Goal: Information Seeking & Learning: Check status

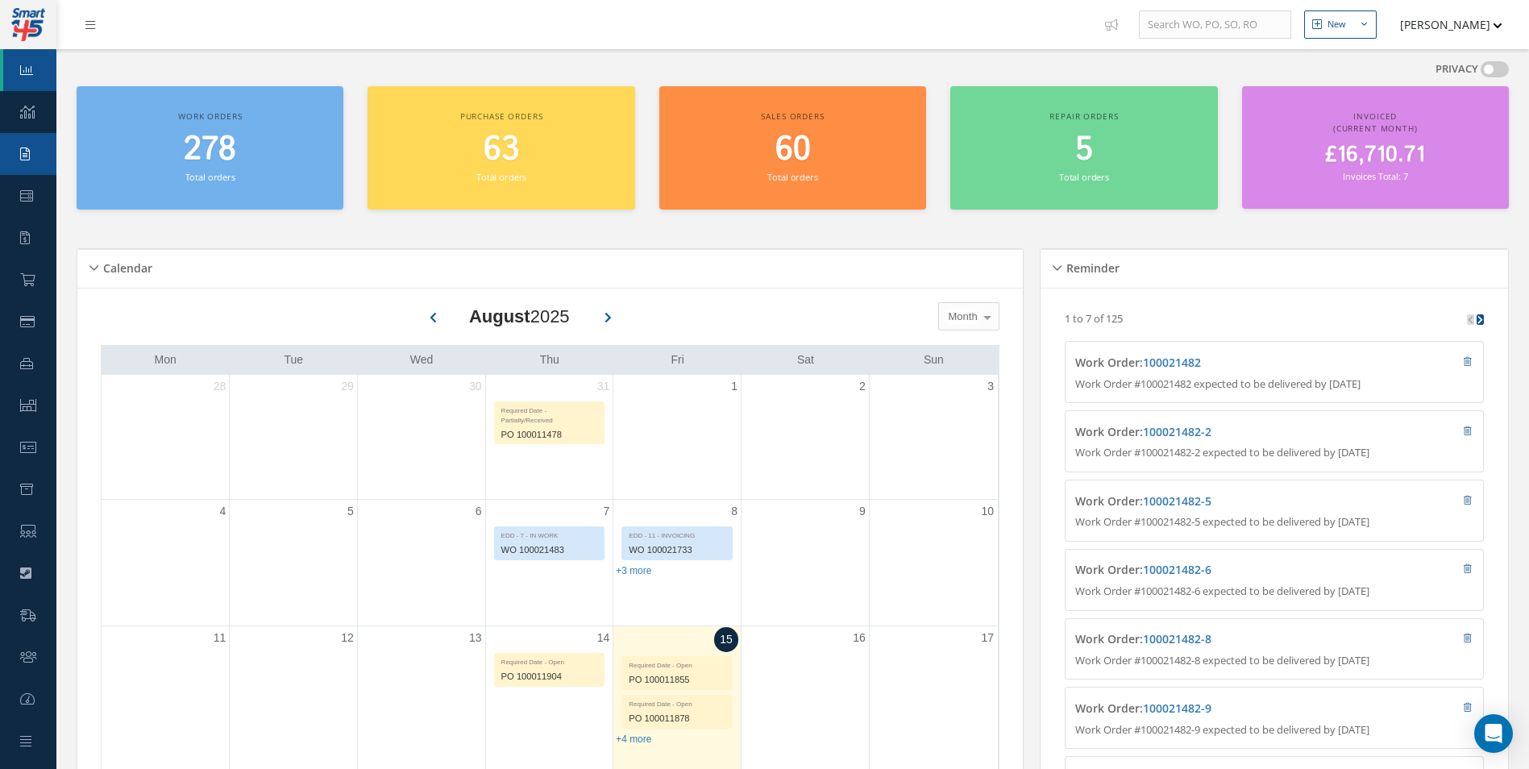
click at [16, 133] on link "Requests" at bounding box center [28, 154] width 56 height 42
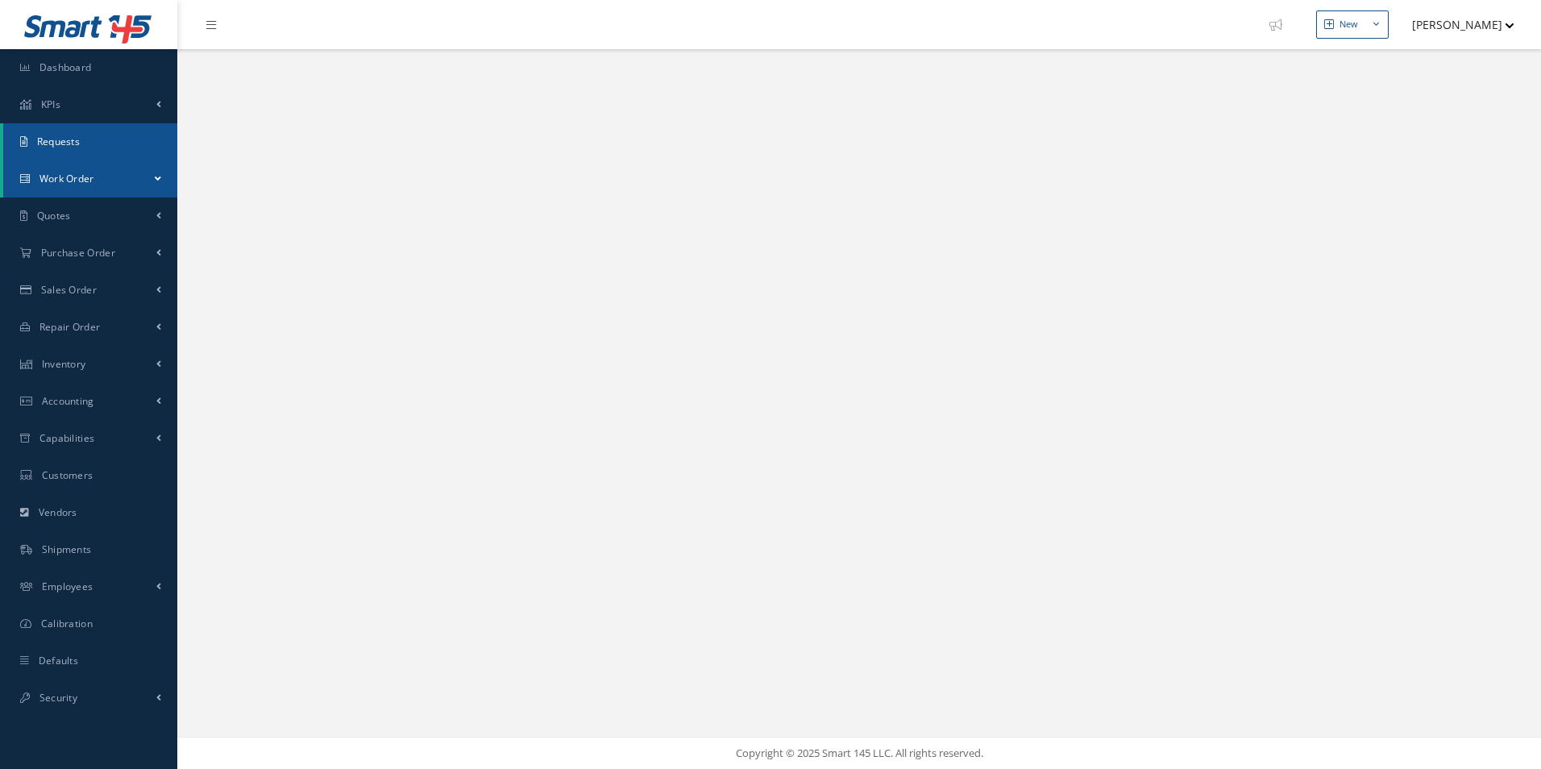
select select "25"
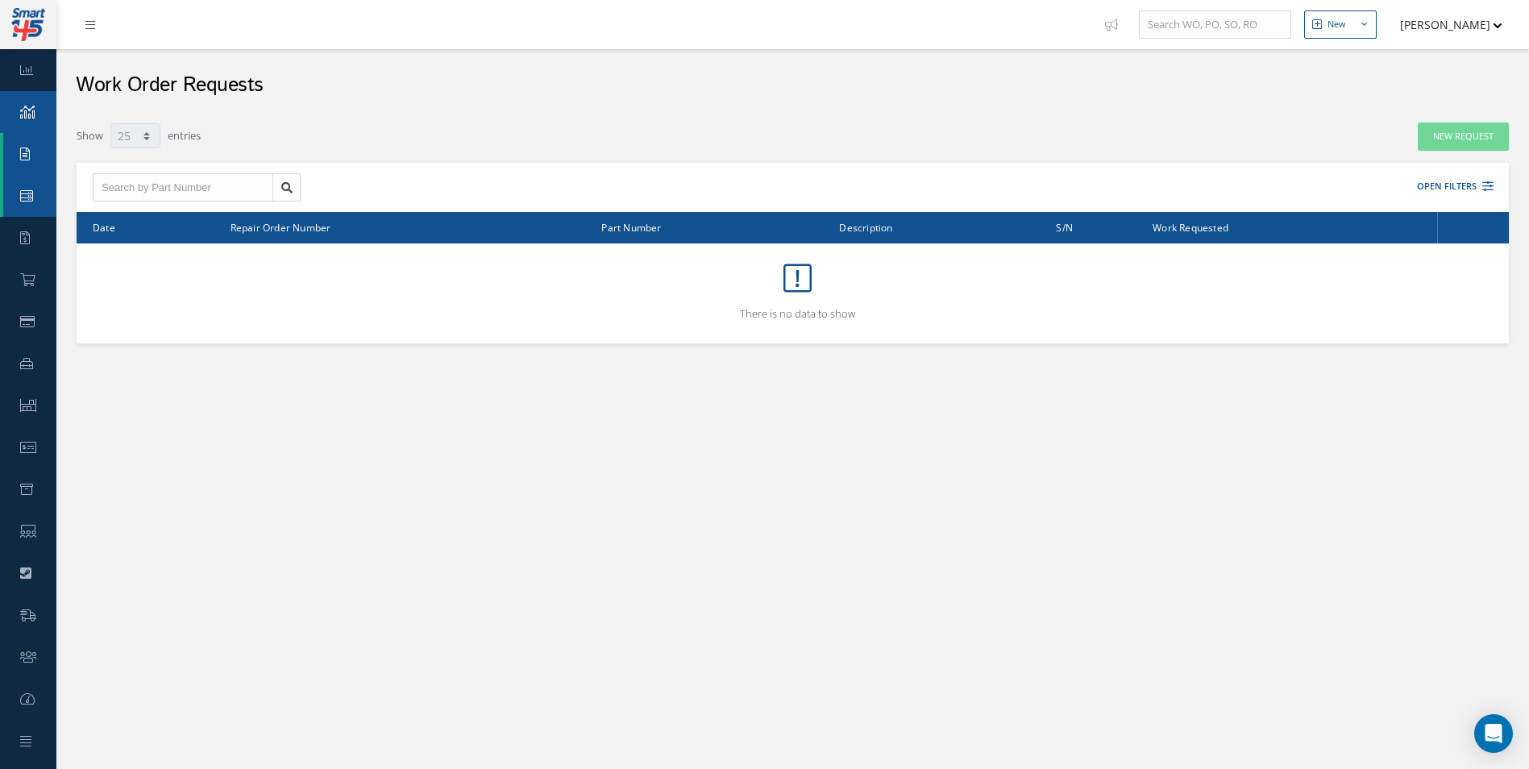
click at [20, 121] on link "KPIs" at bounding box center [28, 112] width 56 height 42
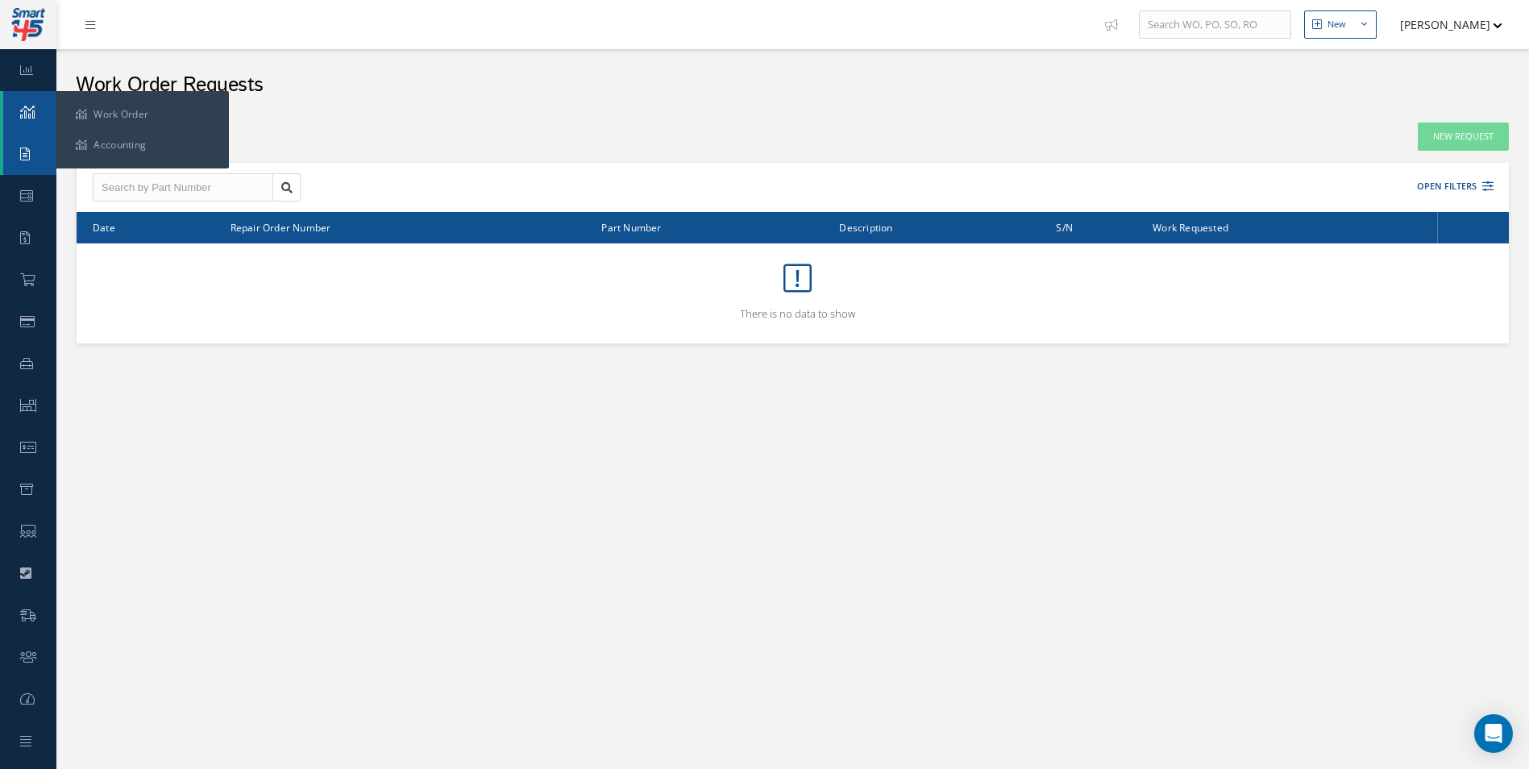
click at [81, 95] on ul "Work Order Accounting" at bounding box center [142, 129] width 173 height 77
click at [81, 101] on link "Work Order" at bounding box center [142, 114] width 157 height 31
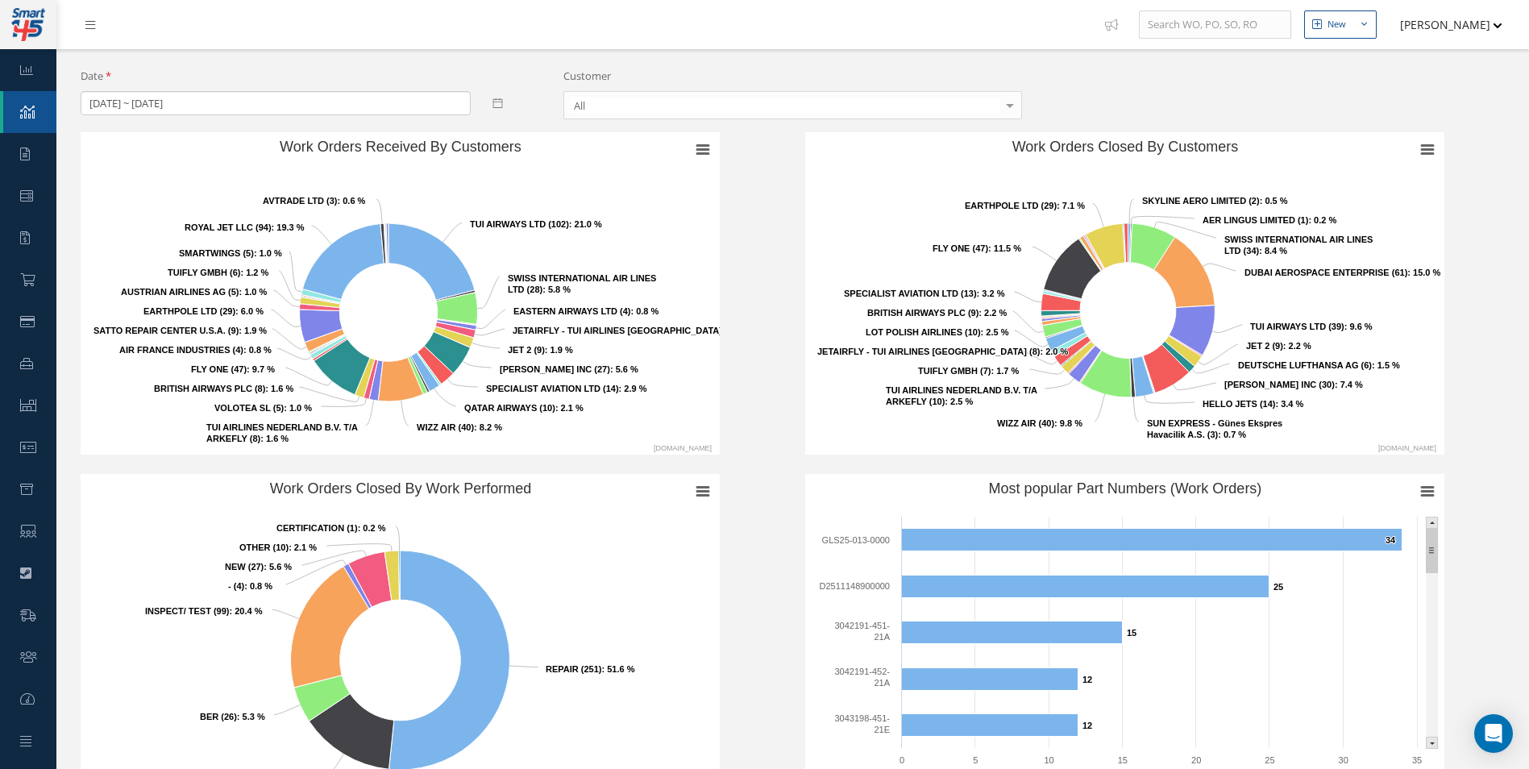
click at [1437, 22] on button "[PERSON_NAME]" at bounding box center [1443, 24] width 118 height 31
click at [1442, 44] on link "Administration" at bounding box center [1437, 53] width 129 height 27
click at [15, 167] on link "Requests" at bounding box center [28, 154] width 56 height 42
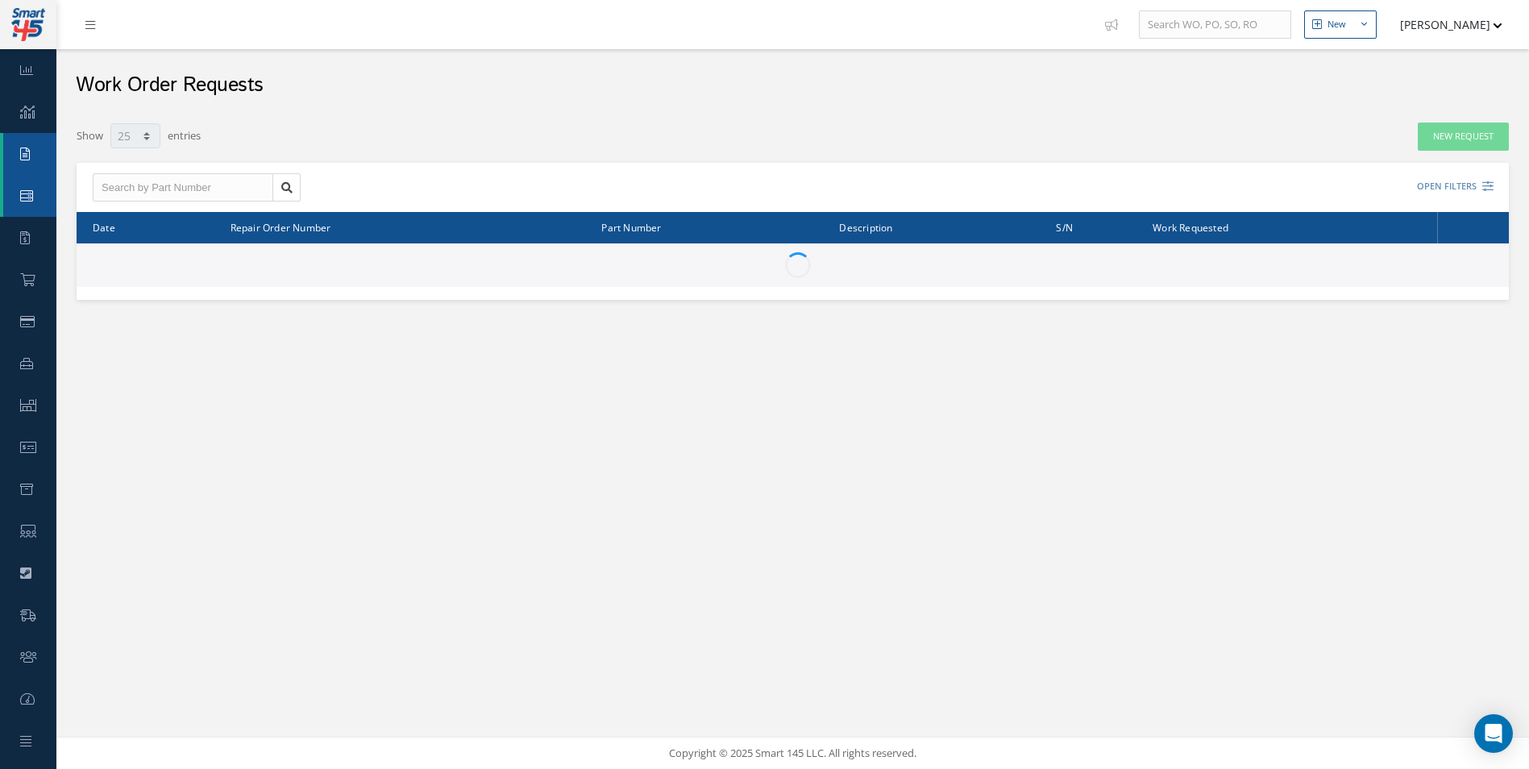
select select "25"
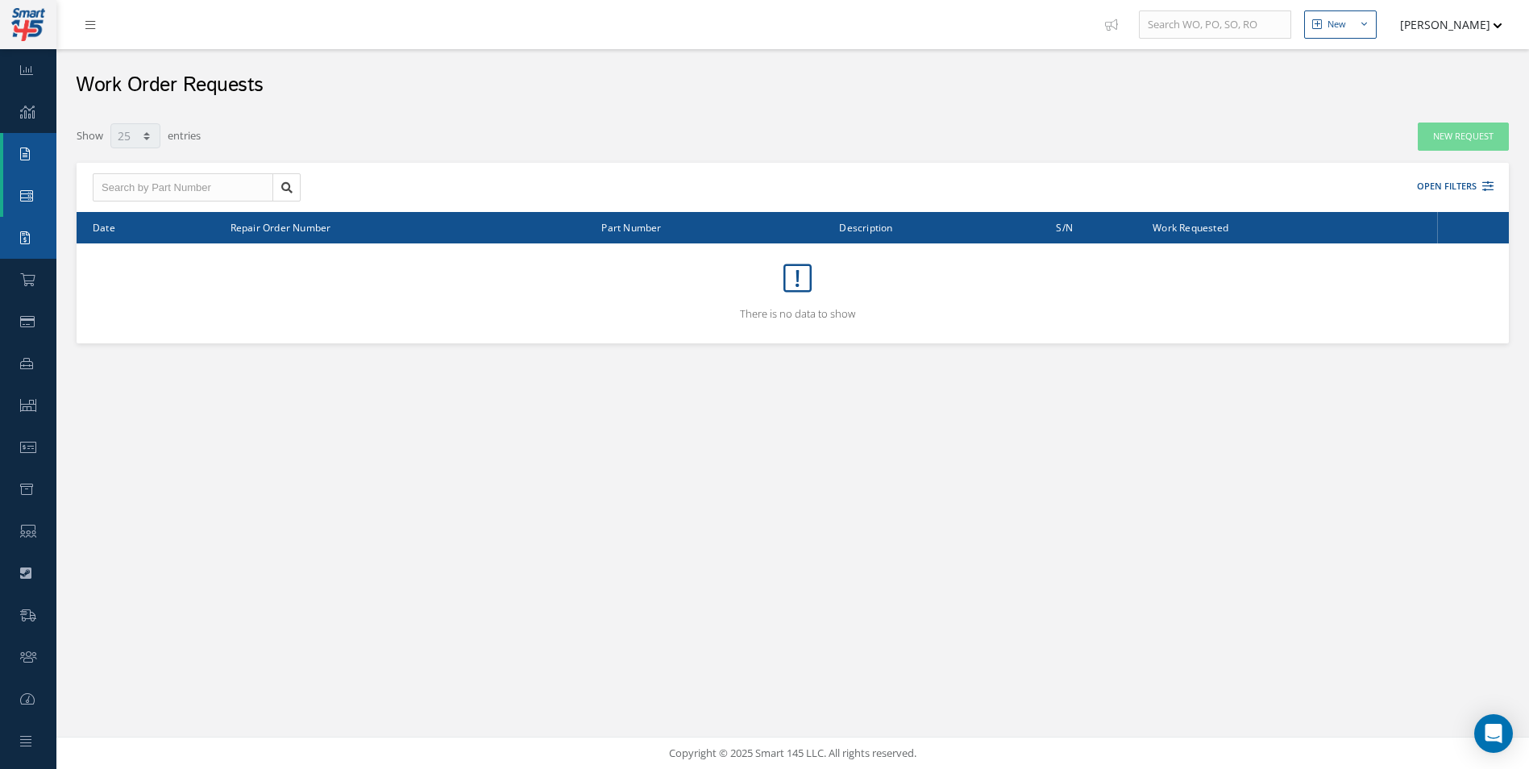
click at [16, 230] on link "Quotes" at bounding box center [28, 238] width 56 height 42
click at [85, 12] on link at bounding box center [95, 24] width 44 height 27
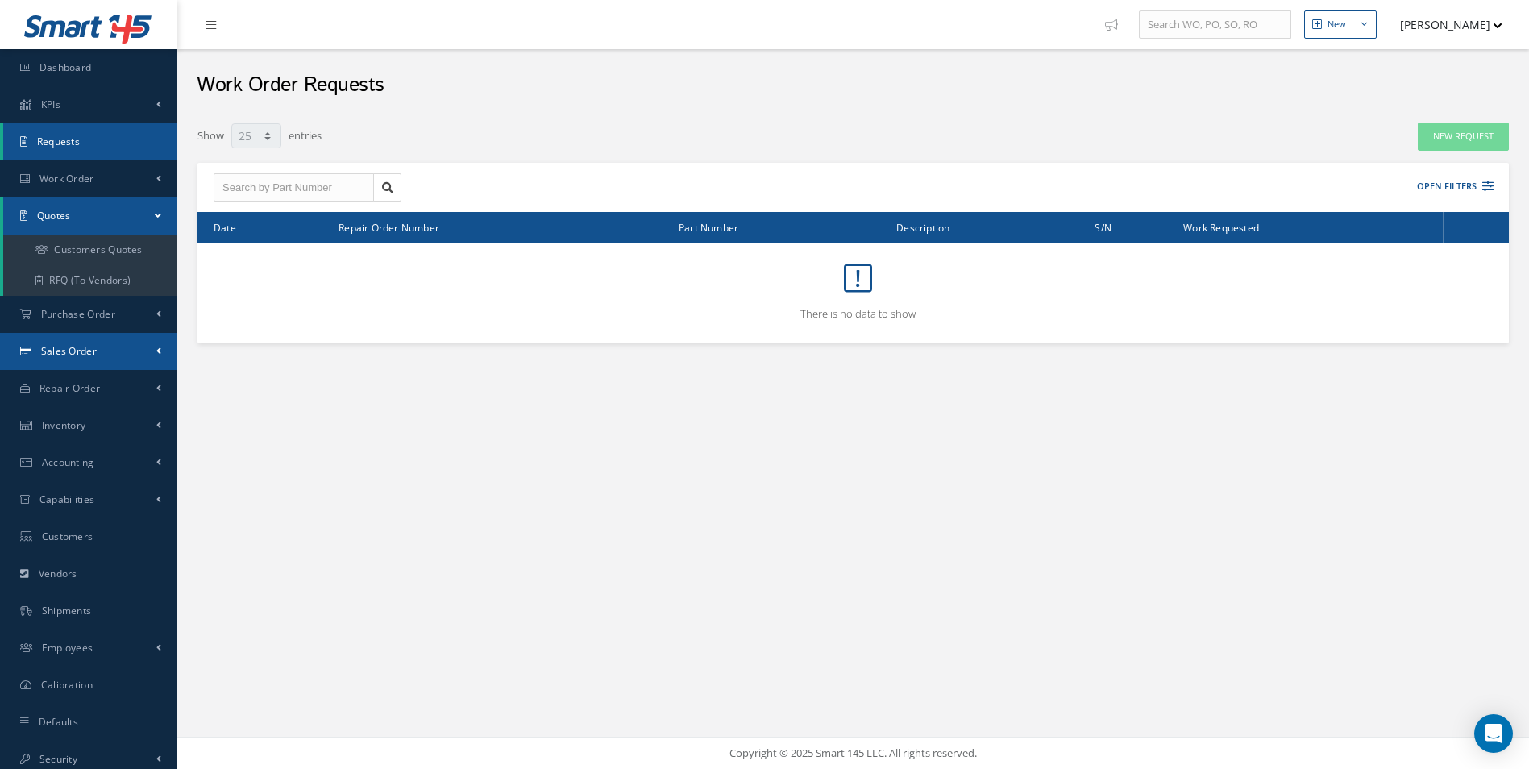
click at [107, 351] on link "Sales Order" at bounding box center [88, 351] width 177 height 37
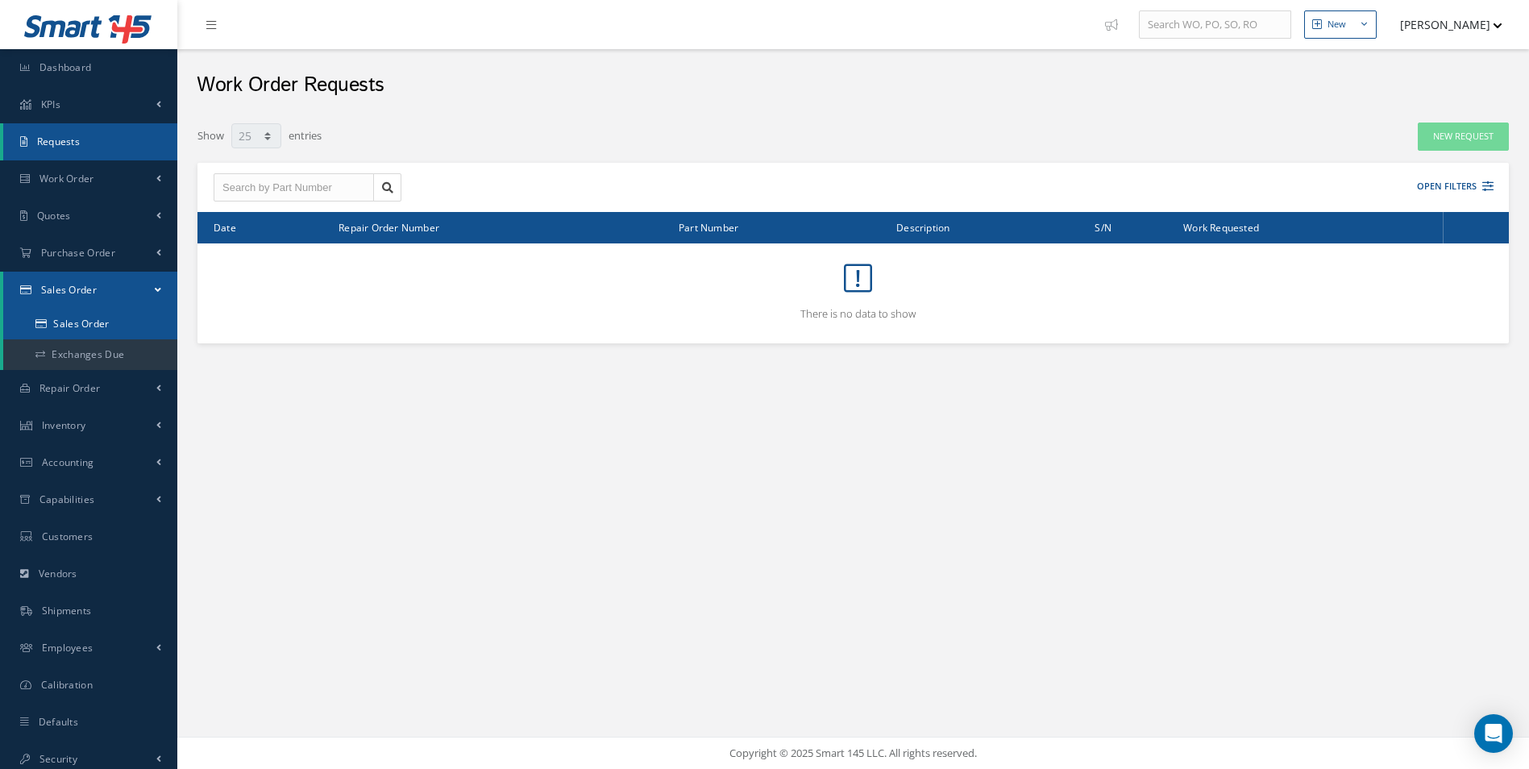
click at [116, 332] on link "Sales Order" at bounding box center [90, 324] width 174 height 31
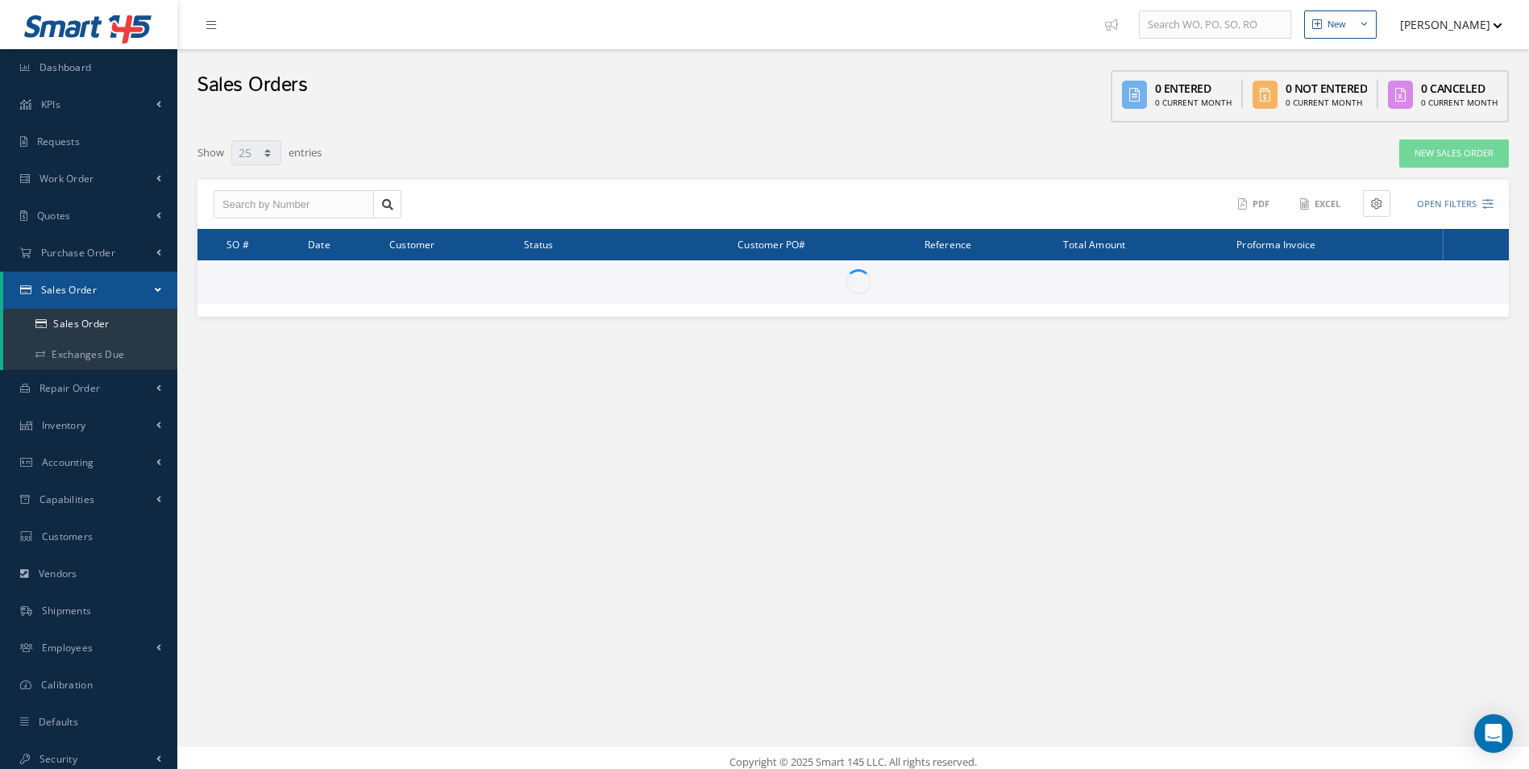
select select "25"
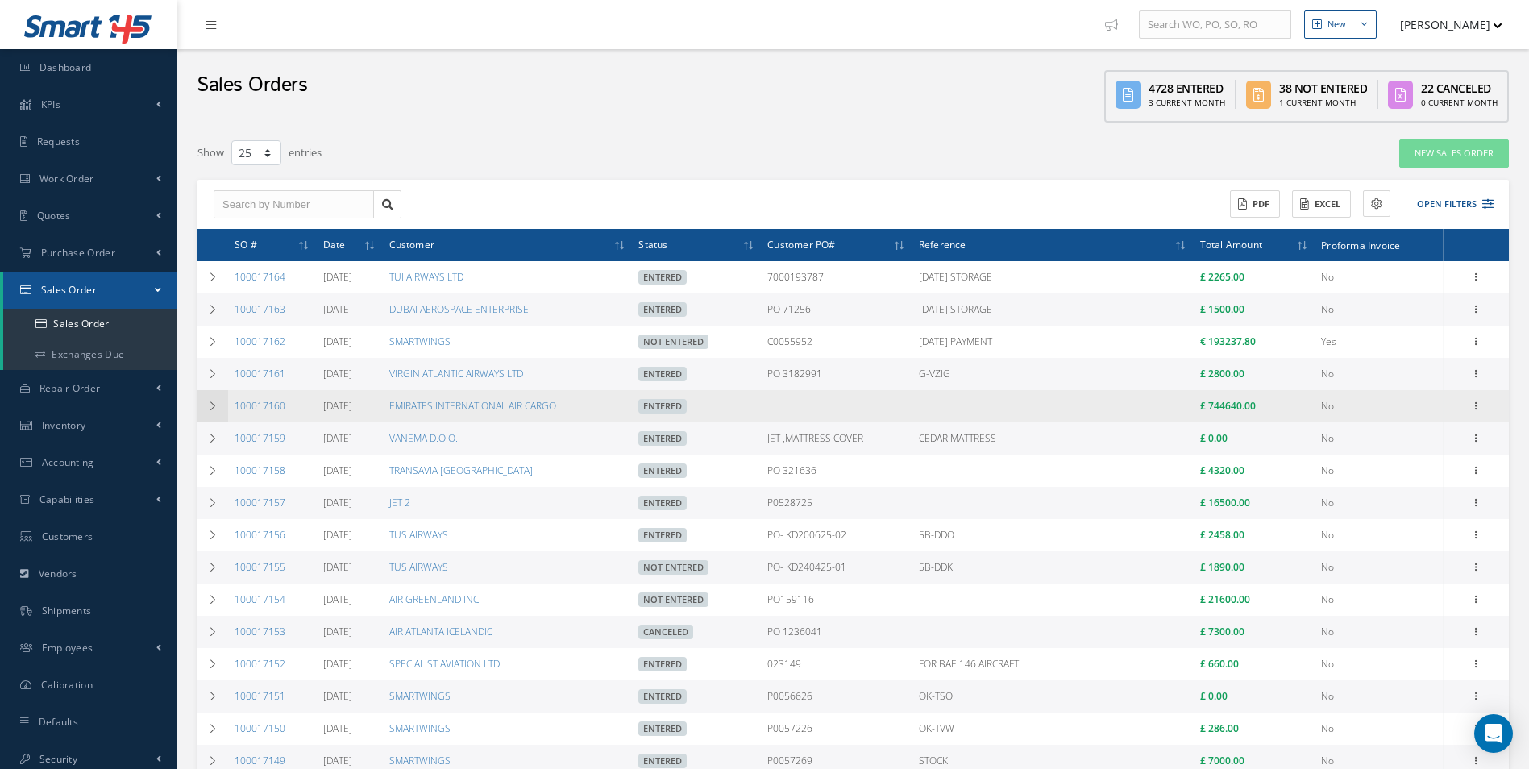
click at [225, 413] on td at bounding box center [212, 406] width 31 height 32
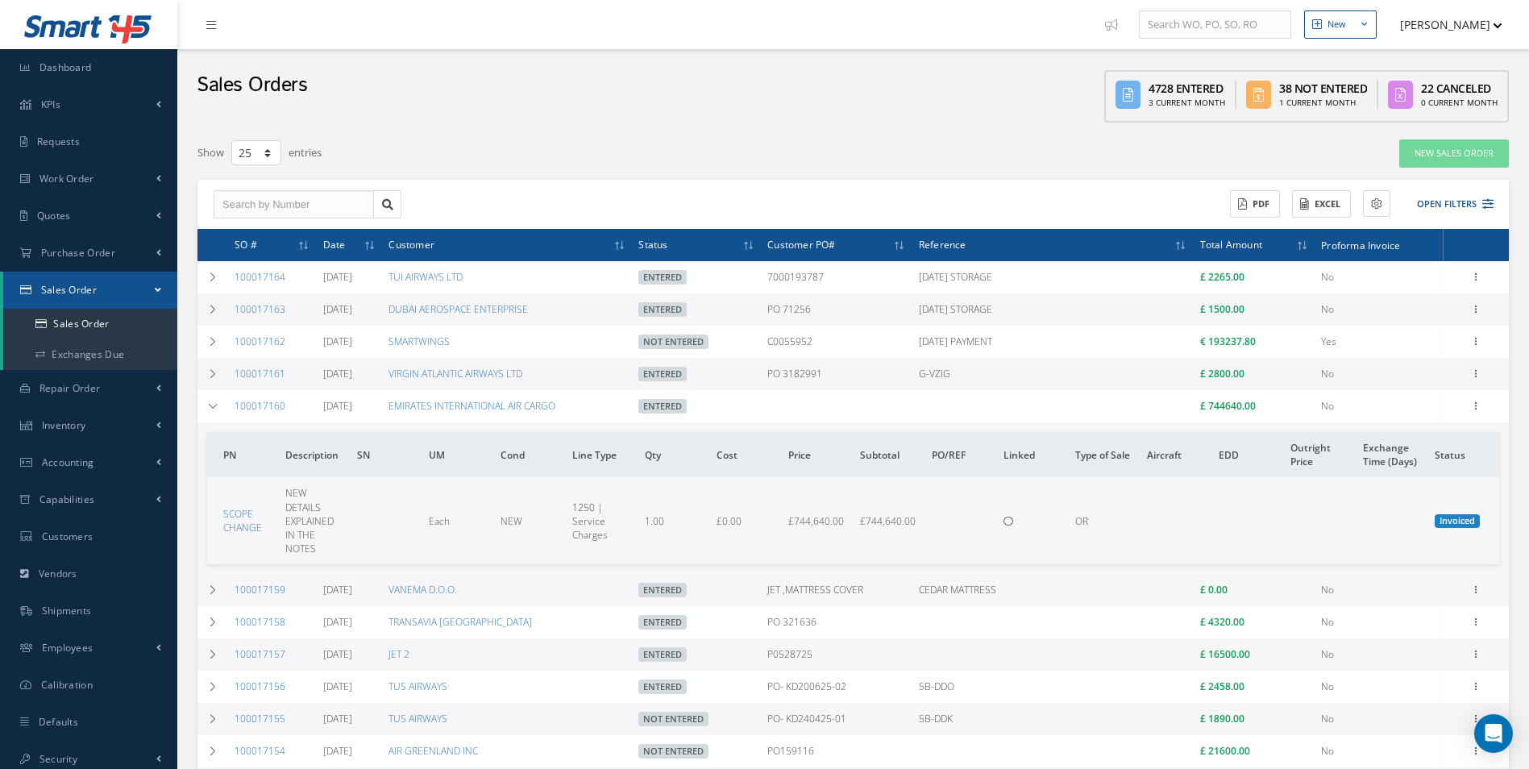
click at [1463, 534] on td "Invoiced" at bounding box center [1463, 520] width 71 height 87
click at [1462, 530] on td "Invoiced" at bounding box center [1463, 520] width 71 height 87
click at [1462, 529] on td "Invoiced" at bounding box center [1463, 520] width 71 height 87
click at [1466, 525] on span "Invoiced" at bounding box center [1456, 521] width 45 height 15
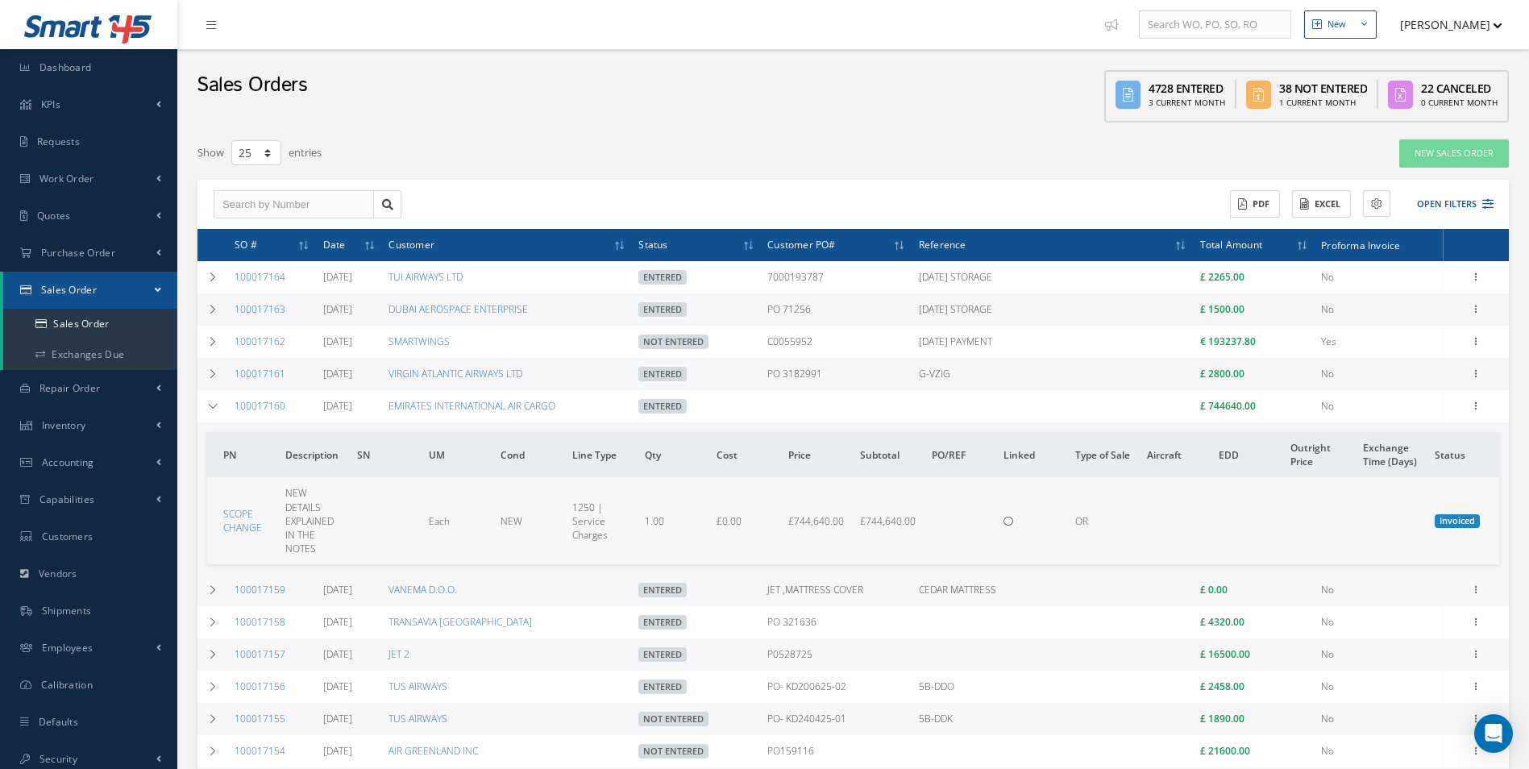
click at [1466, 525] on span "Invoiced" at bounding box center [1456, 521] width 45 height 15
click at [1326, 480] on td at bounding box center [1320, 520] width 72 height 87
click at [1397, 216] on div "ACTIONS Receive Payments Select Customer Cabinair Services 1ST CHOICE AEROSPACE…" at bounding box center [1175, 204] width 645 height 28
click at [1371, 203] on icon at bounding box center [1376, 203] width 11 height 11
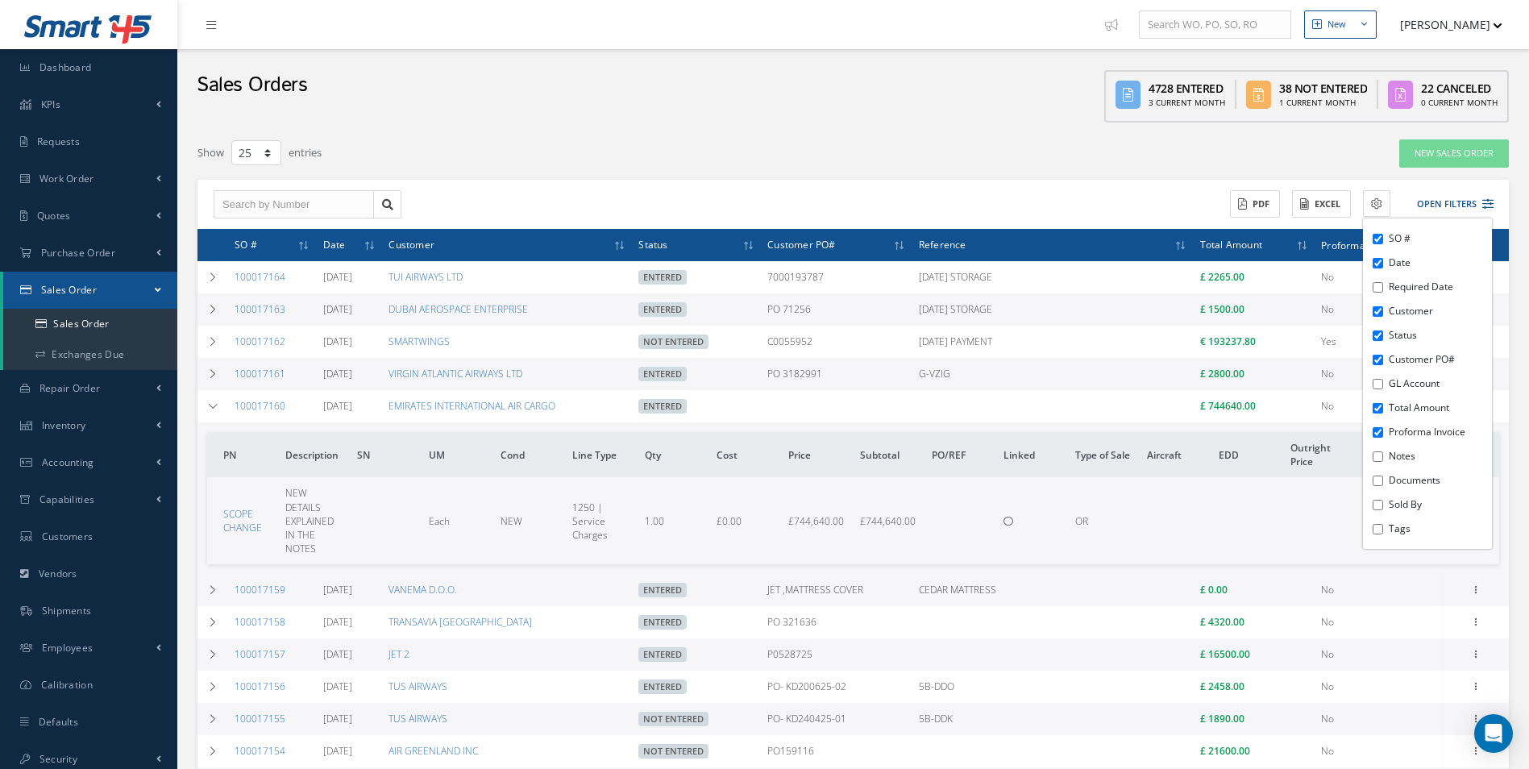
click at [1383, 458] on div "SO # Date Required Date Customer Status Customer PO# GL Account Total Amount Pr…" at bounding box center [1427, 383] width 129 height 330
click at [1381, 471] on div "SO # Date Required Date Customer Status Customer PO# GL Account Total Amount Pr…" at bounding box center [1427, 383] width 129 height 330
click at [1383, 479] on div "SO # Date Required Date Customer Status Customer PO# GL Account Total Amount Pr…" at bounding box center [1427, 383] width 129 height 330
drag, startPoint x: 1378, startPoint y: 473, endPoint x: 1381, endPoint y: 481, distance: 8.7
click at [1378, 473] on div "SO # Date Required Date Customer Status Customer PO# GL Account Total Amount Pr…" at bounding box center [1427, 383] width 129 height 330
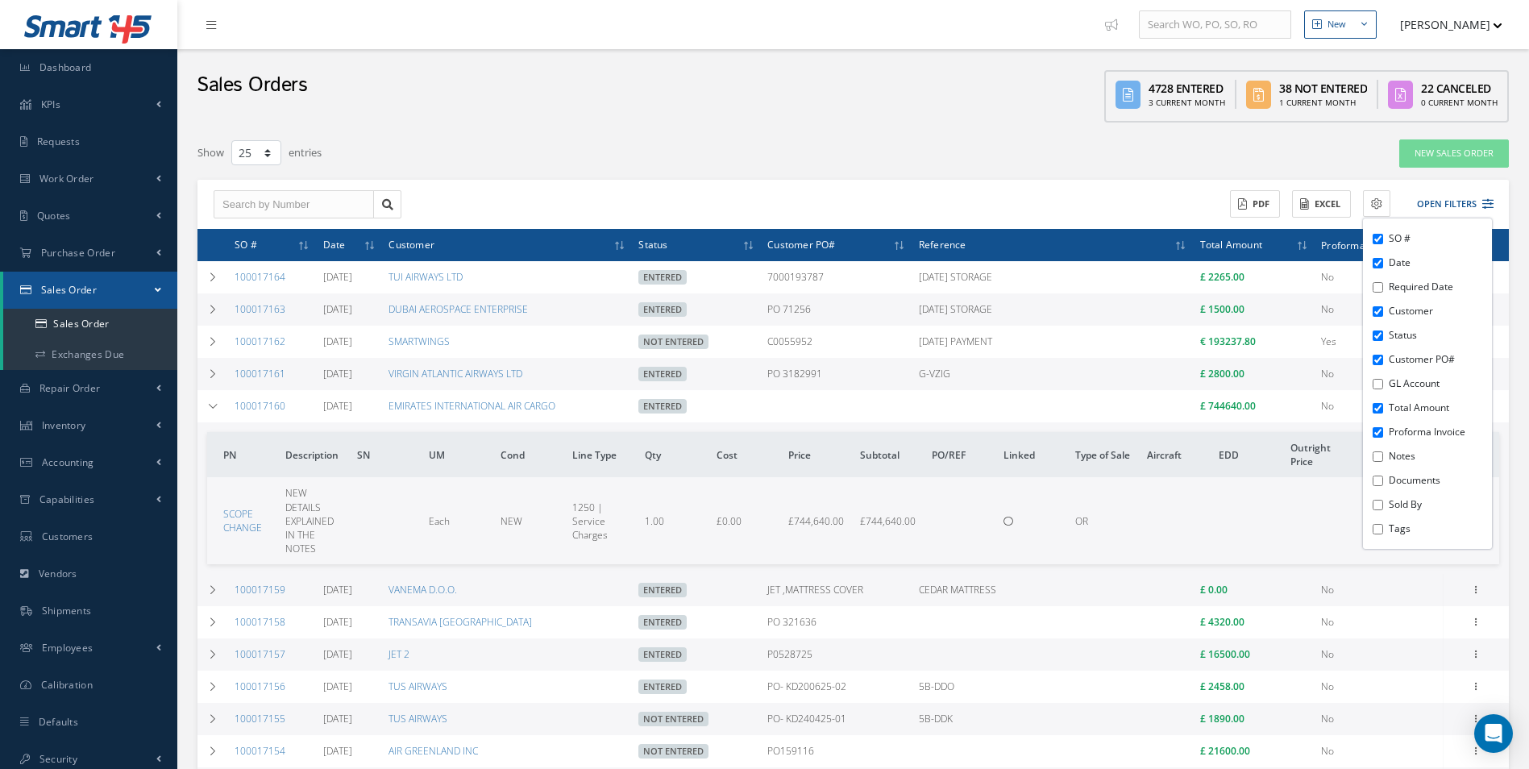
click at [1381, 481] on input "Documents" at bounding box center [1377, 480] width 10 height 10
checkbox input "true"
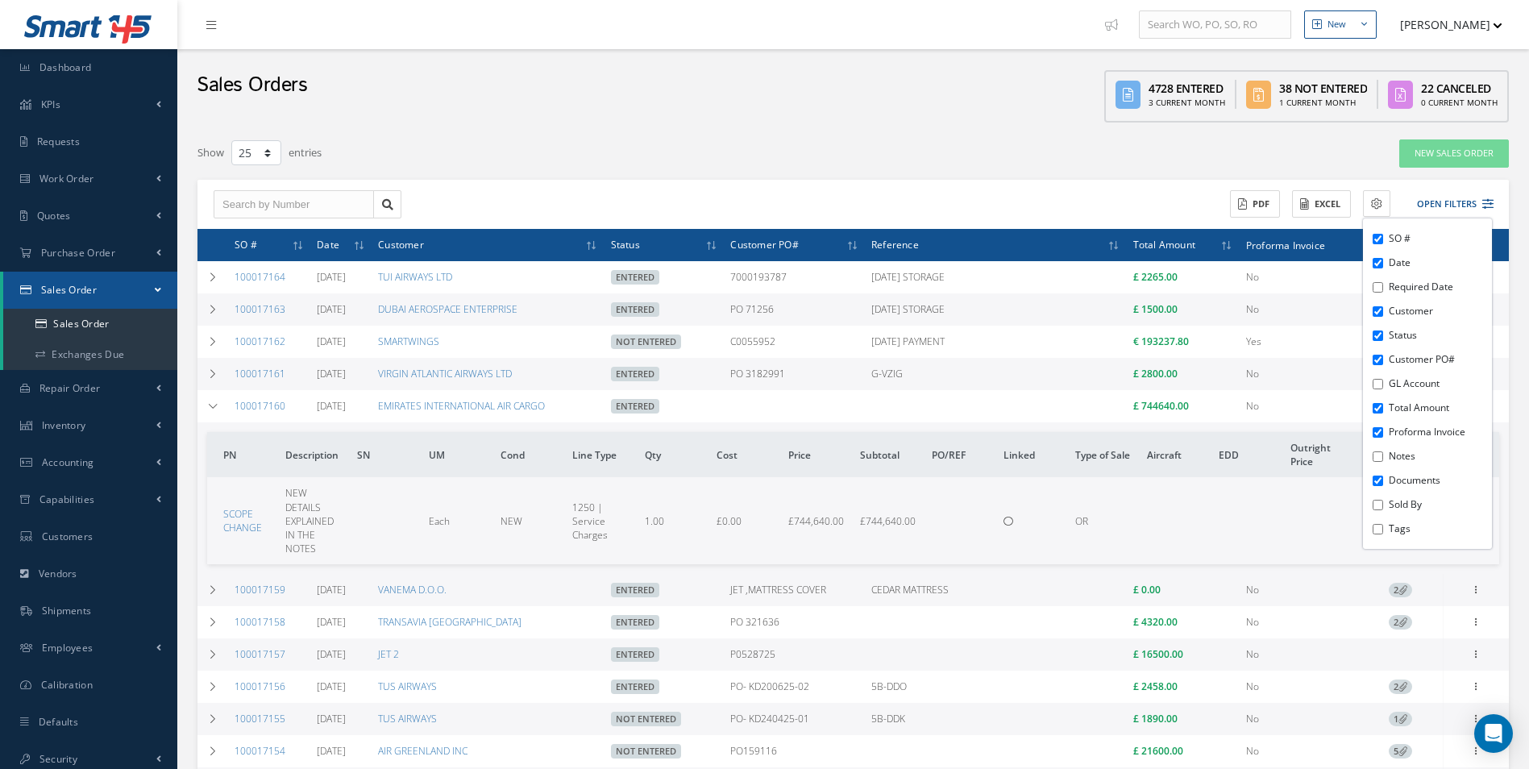
click at [1381, 450] on div "SO # Date Required Date Customer Status Customer PO# GL Account Total Amount Pr…" at bounding box center [1427, 383] width 129 height 330
click at [1379, 460] on input "Notes" at bounding box center [1377, 456] width 10 height 10
checkbox input "true"
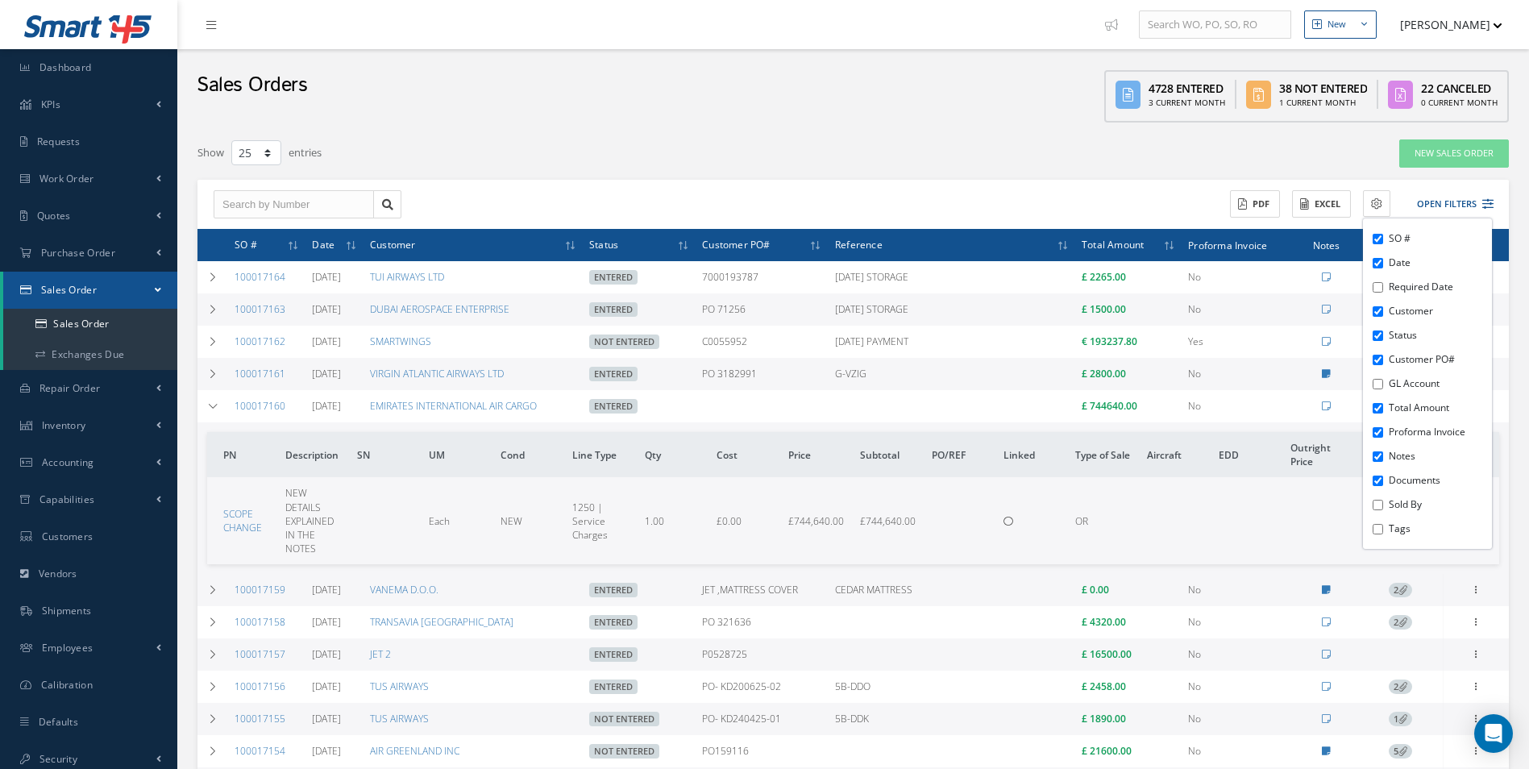
drag, startPoint x: 1378, startPoint y: 514, endPoint x: 1376, endPoint y: 526, distance: 12.2
click at [1377, 521] on div "SO # Date Required Date Customer Status Customer PO# GL Account Total Amount Pr…" at bounding box center [1427, 383] width 129 height 330
drag, startPoint x: 1375, startPoint y: 531, endPoint x: 1377, endPoint y: 492, distance: 39.6
click at [1375, 529] on input "Tags" at bounding box center [1377, 529] width 10 height 10
checkbox input "true"
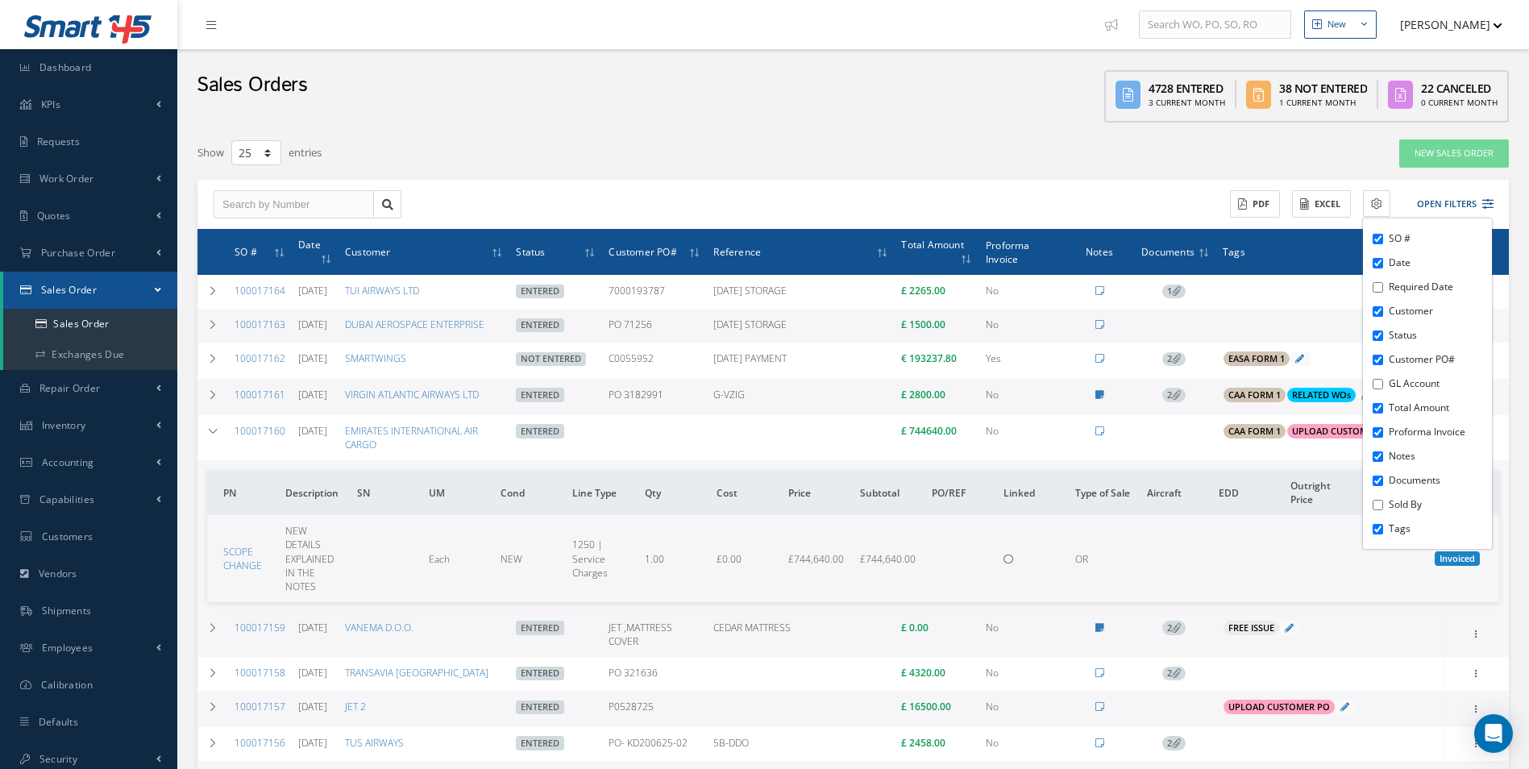
click at [1376, 494] on div "SO # Date Required Date Customer Status Customer PO# GL Account Total Amount Pr…" at bounding box center [1427, 383] width 129 height 330
click at [1376, 507] on input "Sold By" at bounding box center [1377, 505] width 10 height 10
checkbox input "true"
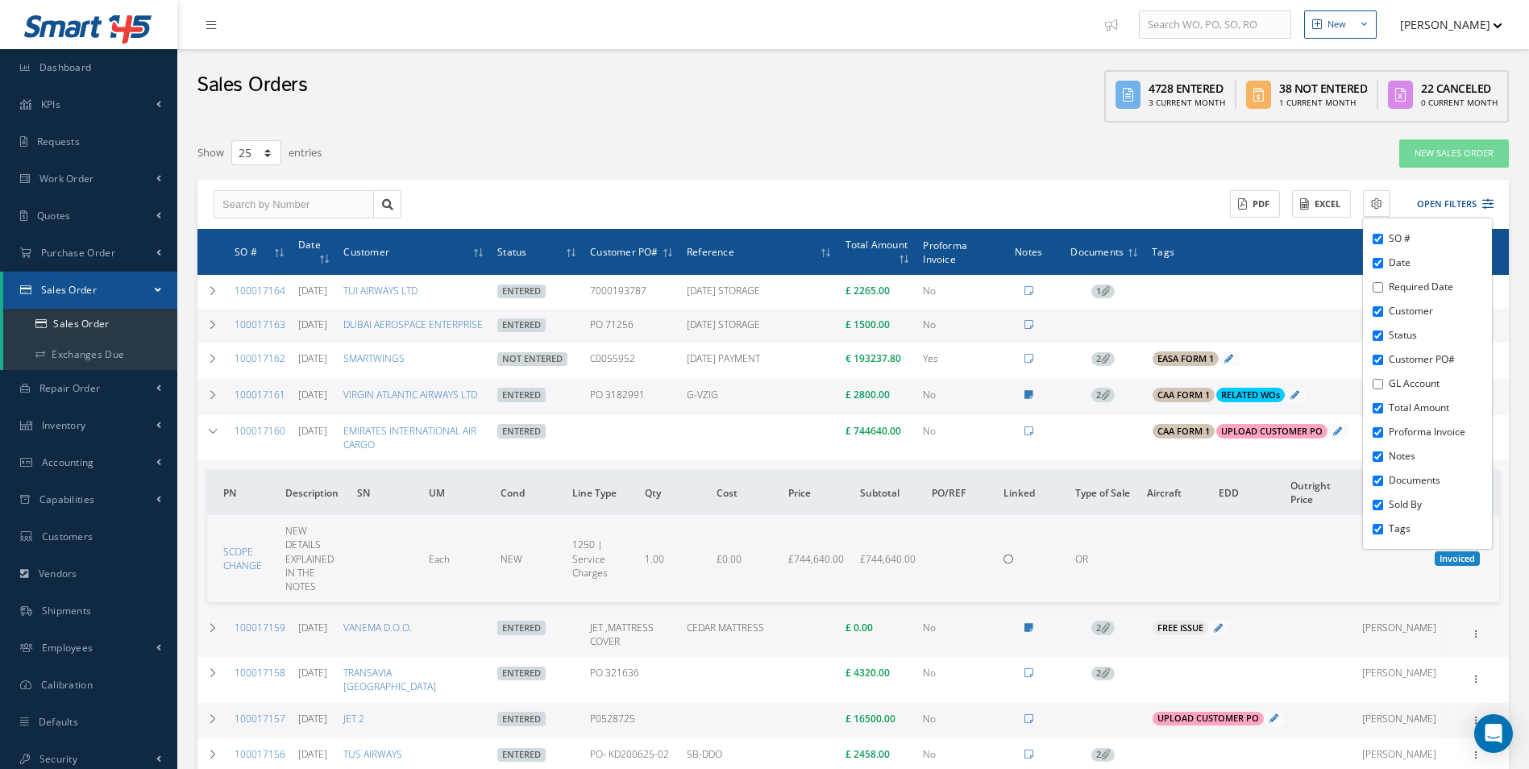
click at [1382, 289] on input "Required Date" at bounding box center [1377, 287] width 10 height 10
checkbox input "true"
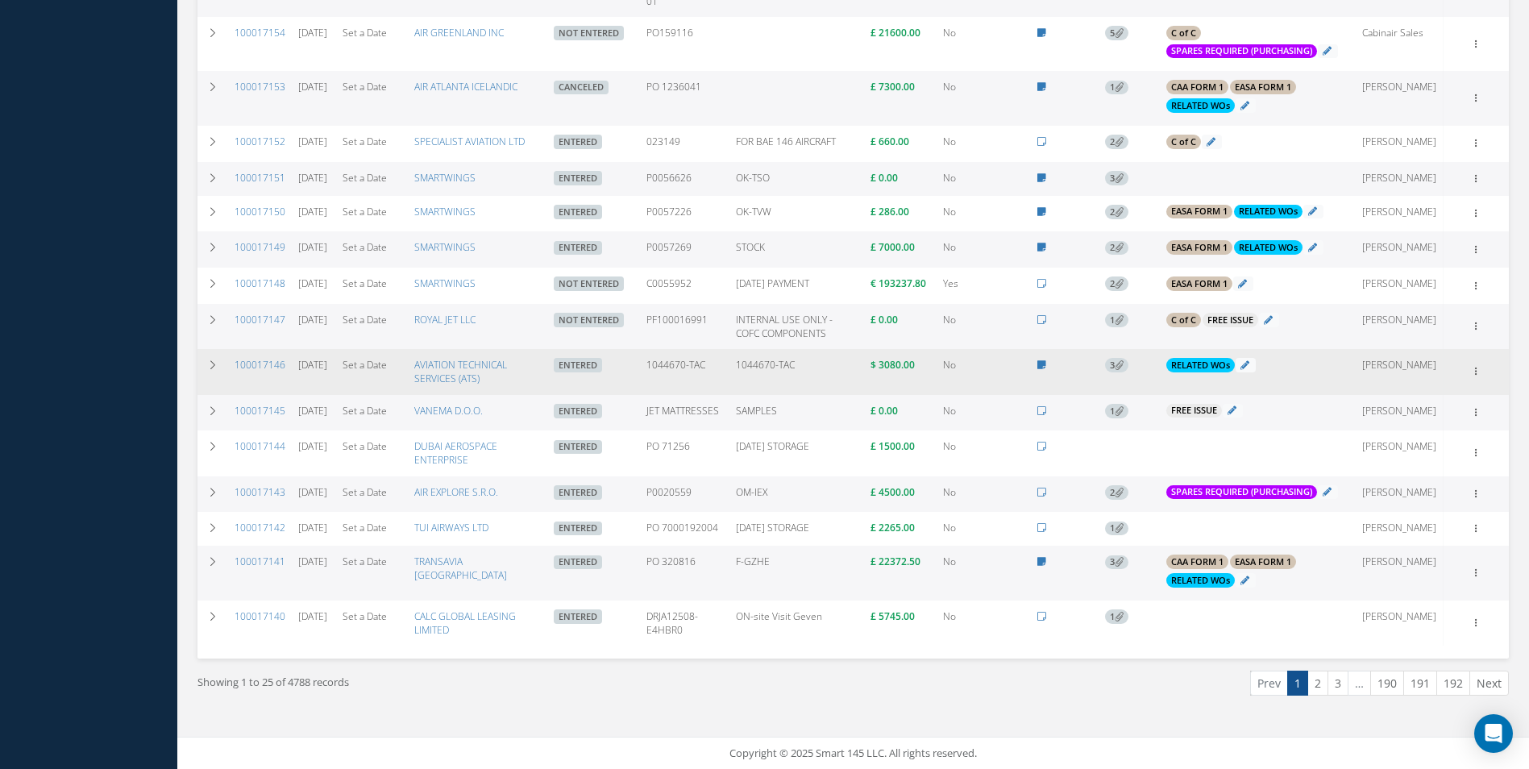
scroll to position [954, 0]
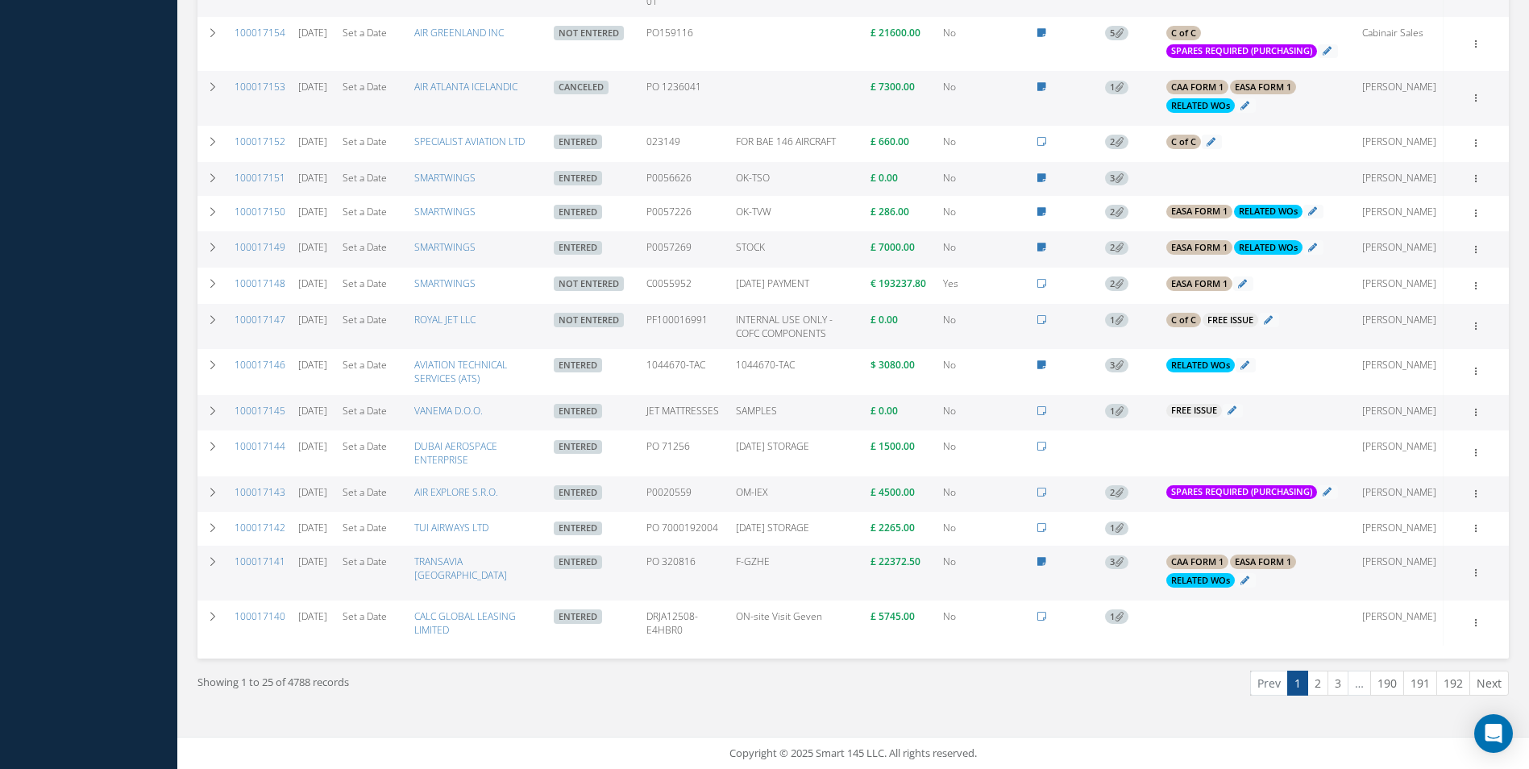
click at [189, 417] on div "Filters SO # Customer Name Select All Status All Status Entered Not Entered Can…" at bounding box center [852, 17] width 1335 height 1440
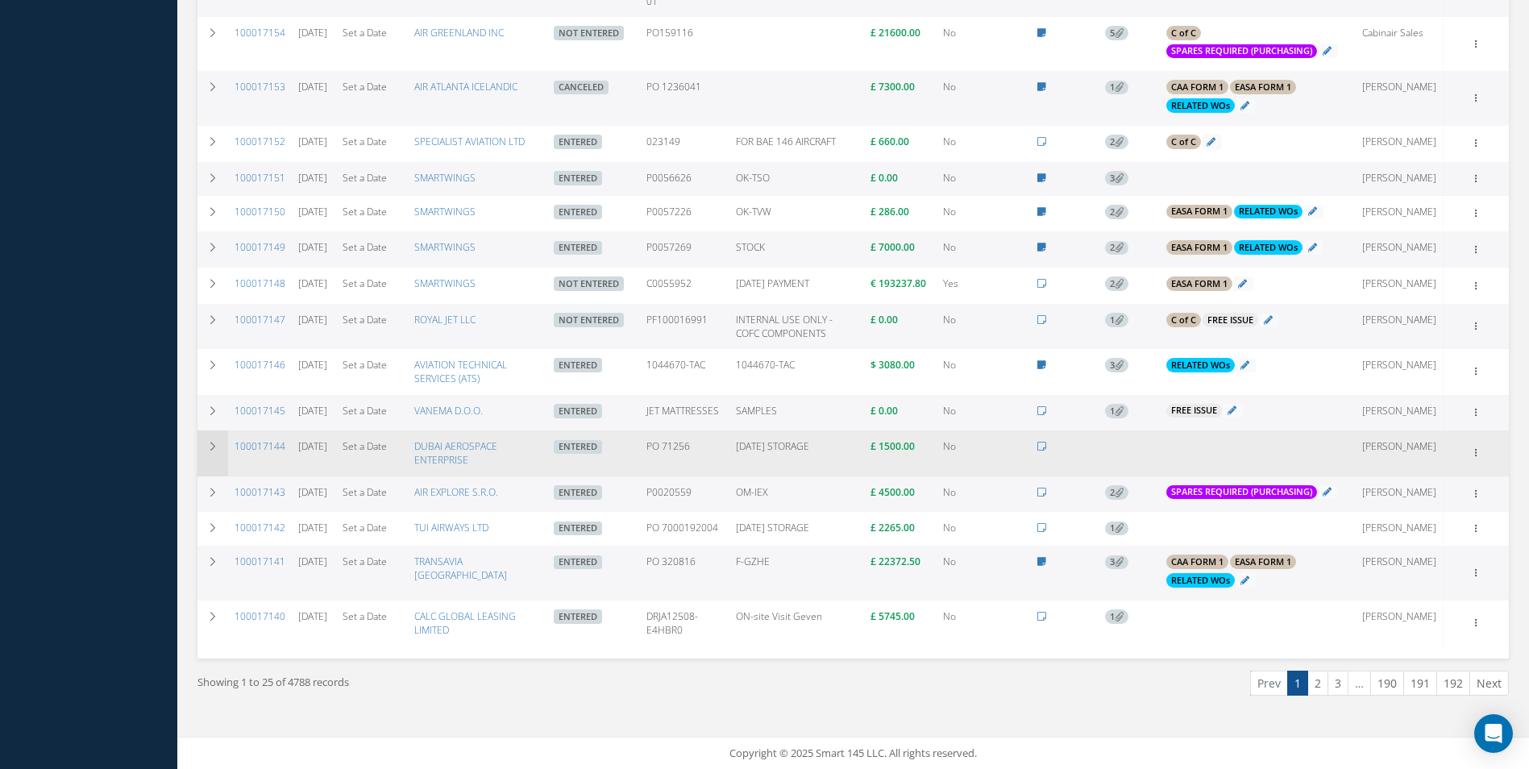
click at [197, 423] on div "Filters SO # Customer Name Select All Status All Status Entered Not Entered Can…" at bounding box center [852, 17] width 1335 height 1440
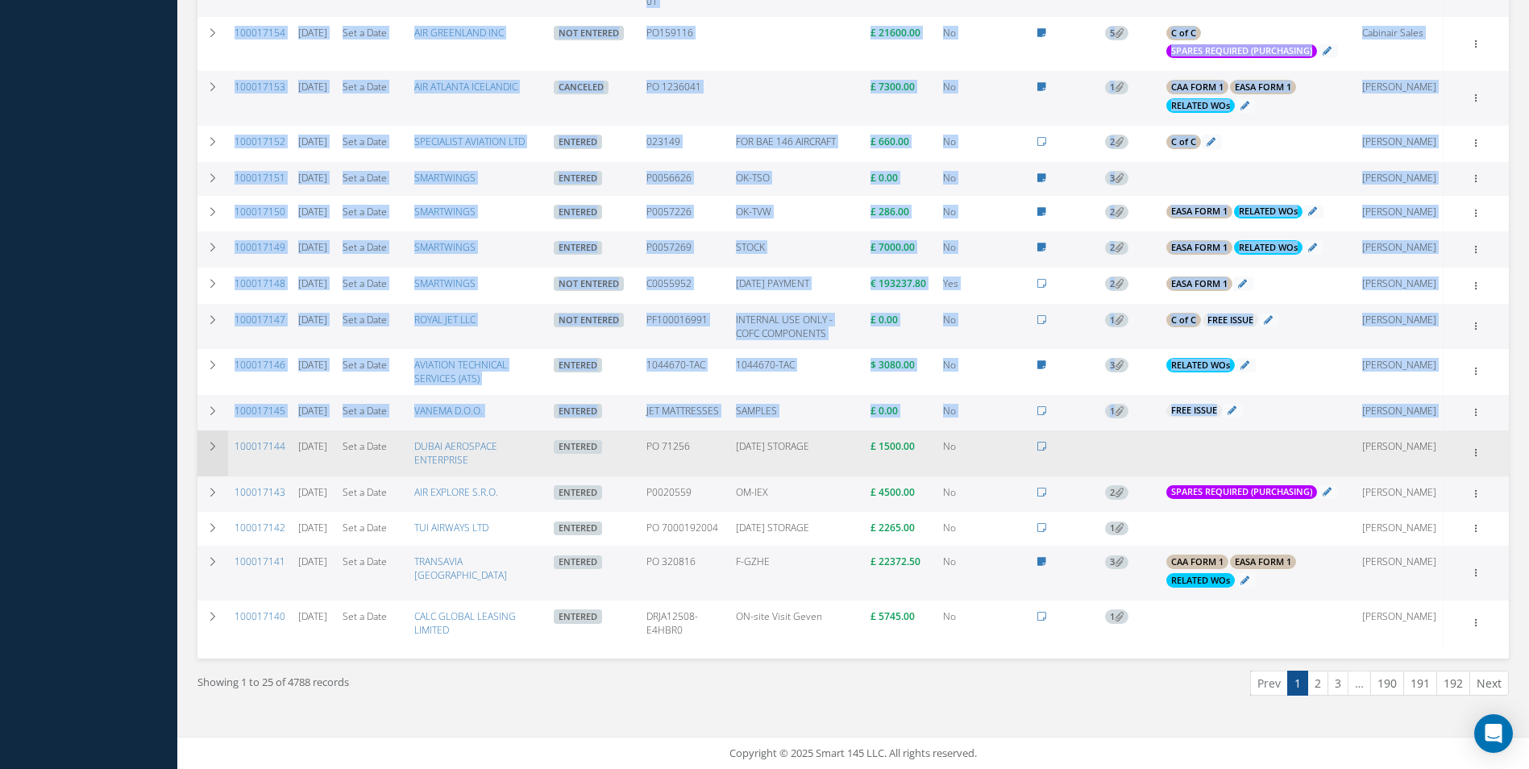
drag, startPoint x: 197, startPoint y: 423, endPoint x: 209, endPoint y: 432, distance: 15.0
click at [209, 432] on td at bounding box center [212, 452] width 31 height 45
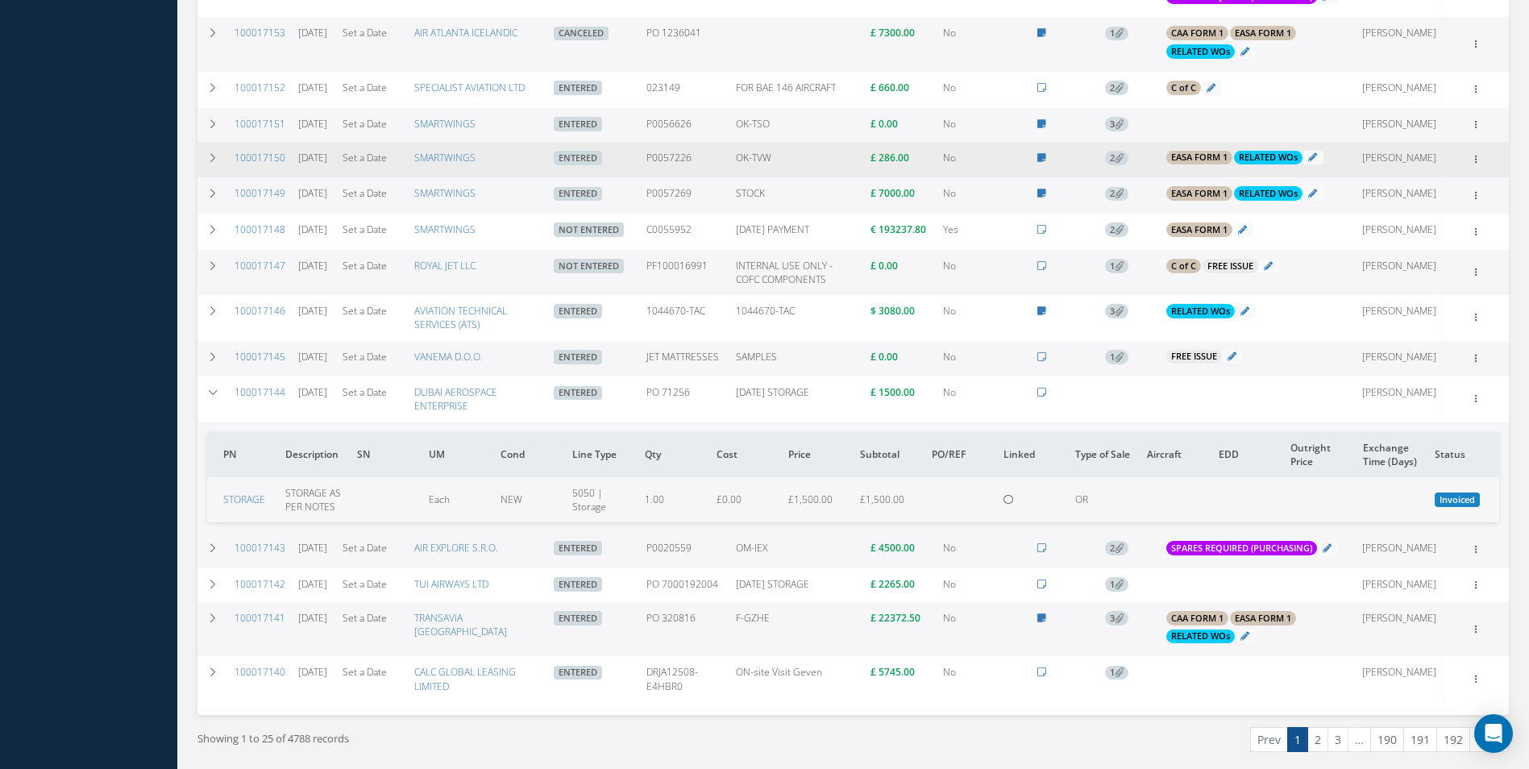
scroll to position [793, 0]
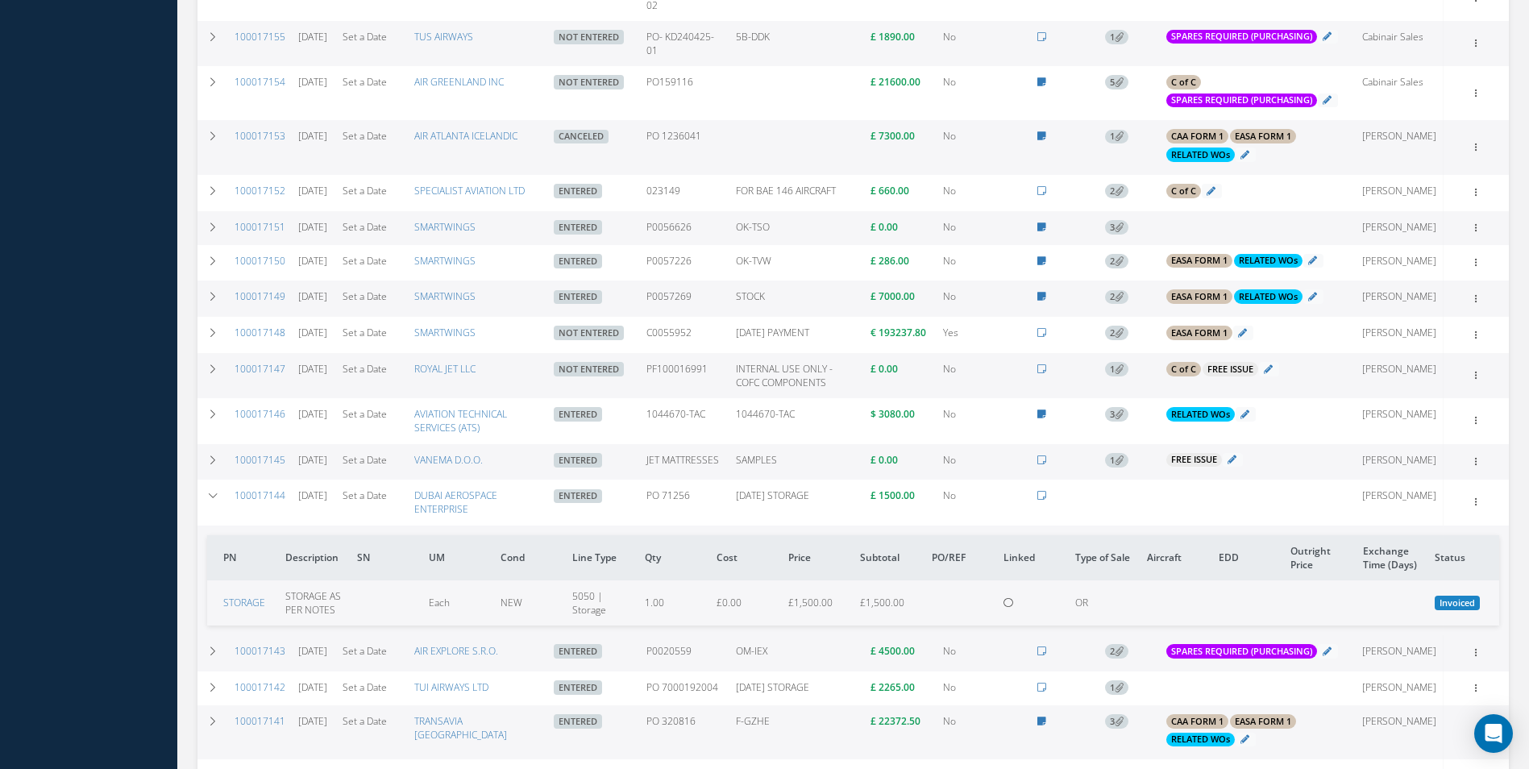
click at [171, 268] on div "Smart 145 Dashboard KPIs Work Order Accounting Requests Work Order Work Order P…" at bounding box center [764, 67] width 1529 height 1721
click at [185, 271] on div "Filters SO # Customer Name Select All Status All Status Entered Not Entered Can…" at bounding box center [852, 121] width 1335 height 1550
click at [191, 268] on div "Filters SO # Customer Name Select All Status All Status Entered Not Entered Can…" at bounding box center [852, 121] width 1335 height 1550
click at [197, 267] on div "Filters SO # Customer Name Select All Status All Status Entered Not Entered Can…" at bounding box center [852, 121] width 1335 height 1550
click at [208, 232] on icon at bounding box center [212, 227] width 11 height 10
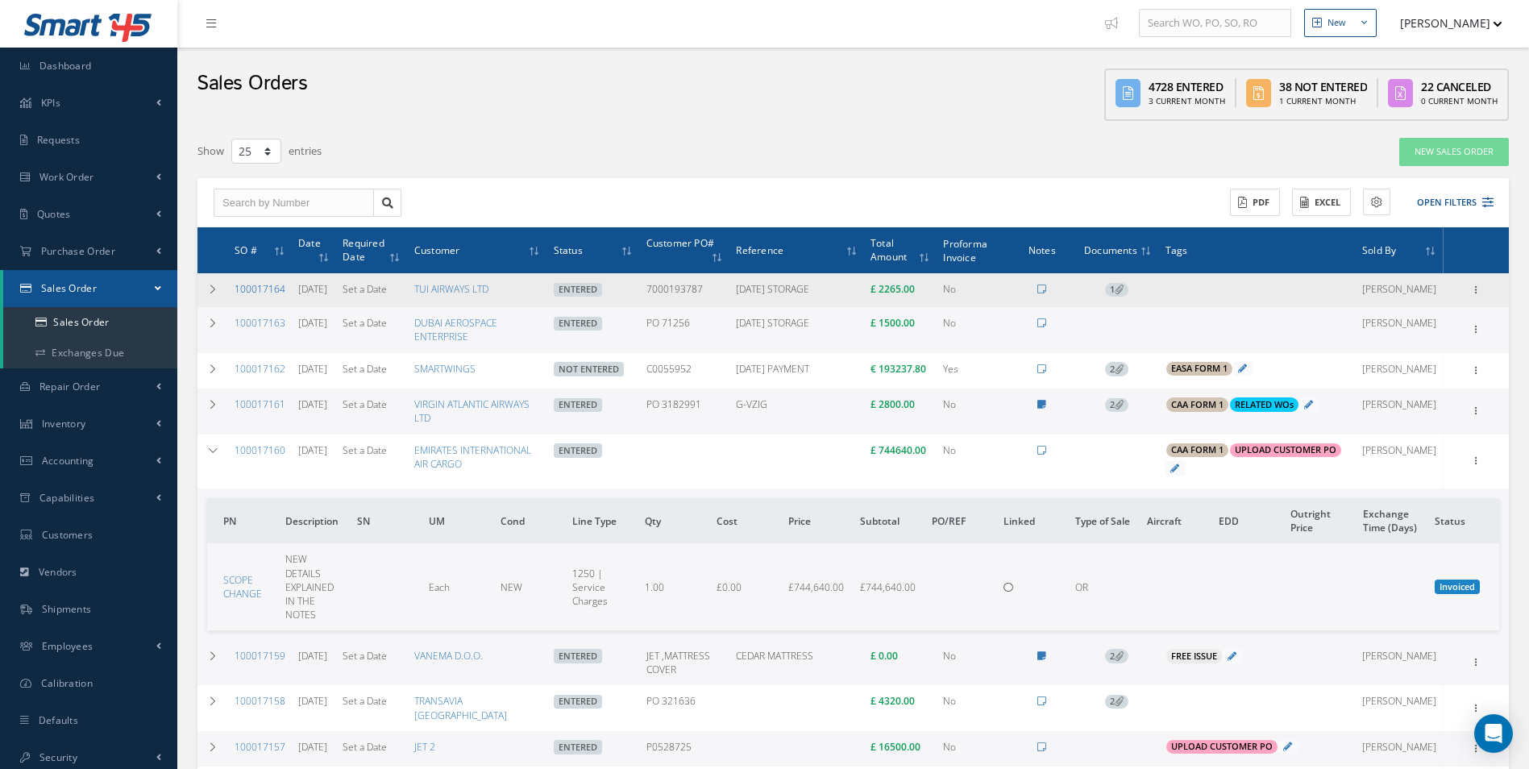
scroll to position [0, 0]
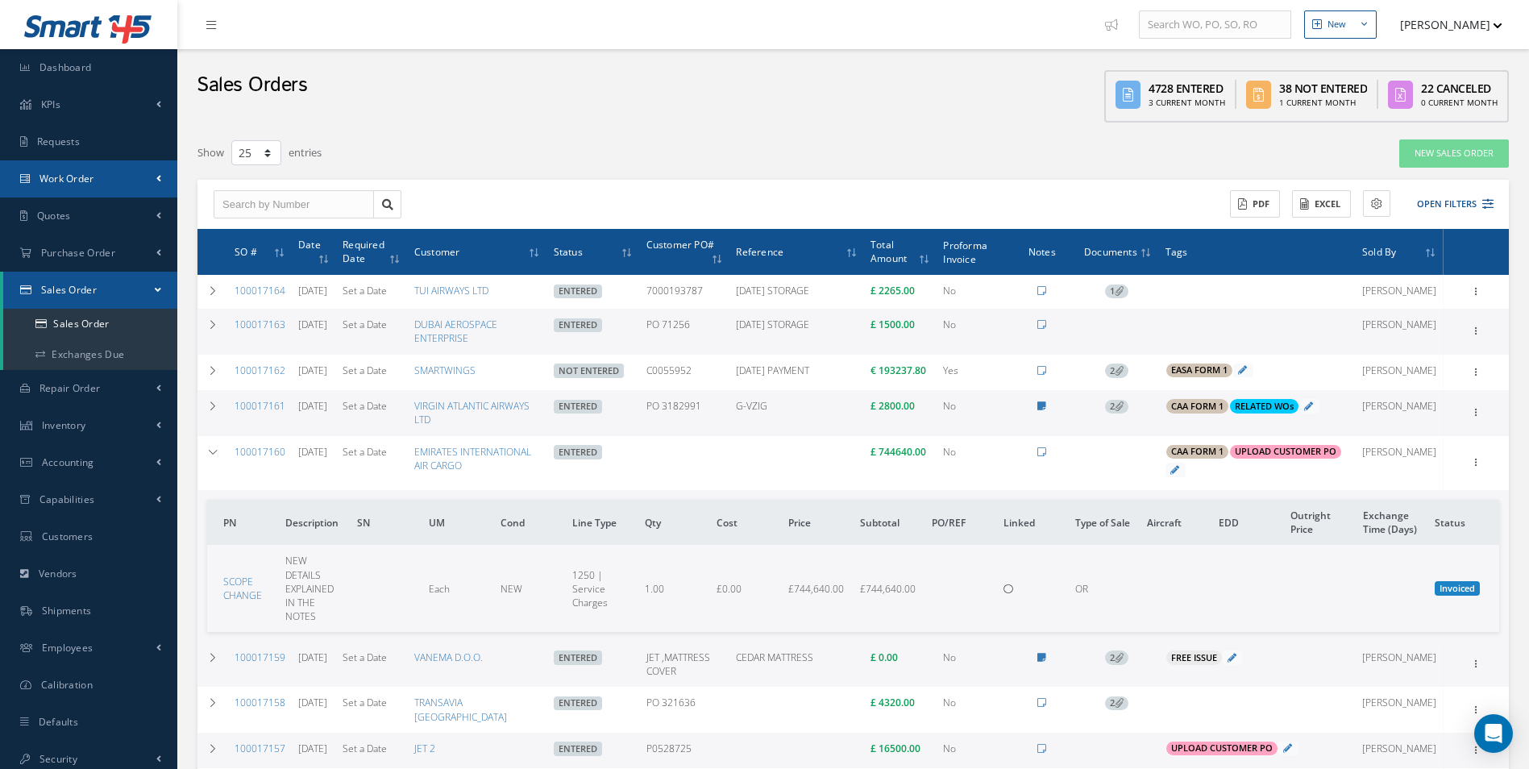
click at [48, 178] on span "Work Order" at bounding box center [66, 179] width 55 height 14
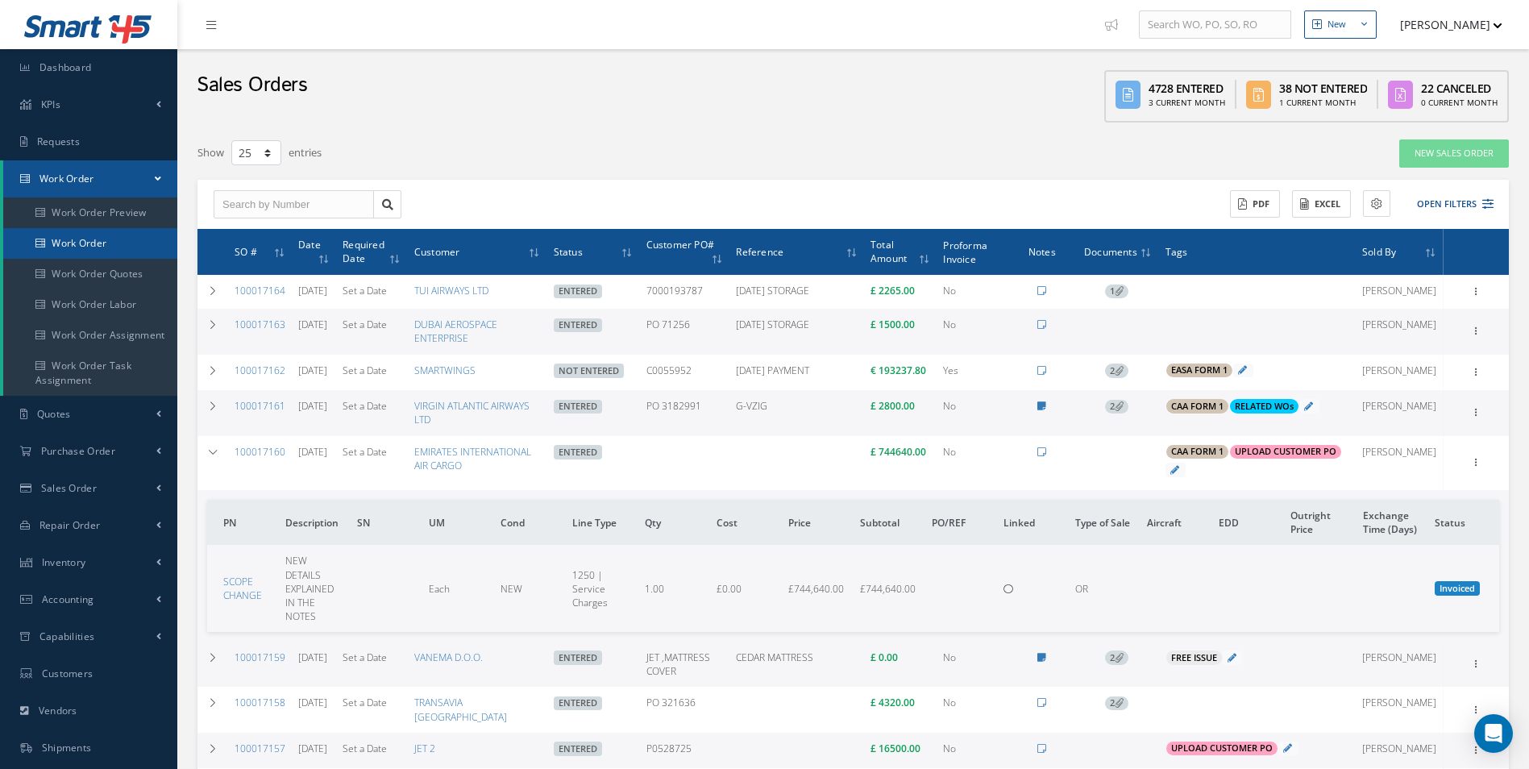
click at [76, 242] on link "Work Order" at bounding box center [91, 243] width 177 height 31
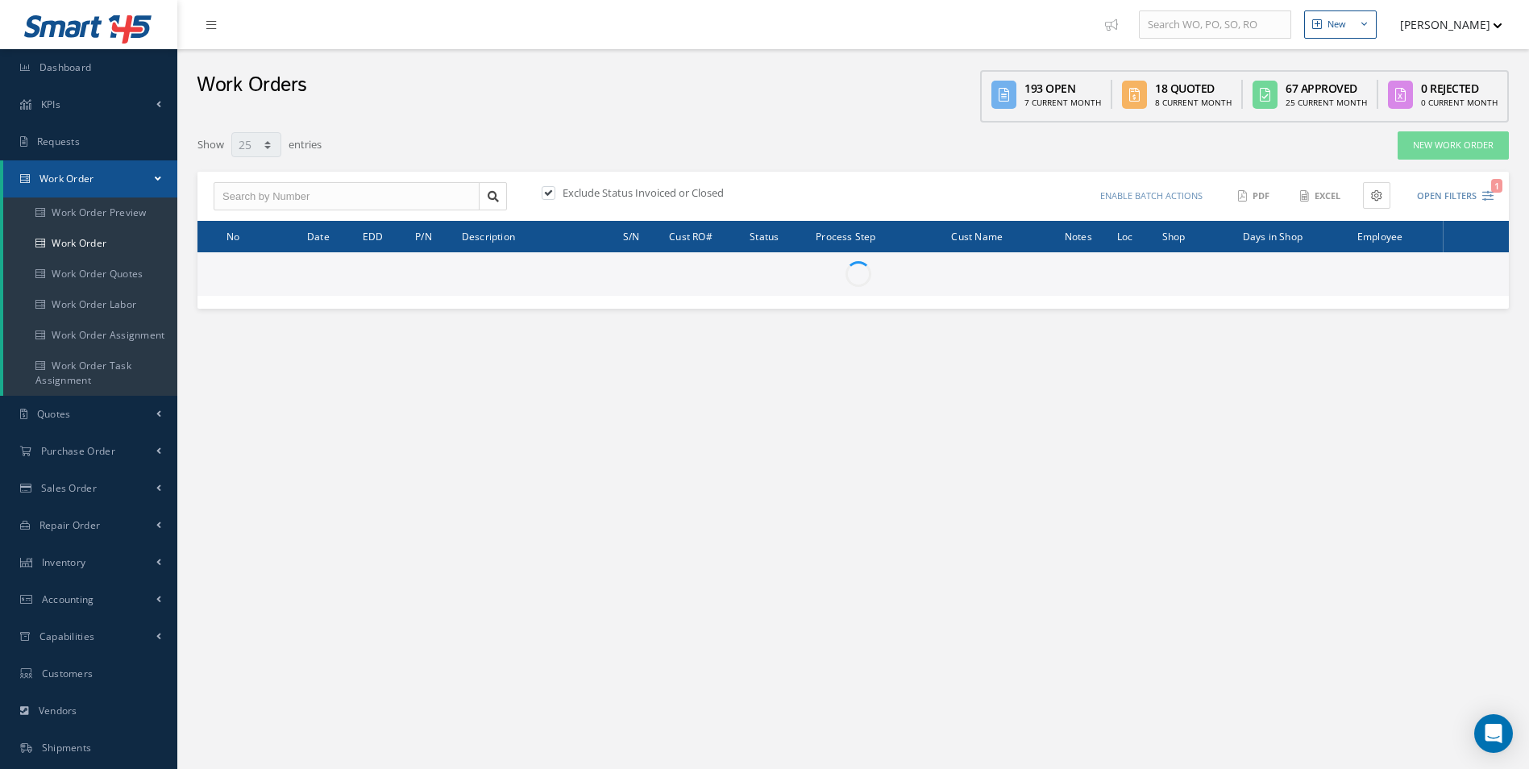
select select "25"
click at [1474, 210] on div "Exclude Status Invoiced or Closed Enable batch actions Update Work Orders Close…" at bounding box center [852, 197] width 1311 height 50
click at [1458, 192] on button "Open Filters 1" at bounding box center [1447, 196] width 91 height 27
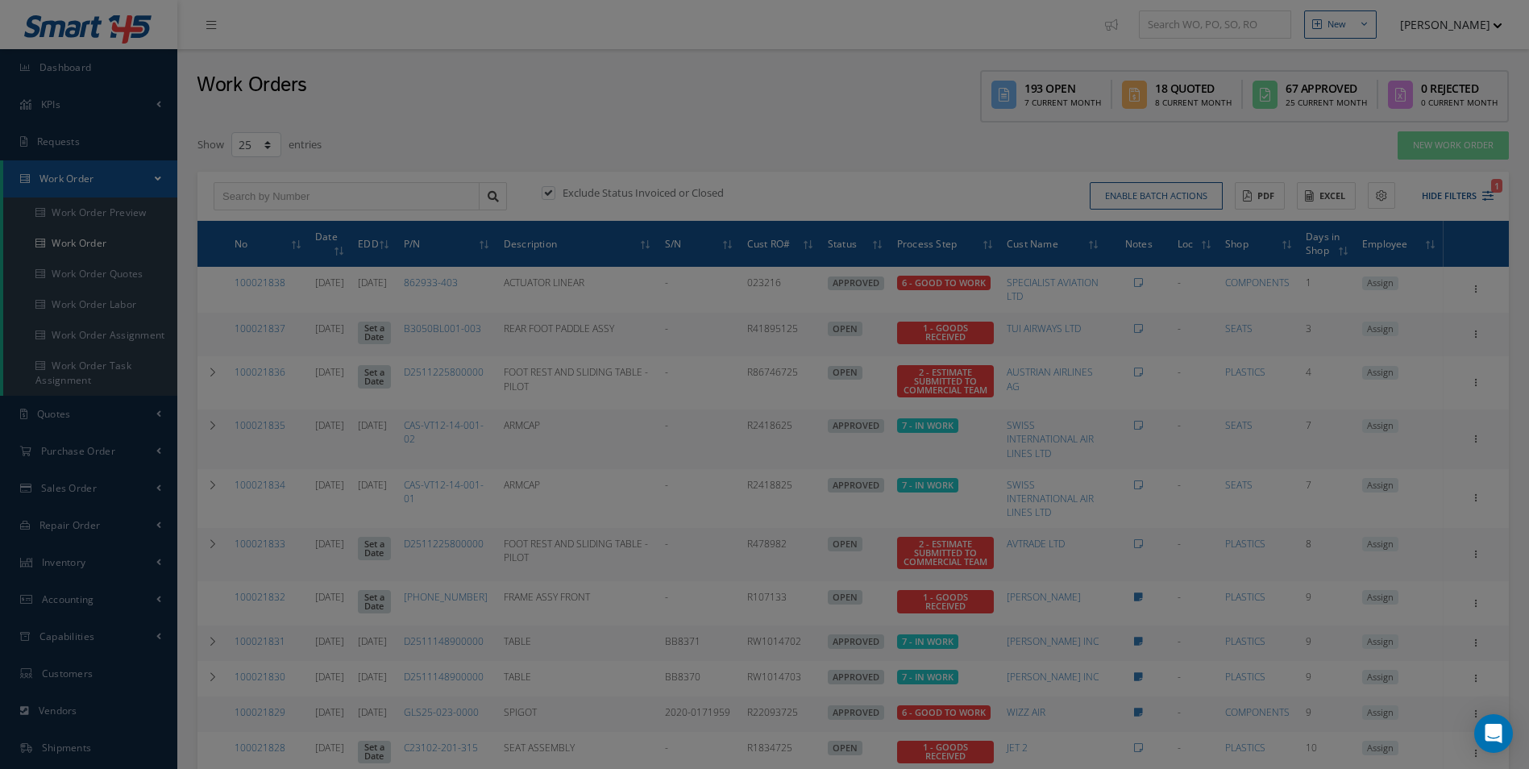
type input "All Work Request"
type input "All Work Performed"
type input "All Status"
type input "WO Part Status"
click at [1456, 192] on div at bounding box center [764, 384] width 1529 height 769
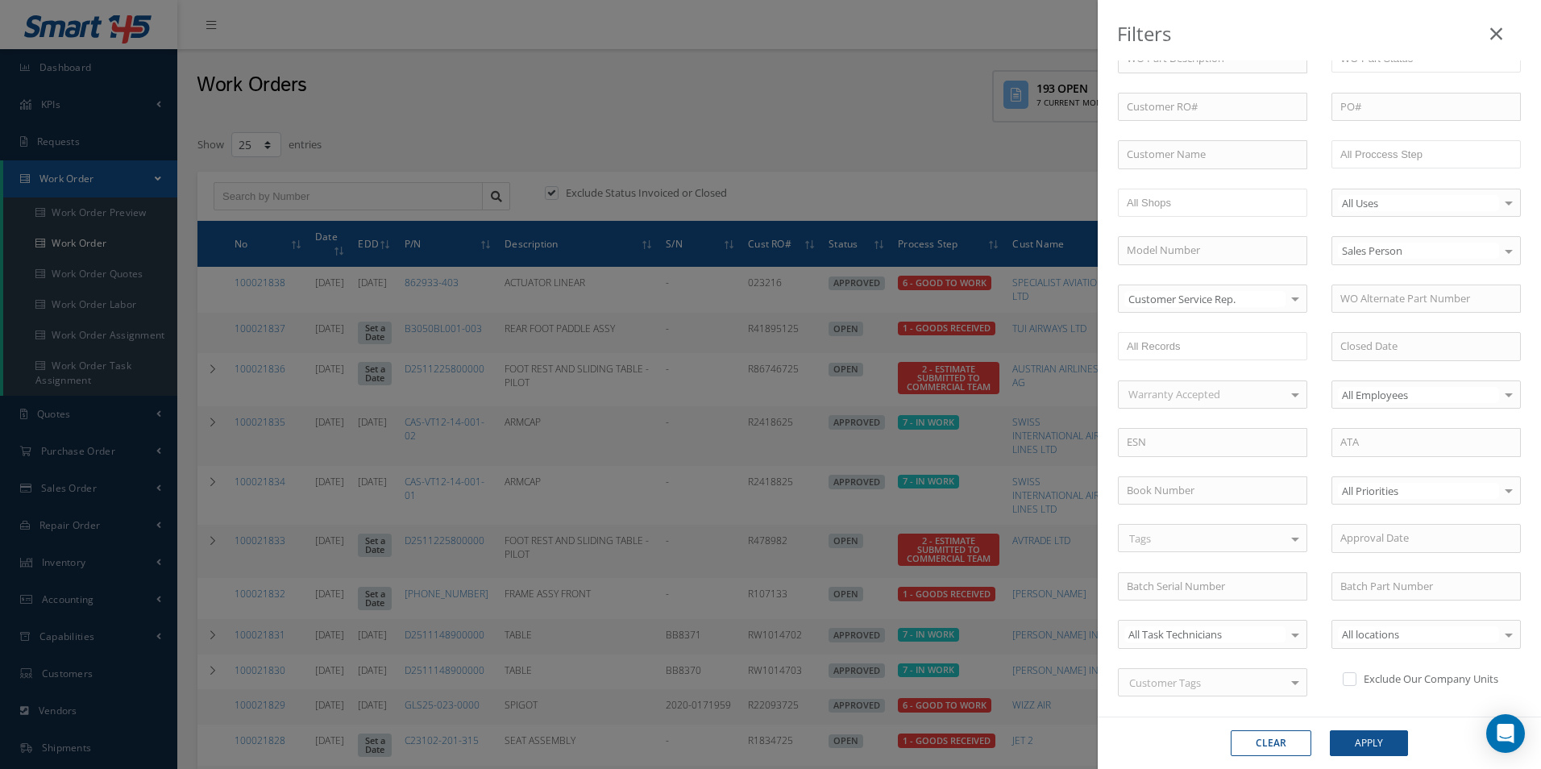
scroll to position [308, 0]
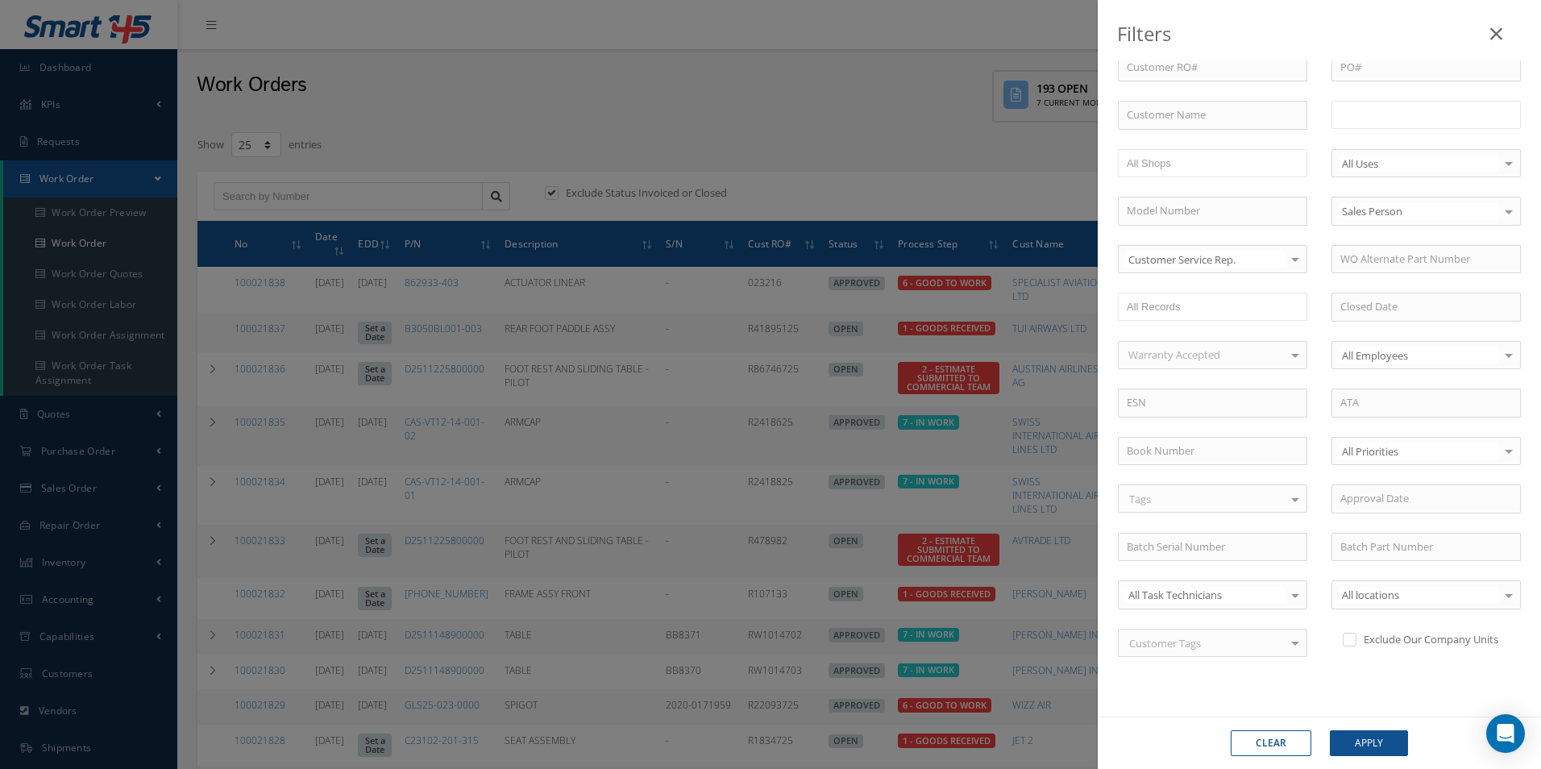
click at [1395, 118] on input "text" at bounding box center [1391, 115] width 102 height 20
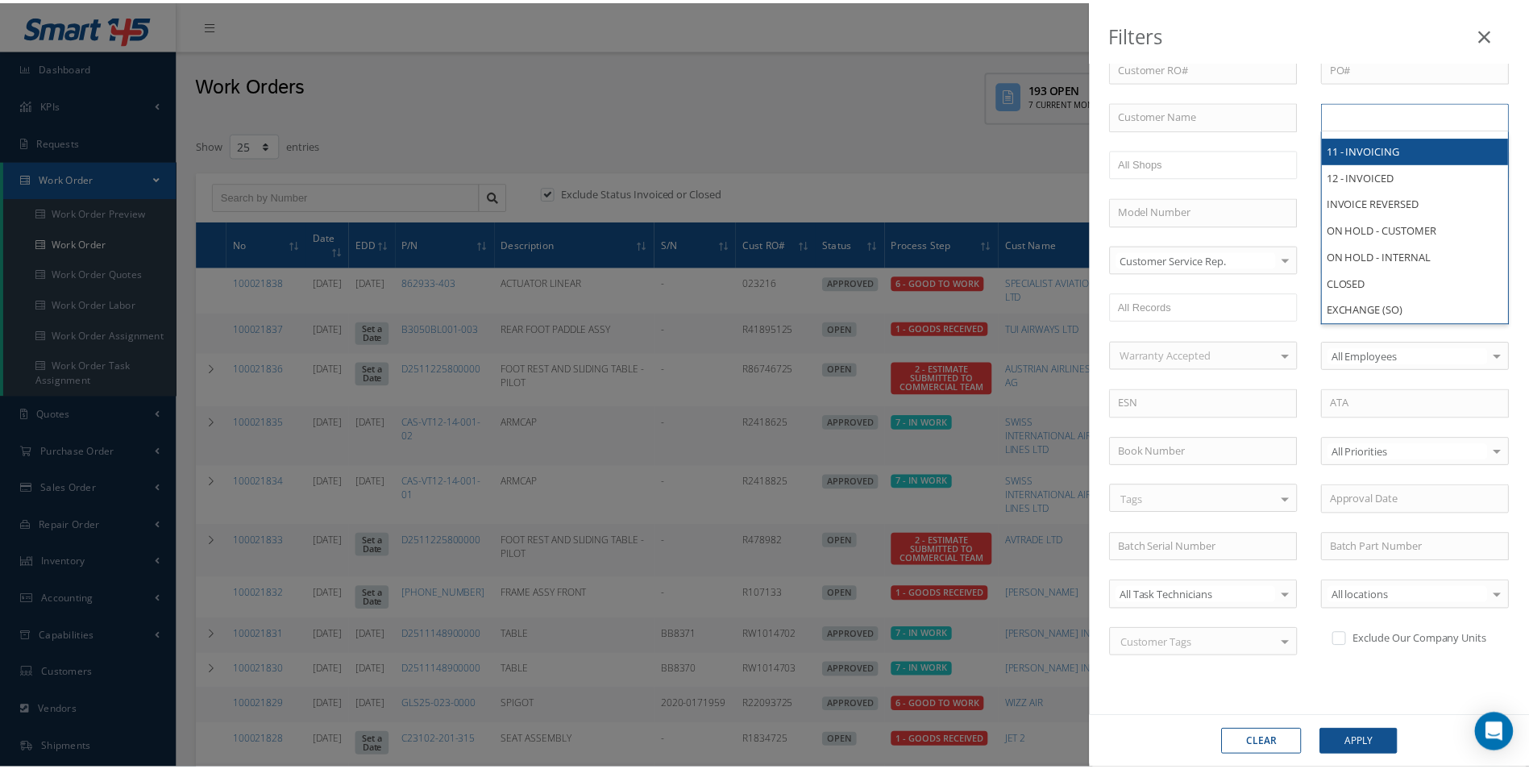
scroll to position [0, 0]
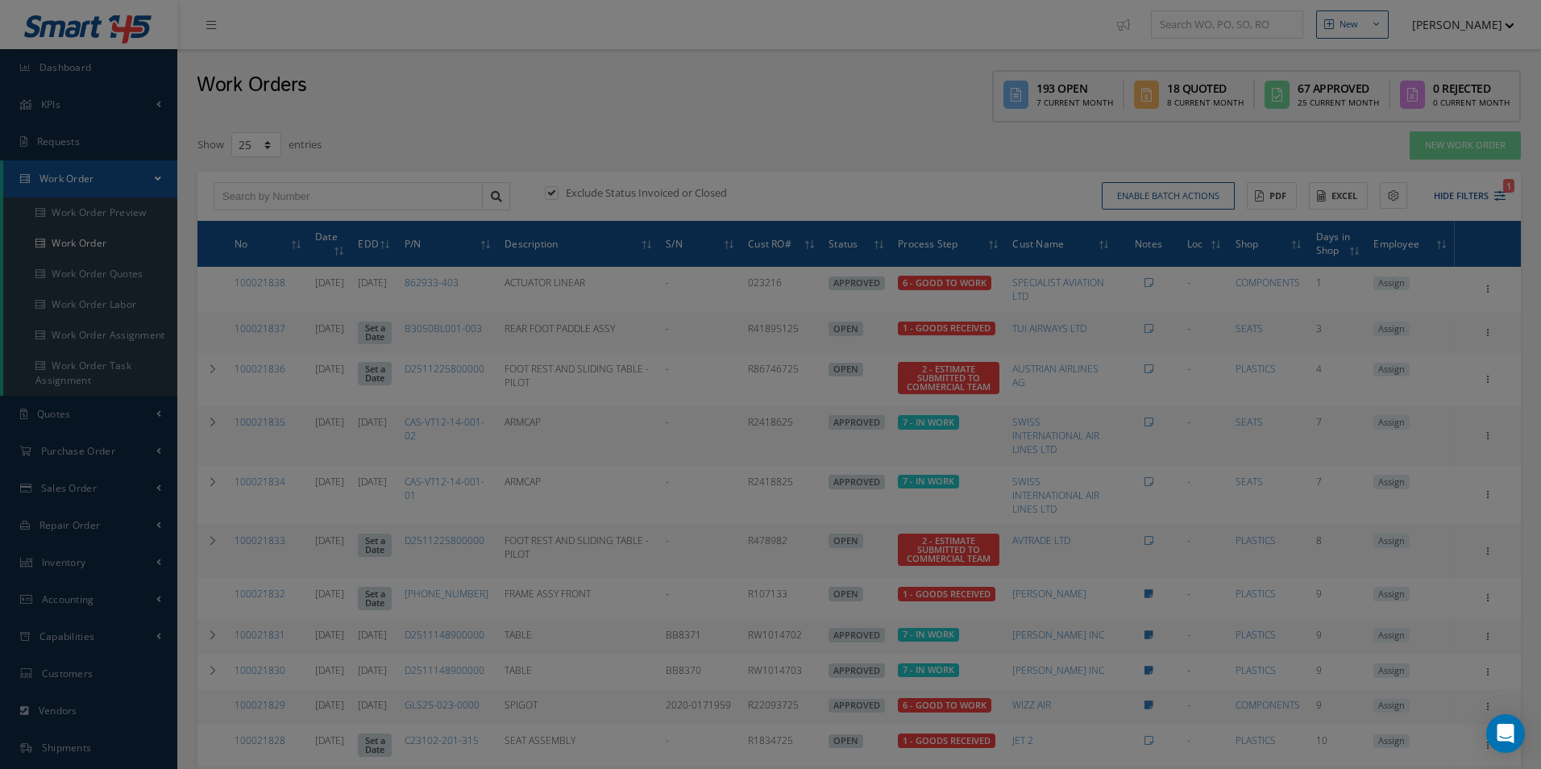
click at [887, 146] on div "Filters WO Number Part Number Description Serial Number - BER CERTIFICATION FIL…" at bounding box center [770, 384] width 1541 height 769
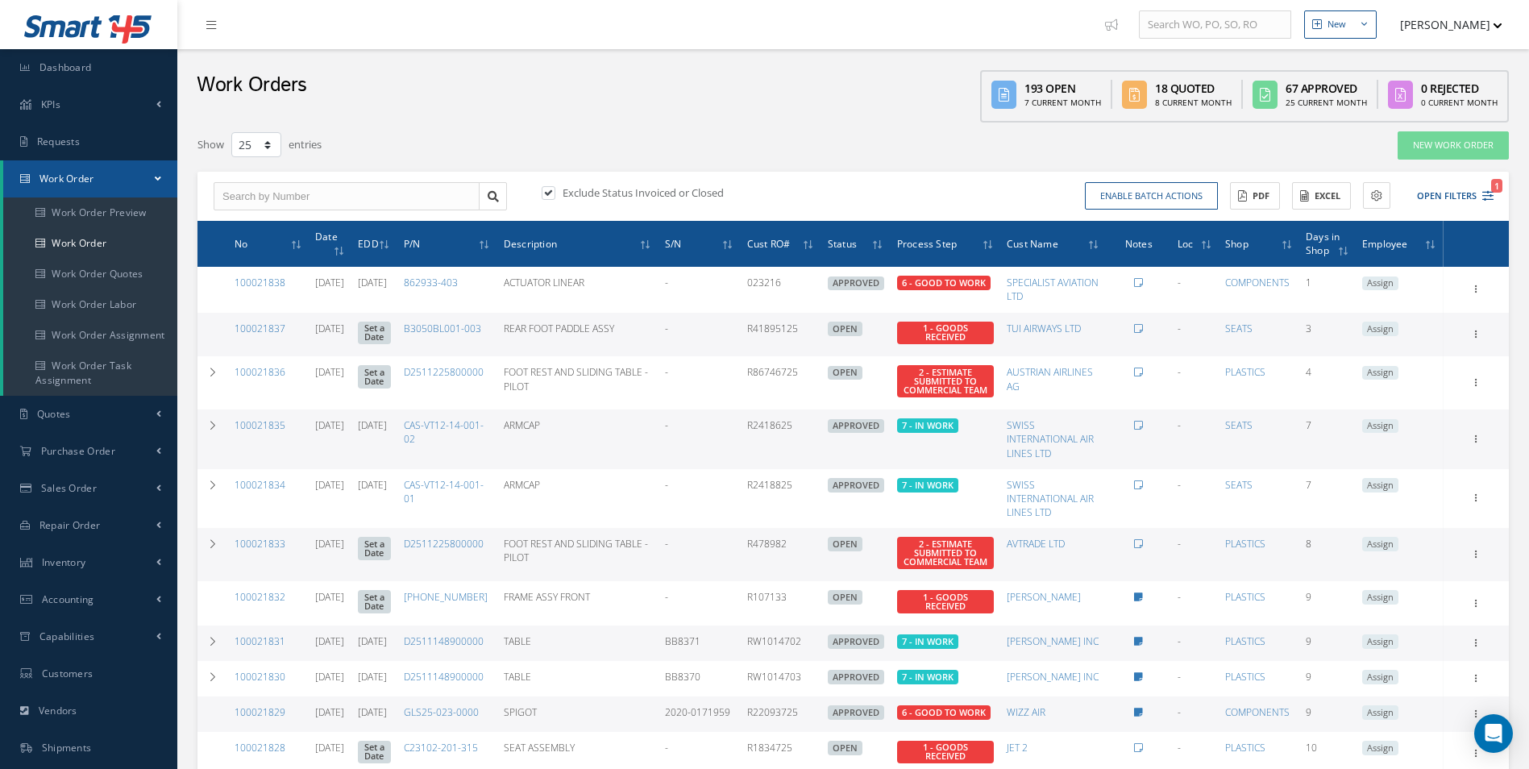
click at [1480, 205] on button "Open Filters 1" at bounding box center [1447, 196] width 91 height 27
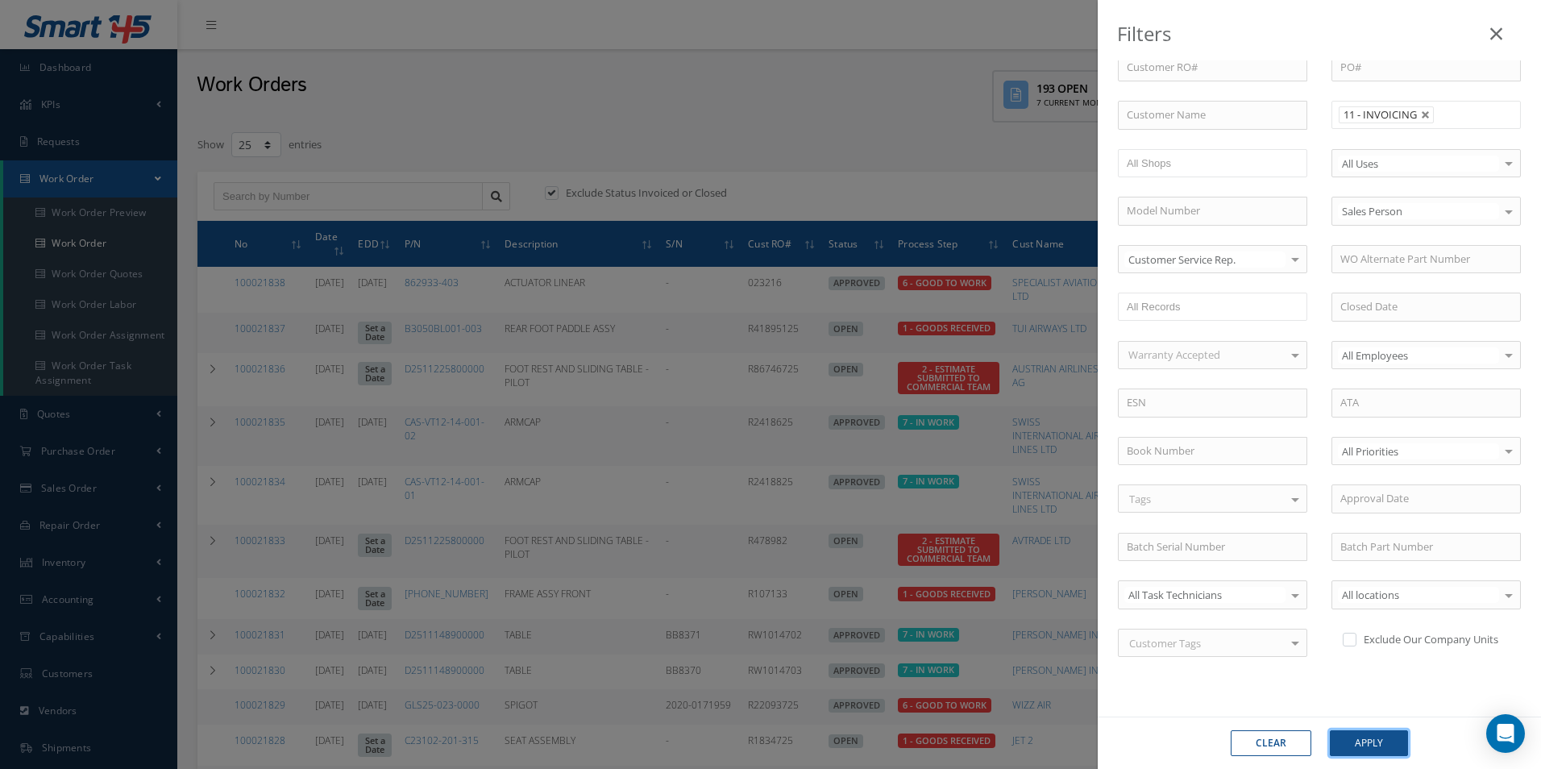
click at [1351, 734] on button "Apply" at bounding box center [1369, 743] width 78 height 26
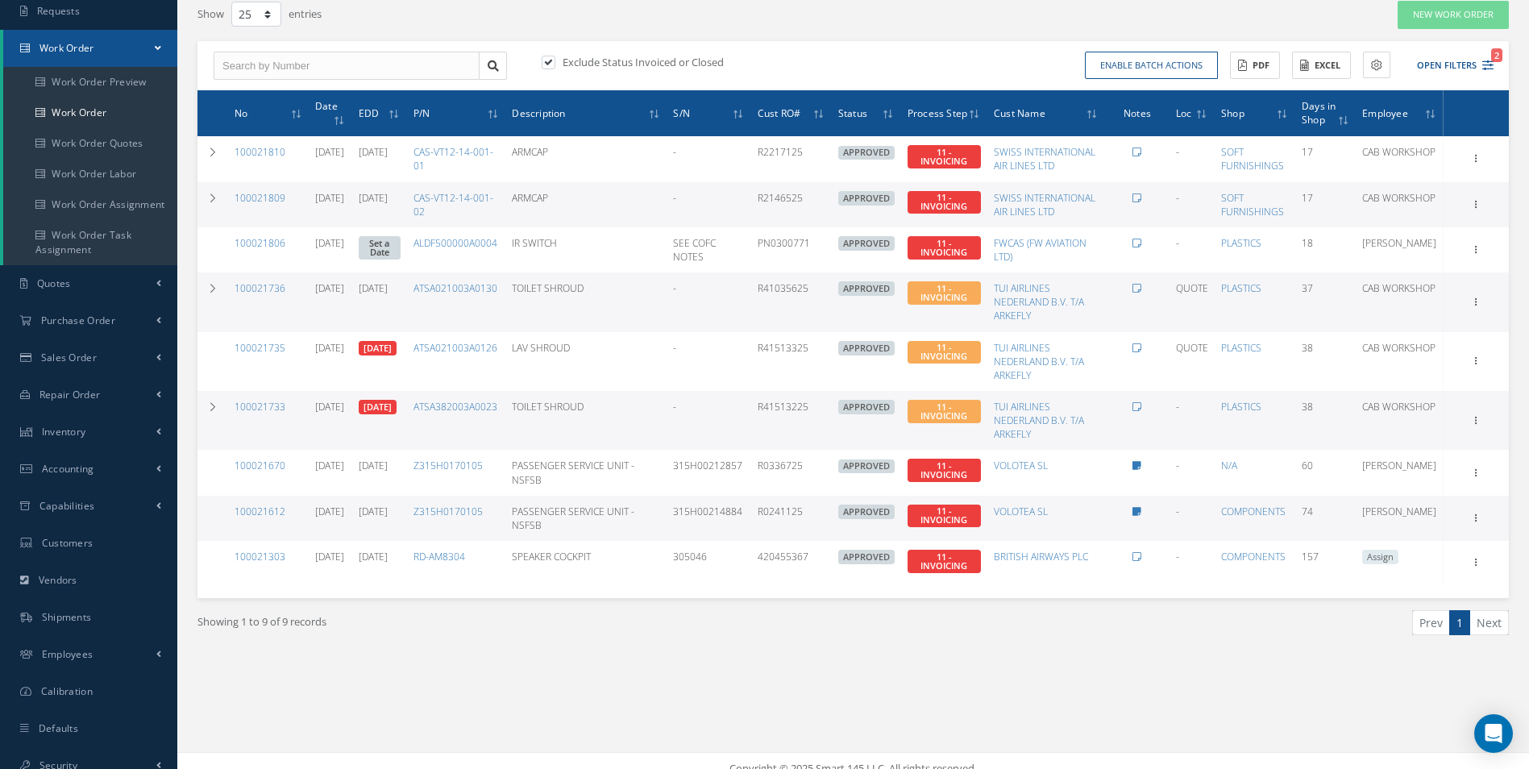
scroll to position [146, 0]
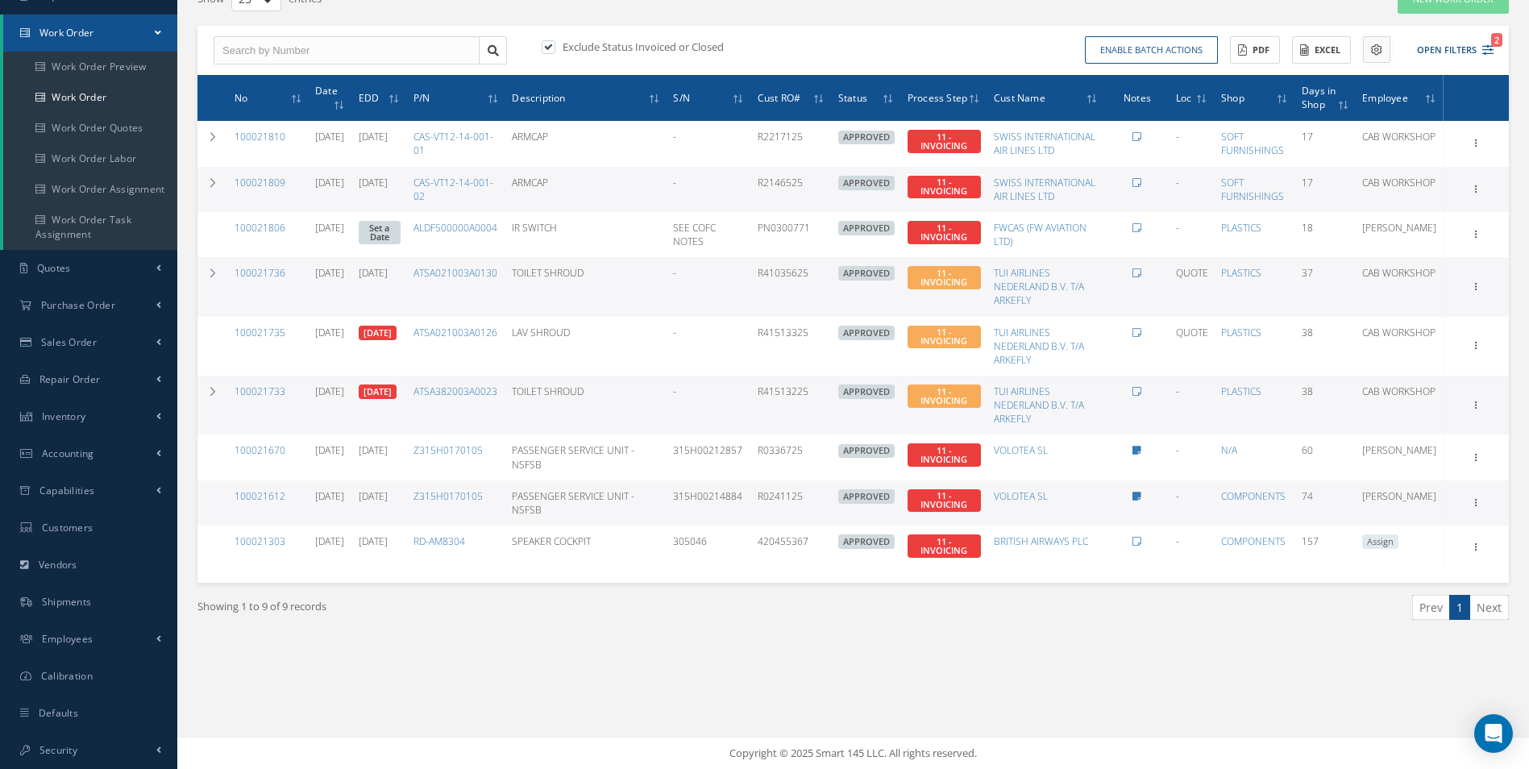
click at [1366, 50] on button at bounding box center [1376, 49] width 27 height 27
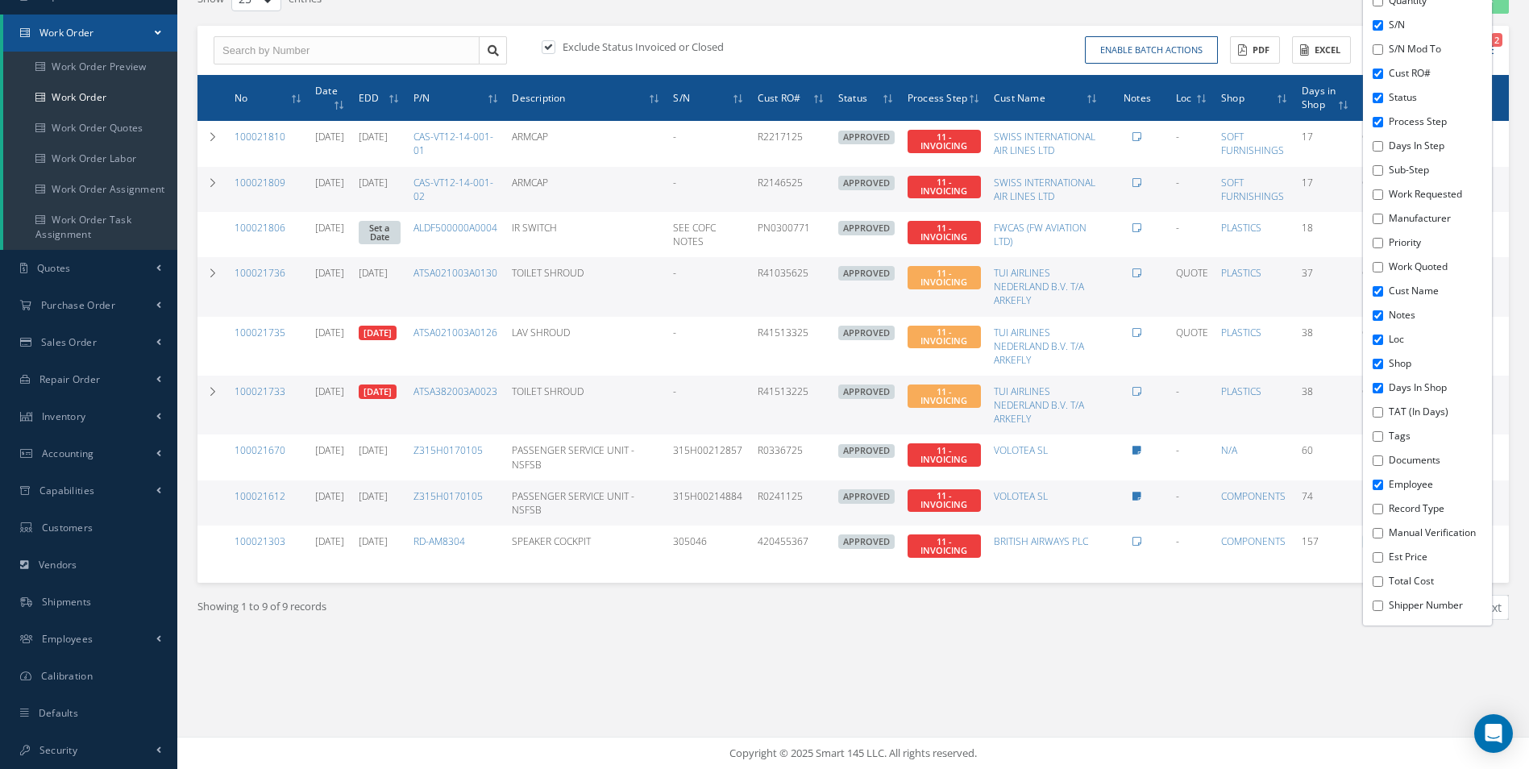
click at [1387, 555] on li "Est Price" at bounding box center [1437, 557] width 107 height 24
click at [1375, 565] on div "Date EDD P/N P/N Mod To Description Quantity S/N S/N Mod To Cust RO# Status Pro…" at bounding box center [1427, 242] width 129 height 765
click at [1375, 564] on div "Date EDD P/N P/N Mod To Description Quantity S/N S/N Mod To Cust RO# Status Pro…" at bounding box center [1427, 242] width 129 height 765
click at [1376, 564] on div "Date EDD P/N P/N Mod To Description Quantity S/N S/N Mod To Cust RO# Status Pro…" at bounding box center [1427, 242] width 129 height 765
click at [1375, 559] on input "Est Price" at bounding box center [1377, 557] width 10 height 10
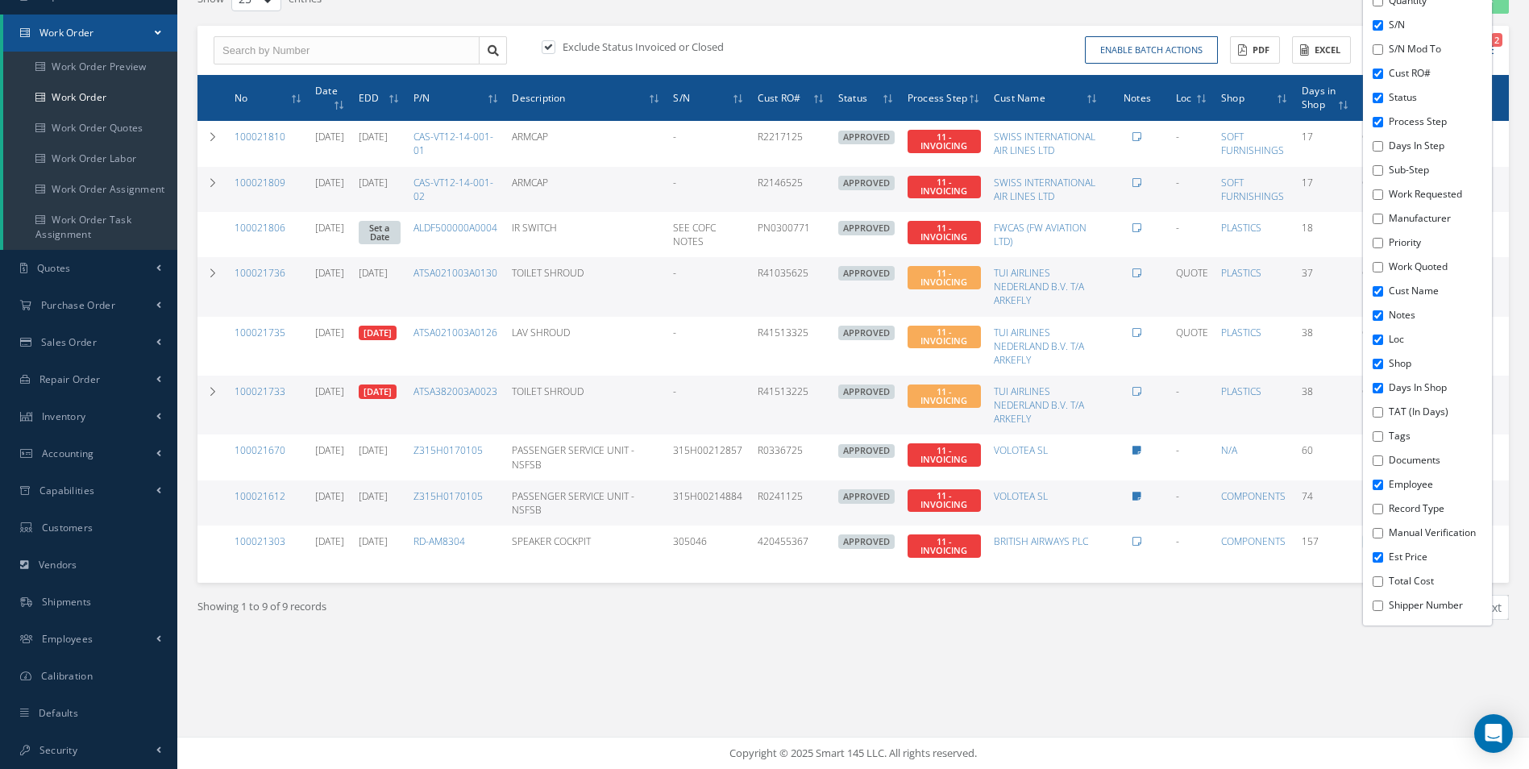
checkbox input "true"
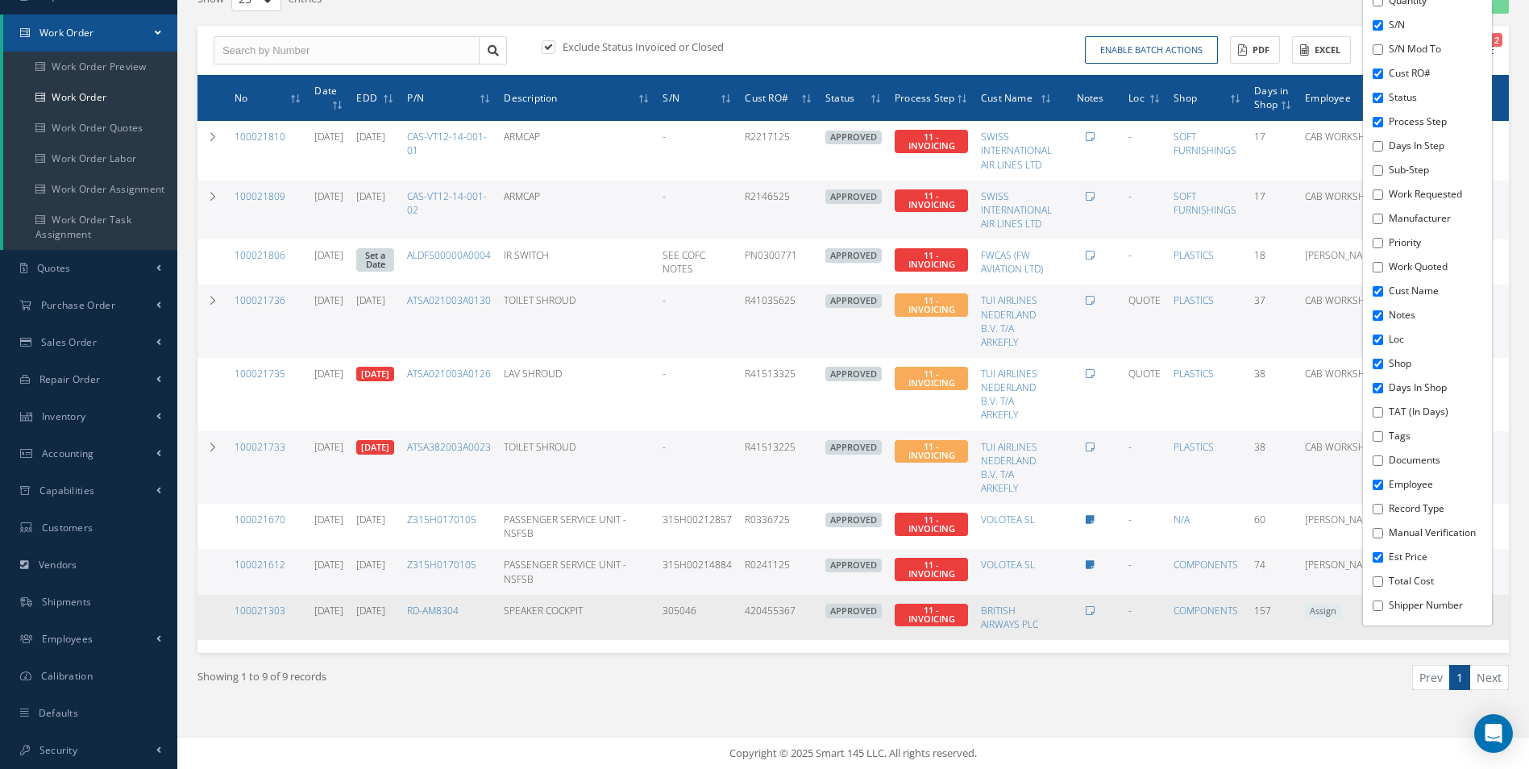
click at [1292, 632] on td "157" at bounding box center [1272, 617] width 51 height 45
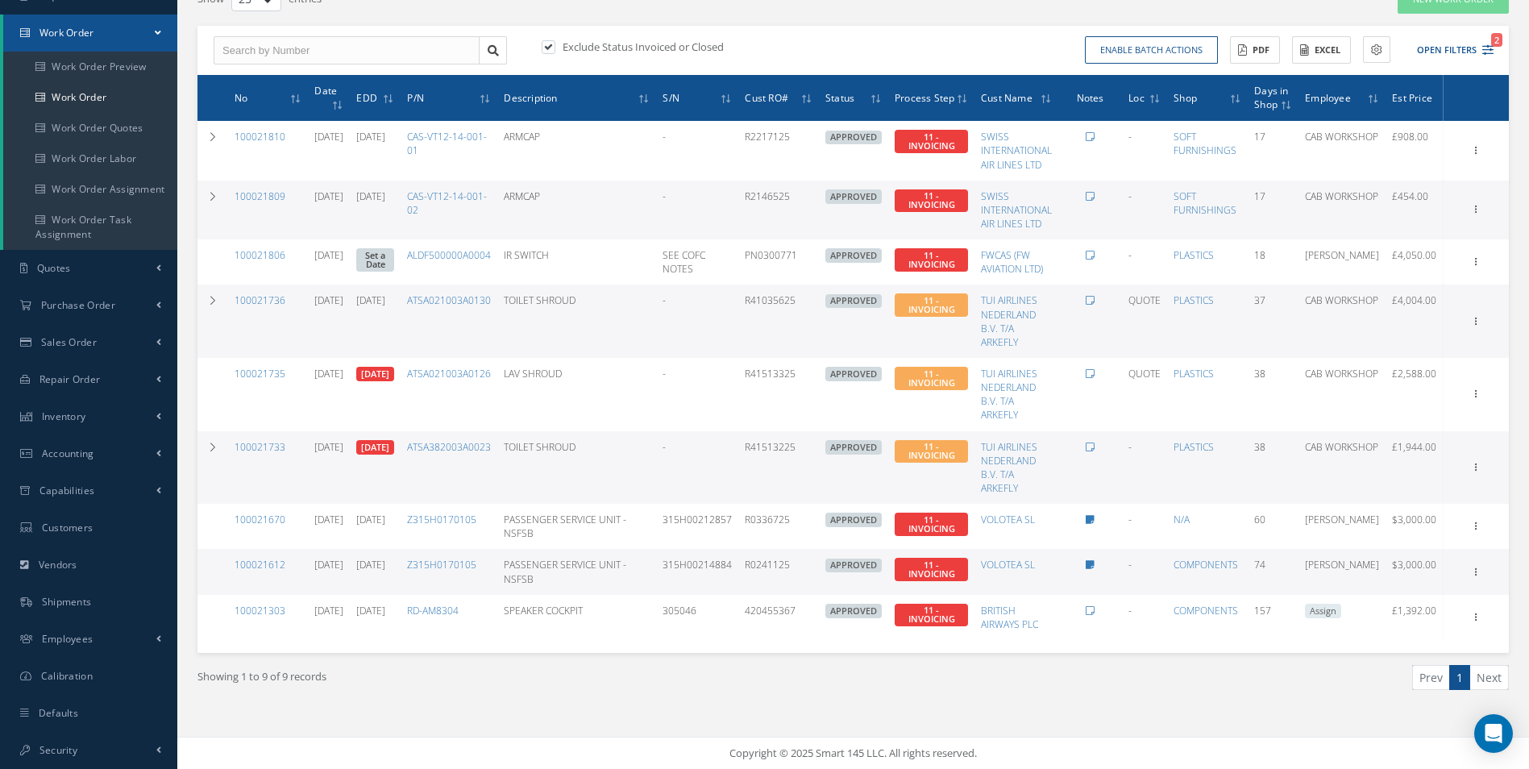
click at [1360, 54] on div "Date EDD P/N P/N Mod To Description Quantity S/N S/N Mod To Cust RO# Status Pro…" at bounding box center [1371, 49] width 37 height 27
click at [1365, 54] on button at bounding box center [1376, 49] width 27 height 27
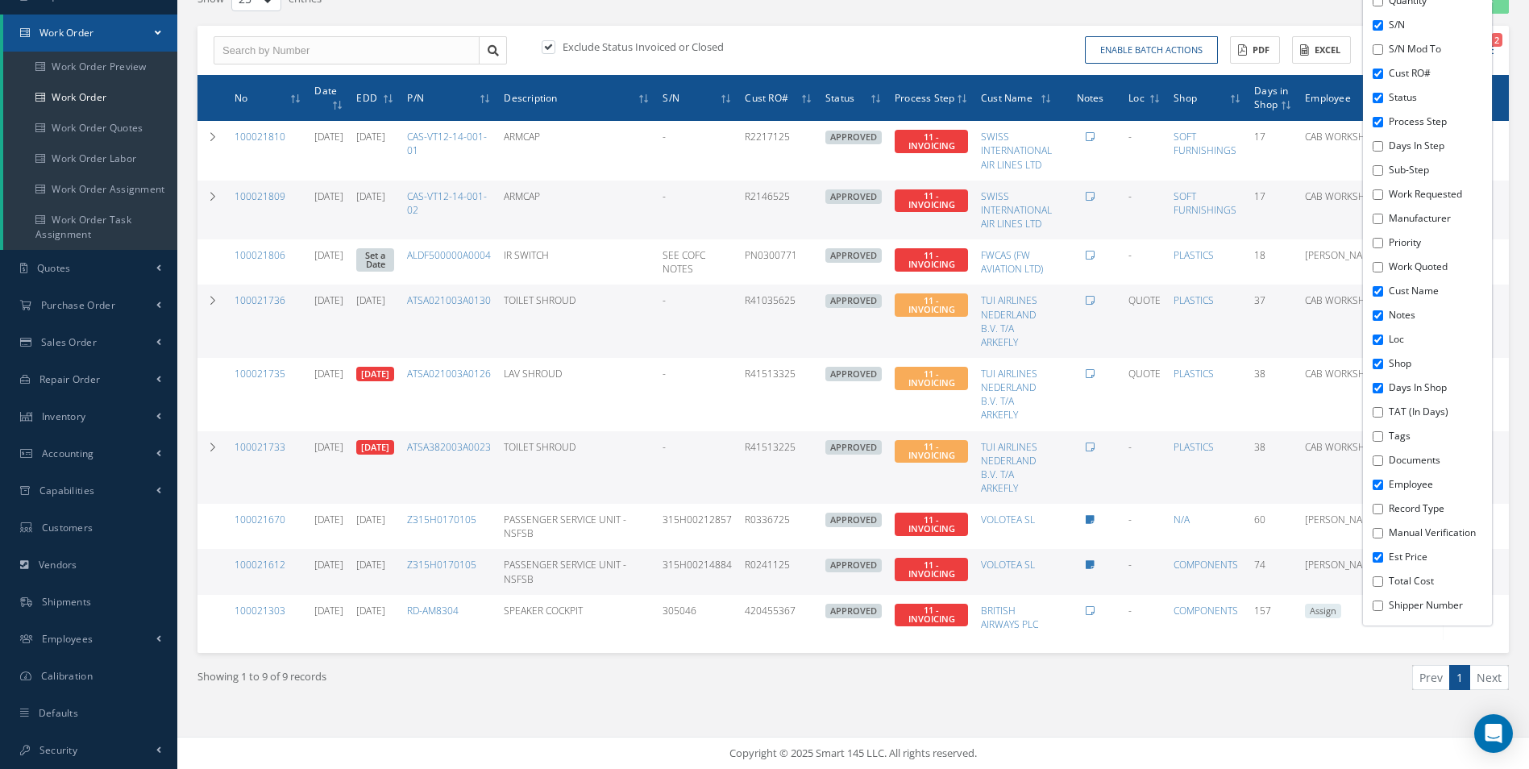
click at [1381, 151] on div "Date EDD P/N P/N Mod To Description Quantity S/N S/N Mod To Cust RO# Status Pro…" at bounding box center [1427, 242] width 129 height 765
click at [1378, 150] on input "Days in Step" at bounding box center [1377, 146] width 10 height 10
checkbox input "true"
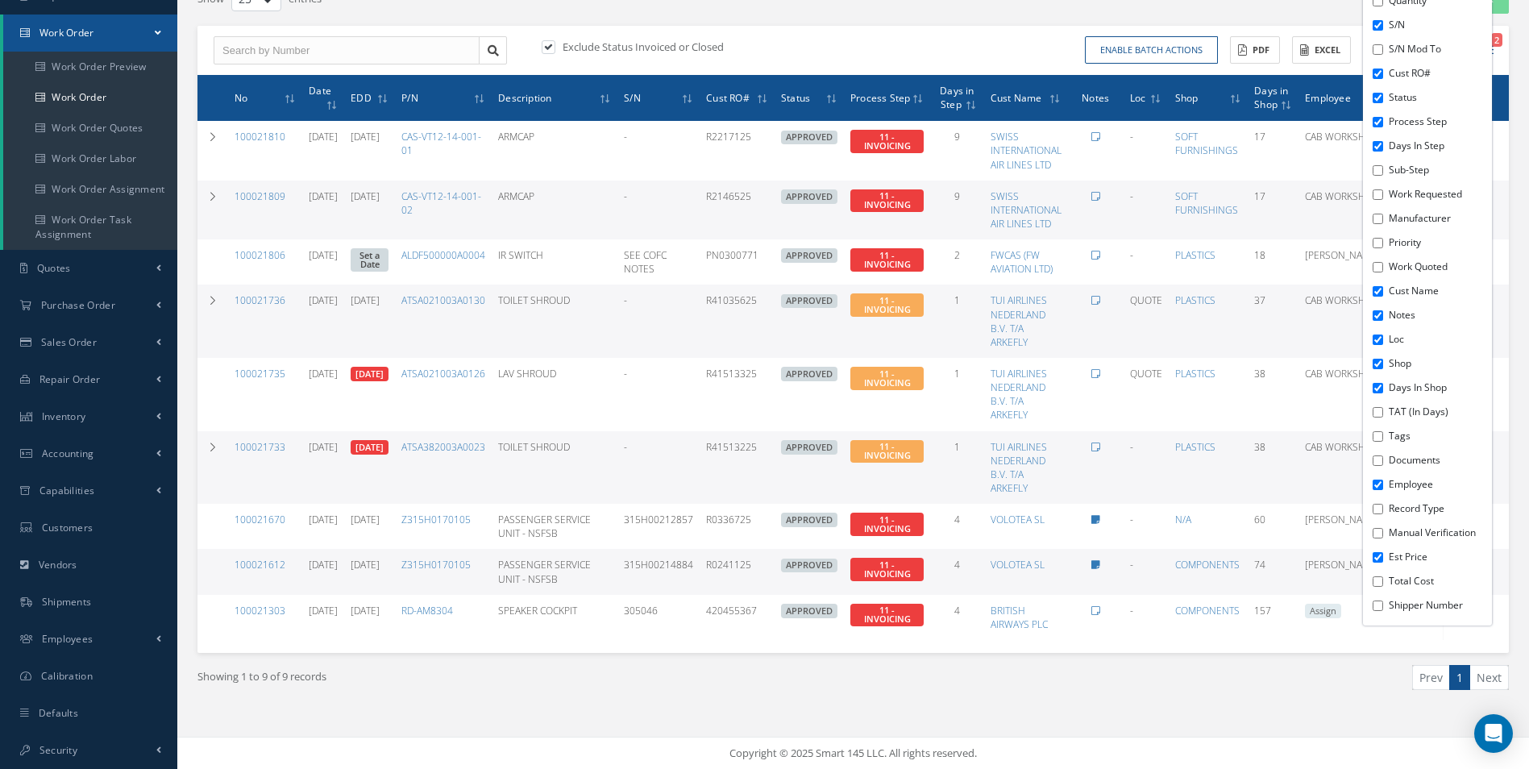
click at [1004, 682] on ul "Prev 1 Next" at bounding box center [1187, 677] width 644 height 25
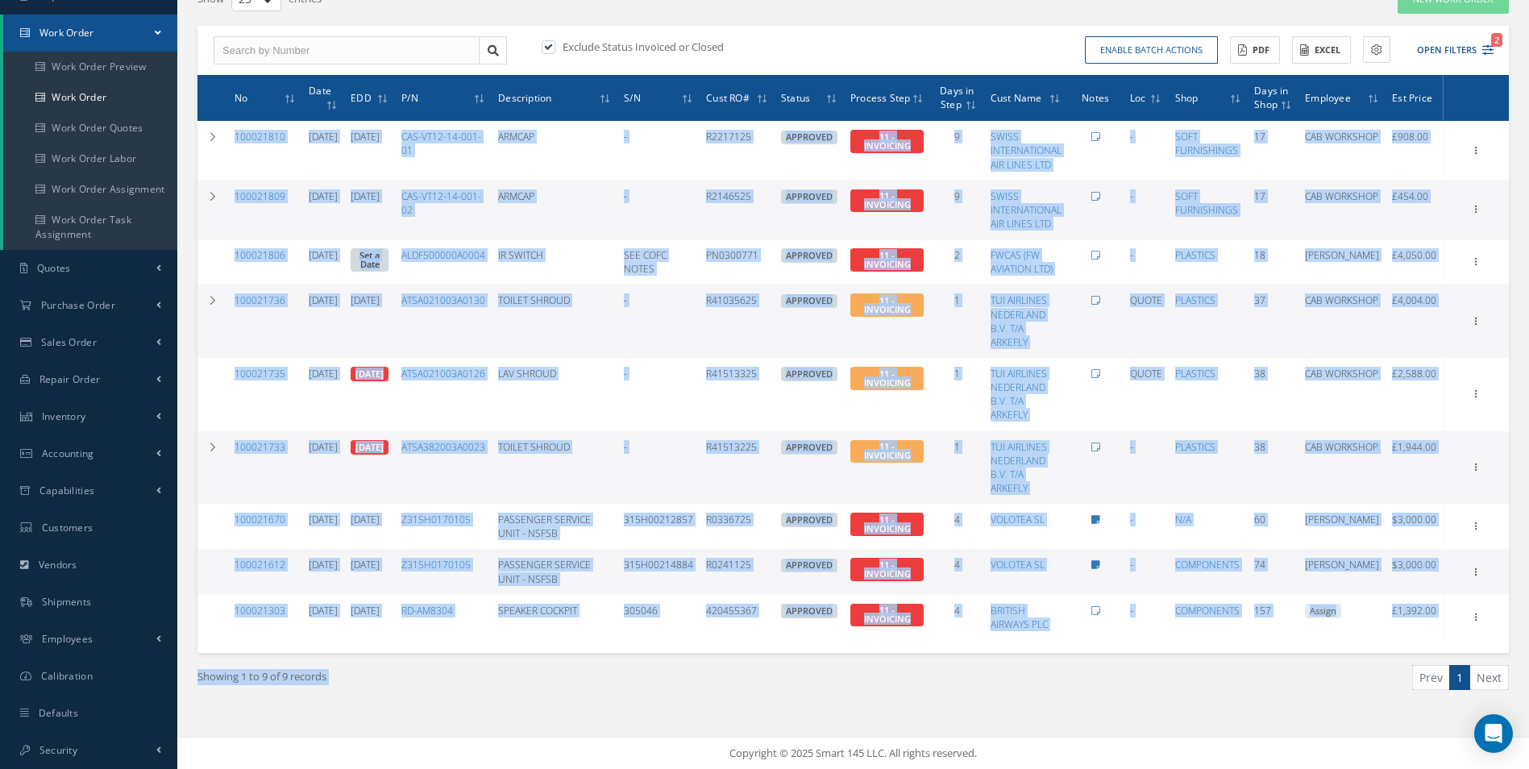
drag, startPoint x: 204, startPoint y: 95, endPoint x: 1155, endPoint y: 710, distance: 1132.9
click at [1155, 710] on div "Filters WO Number Part Number Description Serial Number - BER CERTIFICATION FIL…" at bounding box center [852, 358] width 1311 height 746
click at [1157, 709] on div "Showing 1 to 9 of 9 records Prev 1 Next" at bounding box center [852, 692] width 1335 height 78
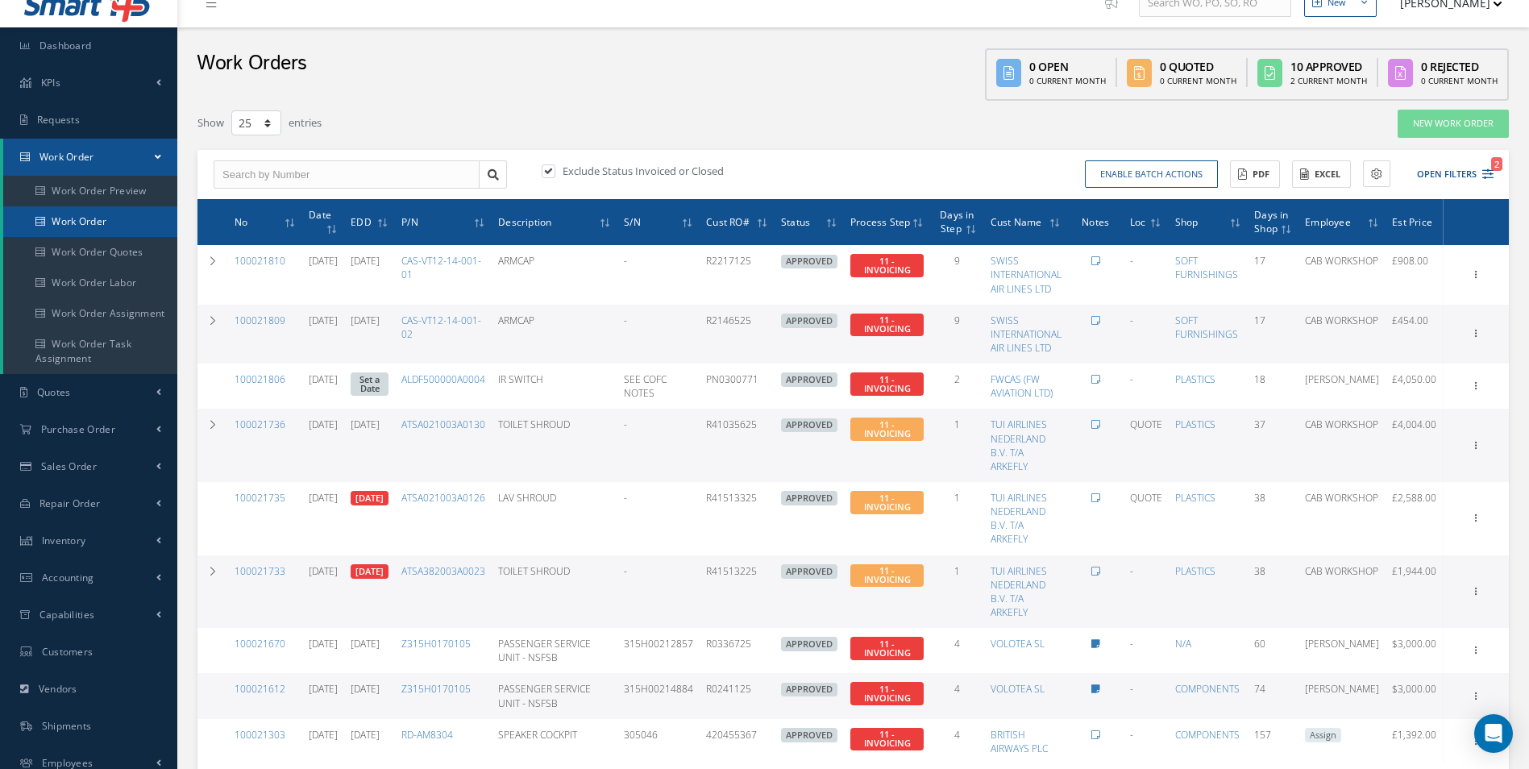
scroll to position [0, 0]
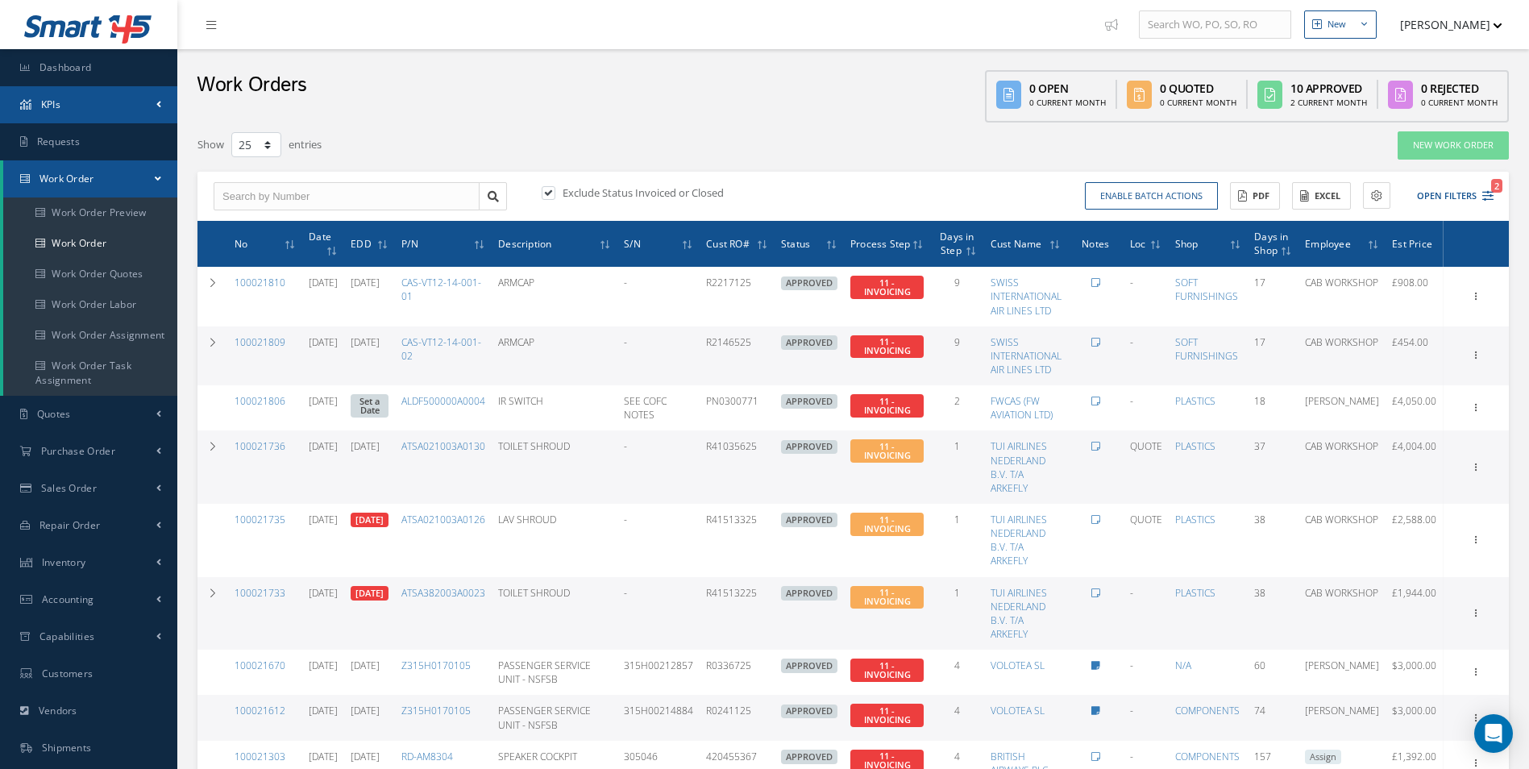
click at [143, 102] on link "KPIs" at bounding box center [88, 104] width 177 height 37
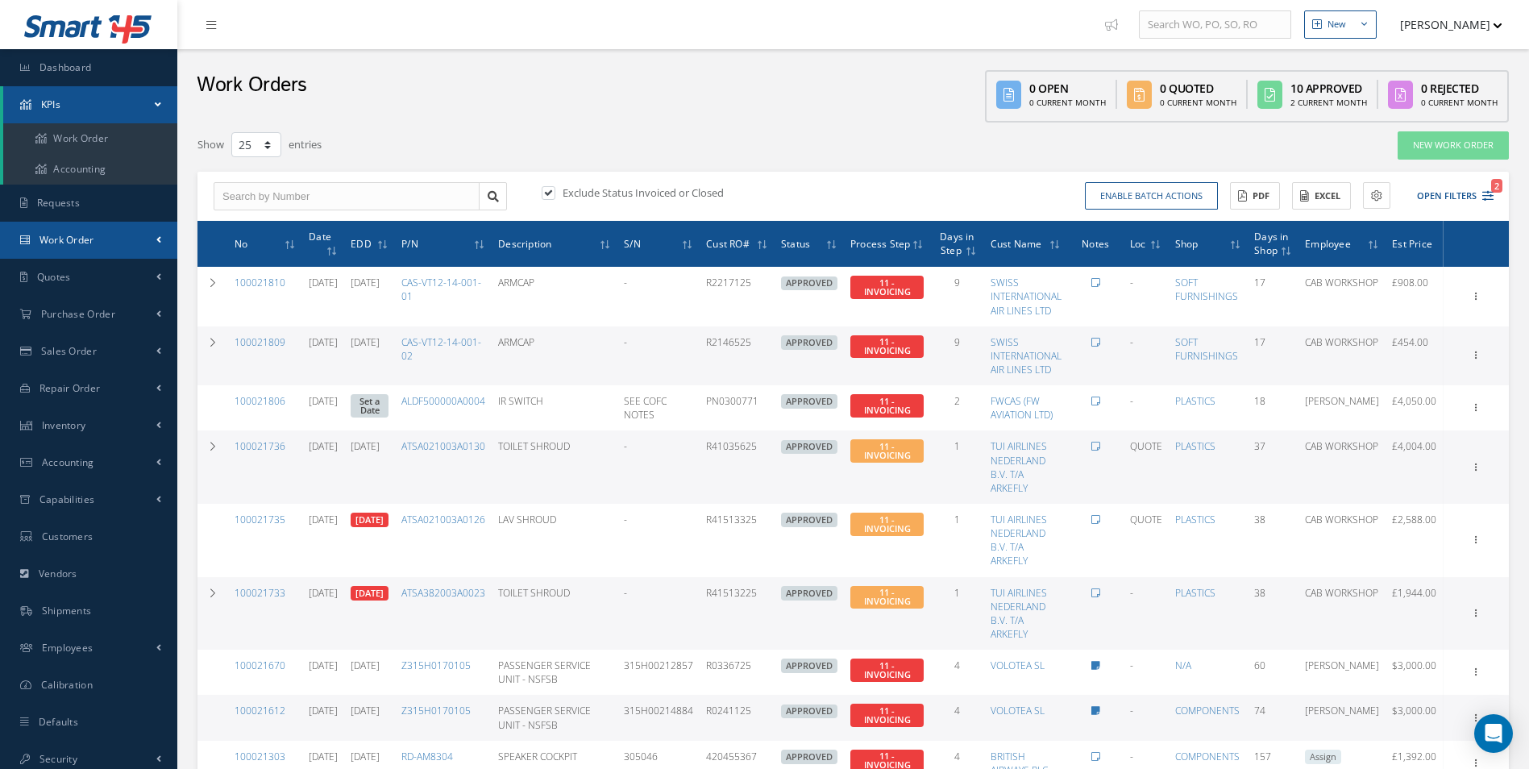
click at [124, 255] on link "Work Order" at bounding box center [88, 240] width 177 height 37
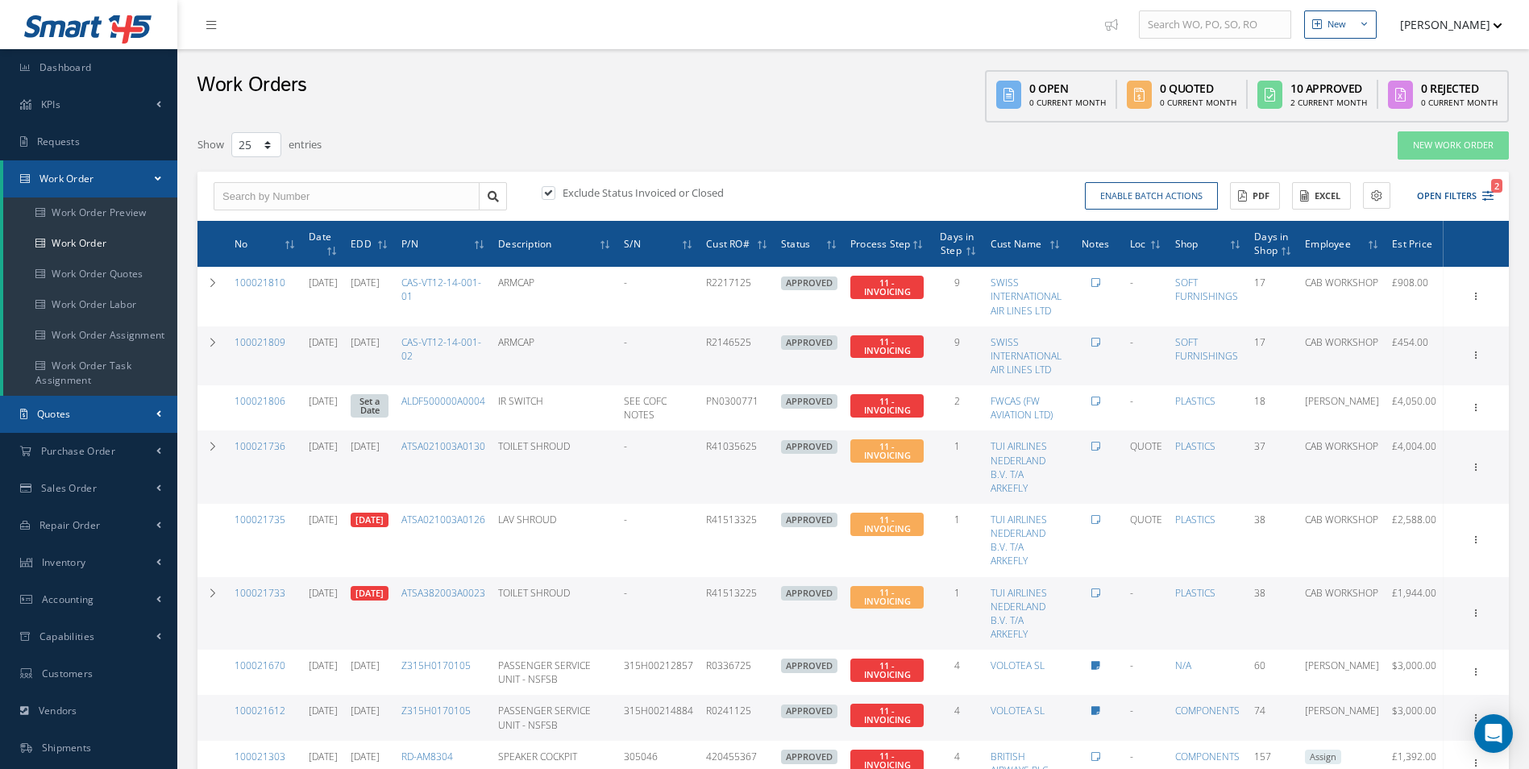
click at [82, 422] on link "Quotes" at bounding box center [88, 414] width 177 height 37
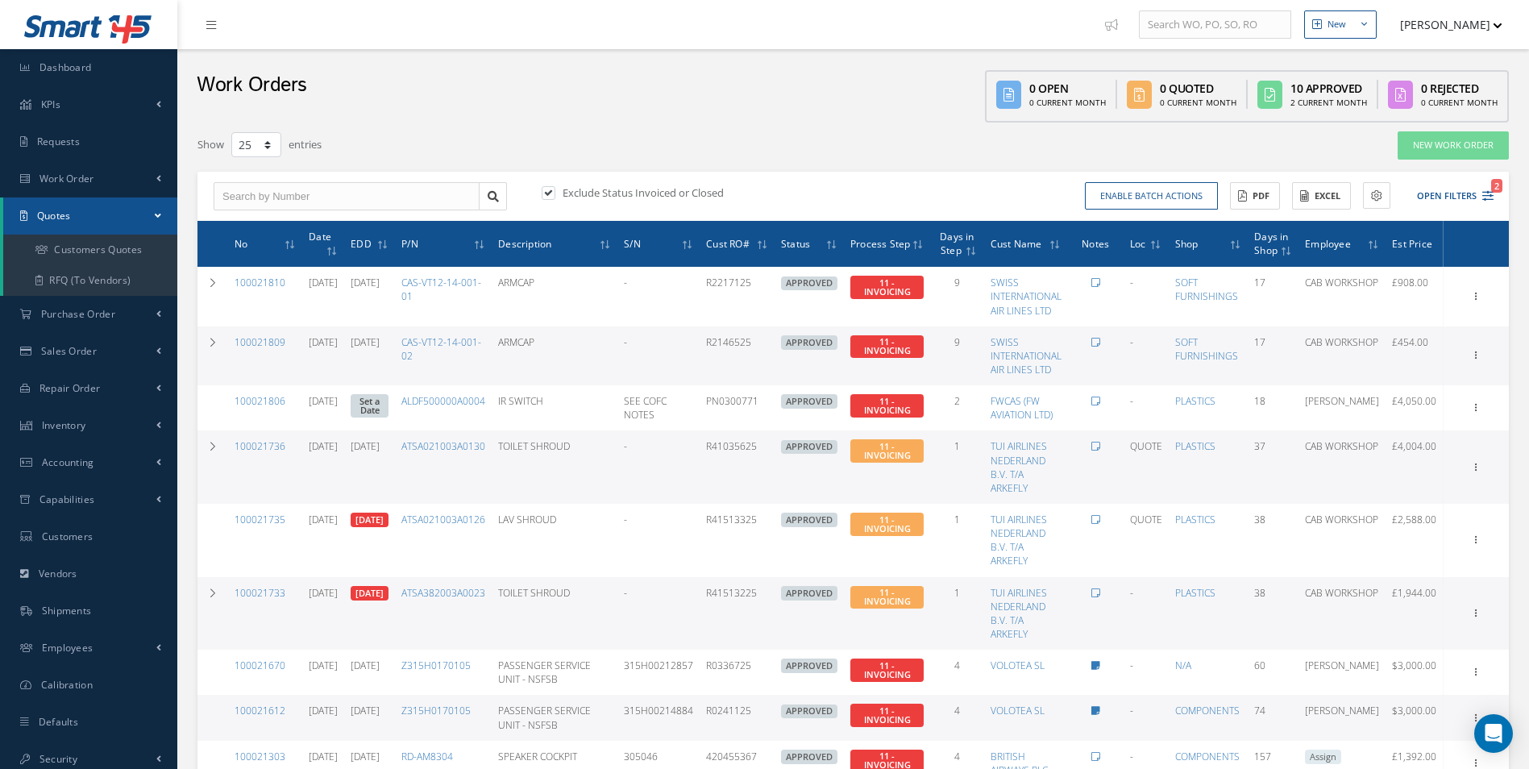
click at [87, 232] on link "Quotes" at bounding box center [90, 215] width 174 height 37
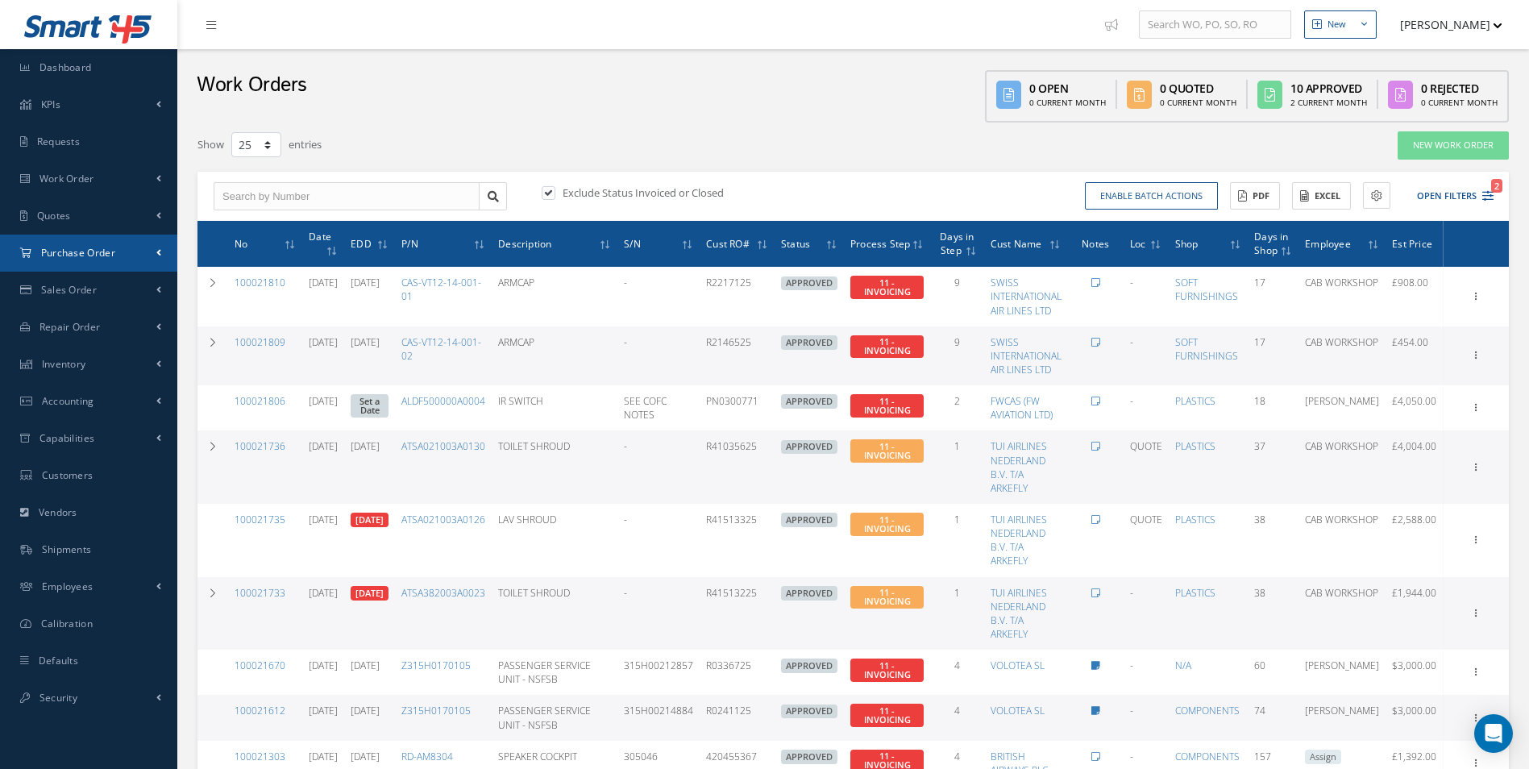
click at [99, 235] on link "Purchase Order" at bounding box center [88, 252] width 177 height 37
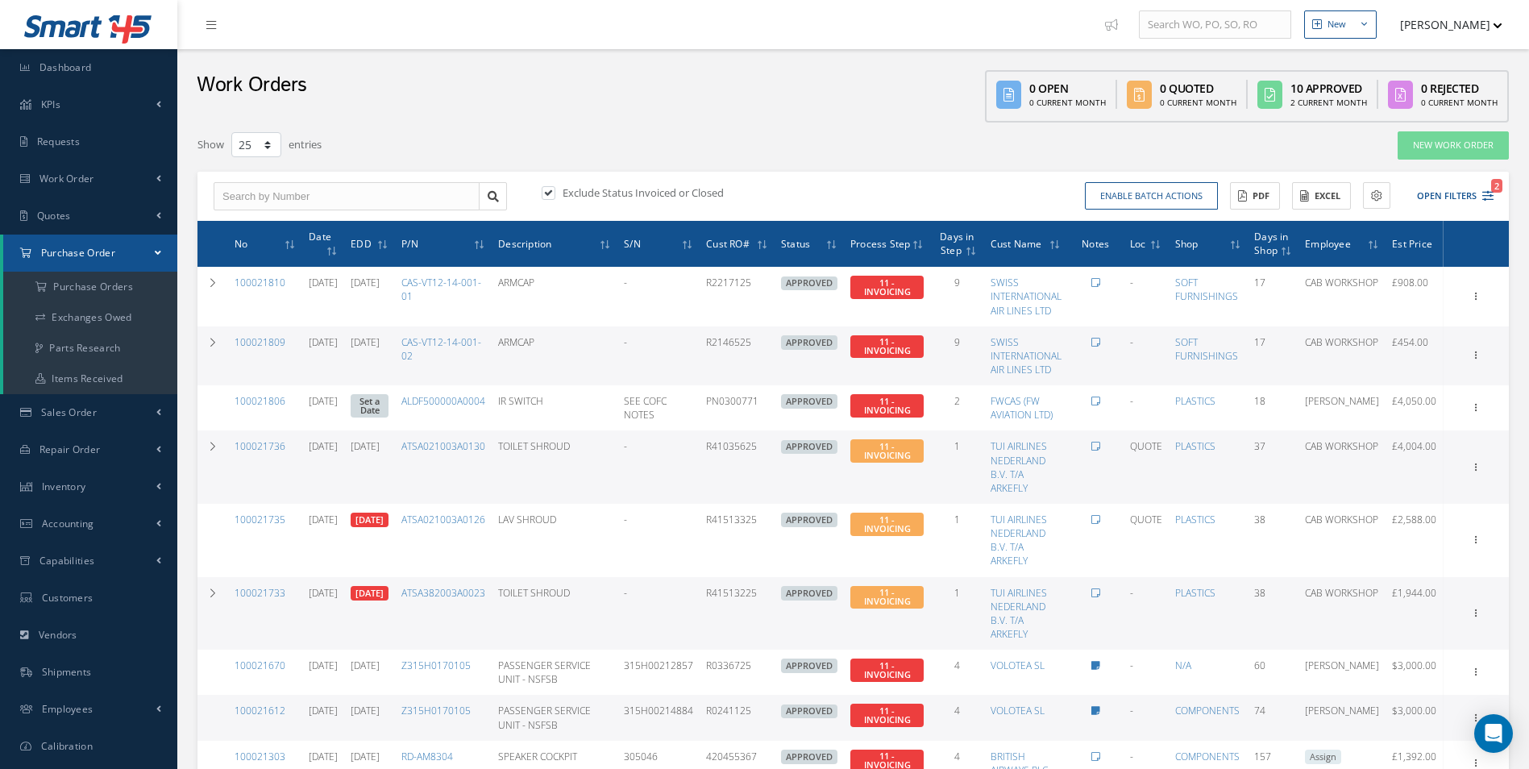
click at [101, 254] on span "Purchase Order" at bounding box center [78, 253] width 74 height 14
drag, startPoint x: 114, startPoint y: 215, endPoint x: 112, endPoint y: 259, distance: 44.4
click at [114, 220] on link "Quotes" at bounding box center [88, 215] width 177 height 37
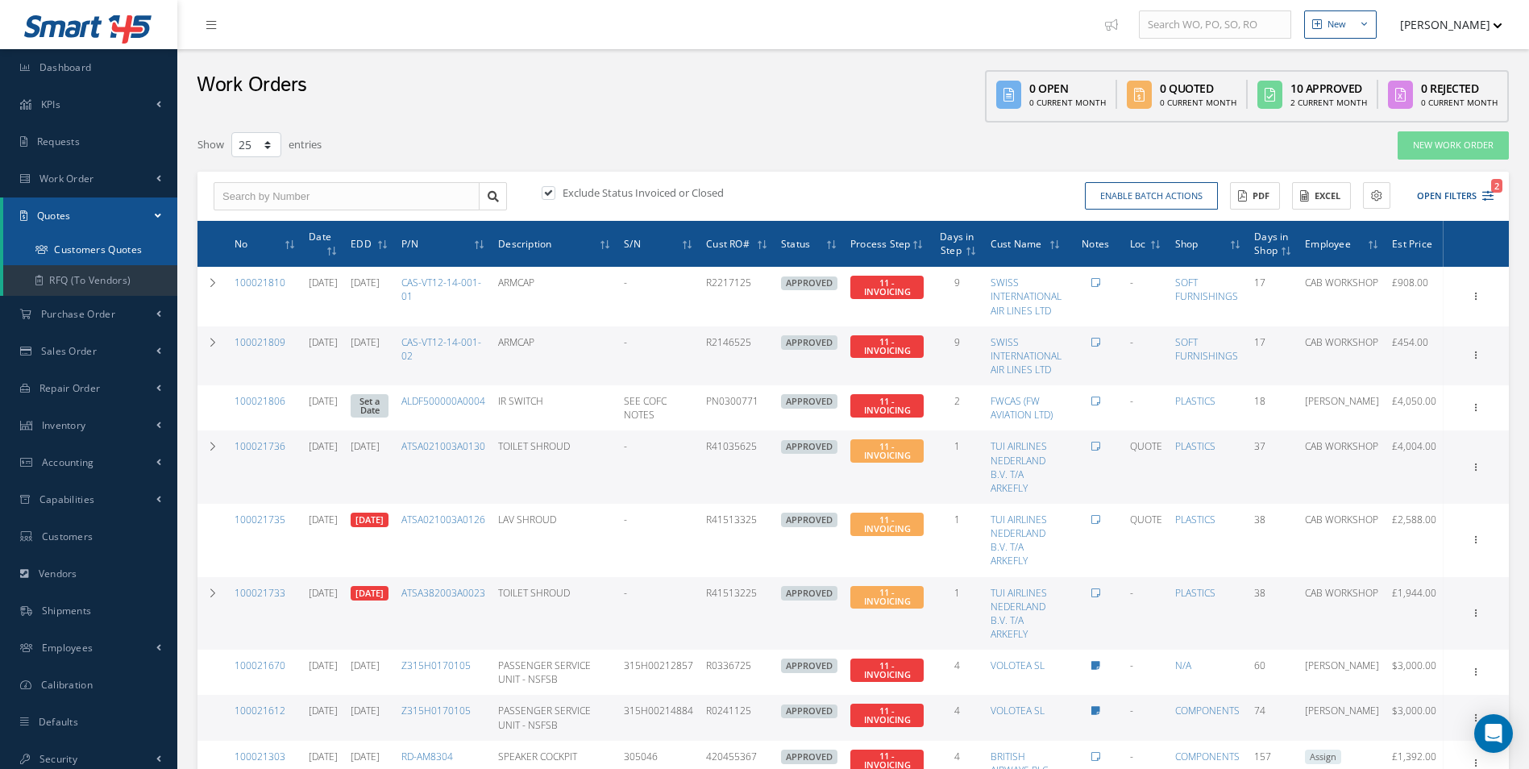
click at [112, 260] on link "Customers Quotes" at bounding box center [91, 249] width 177 height 31
click at [112, 260] on link "Customers Quotes" at bounding box center [90, 249] width 174 height 31
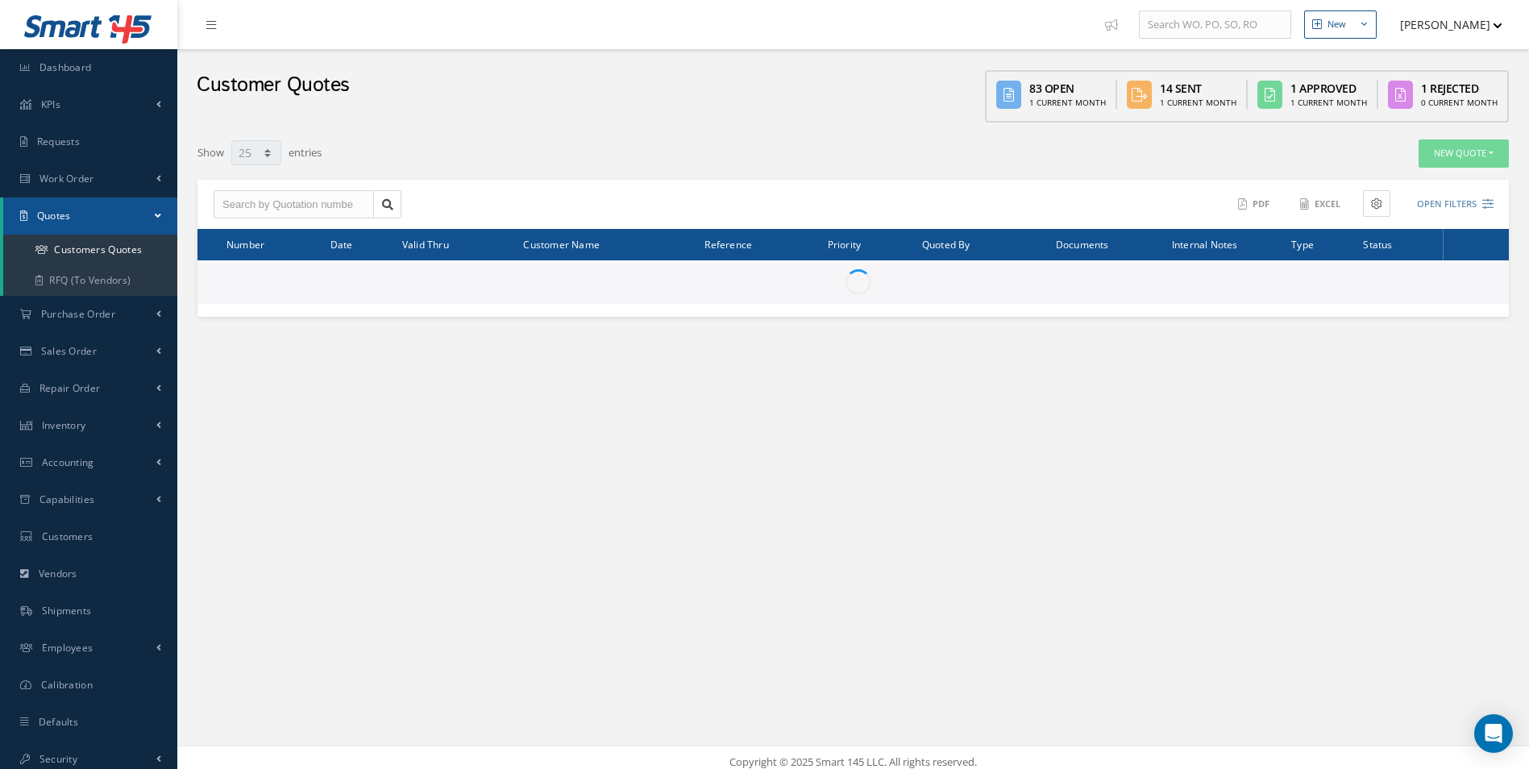
select select "25"
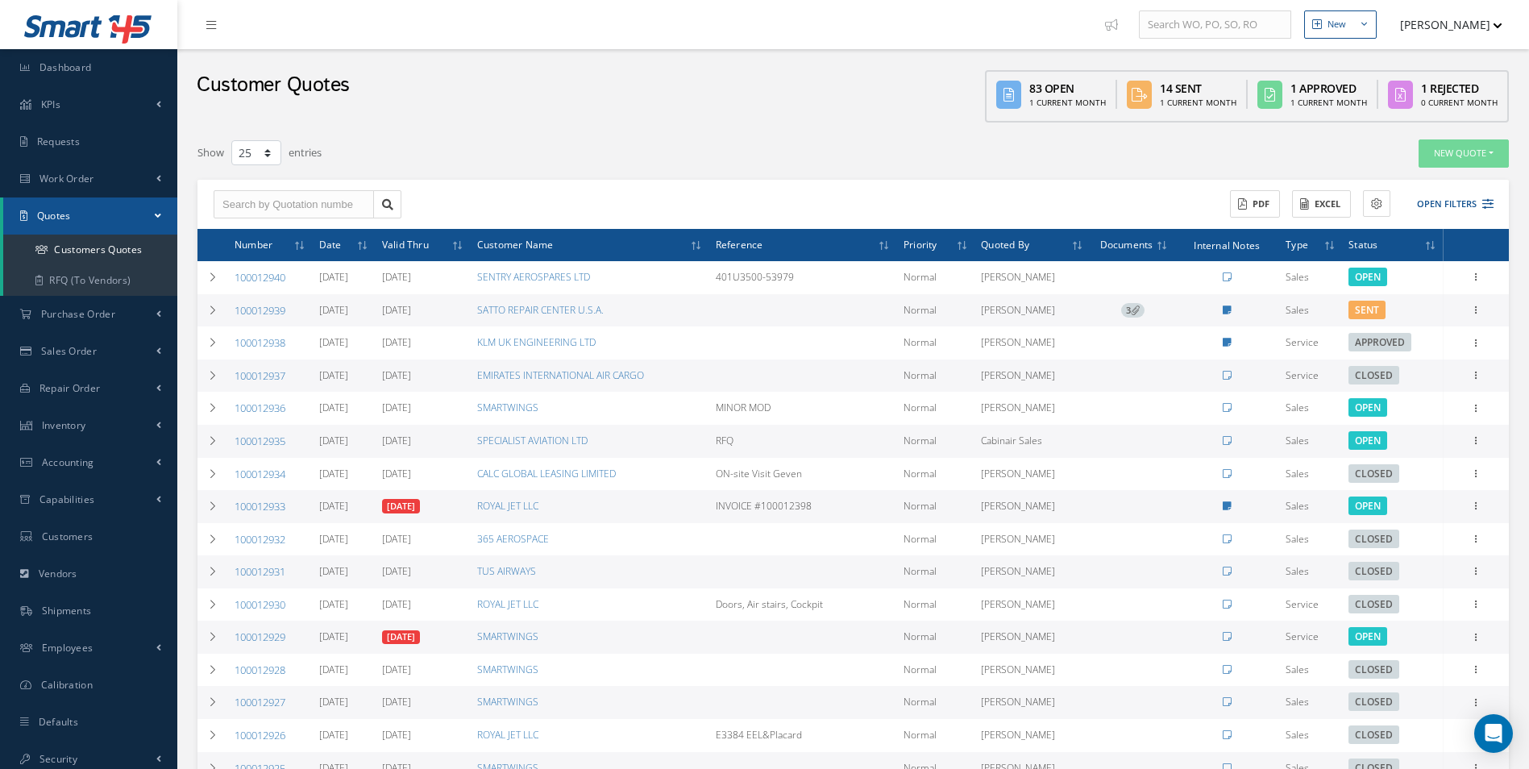
click at [1122, 311] on span "3" at bounding box center [1132, 310] width 23 height 15
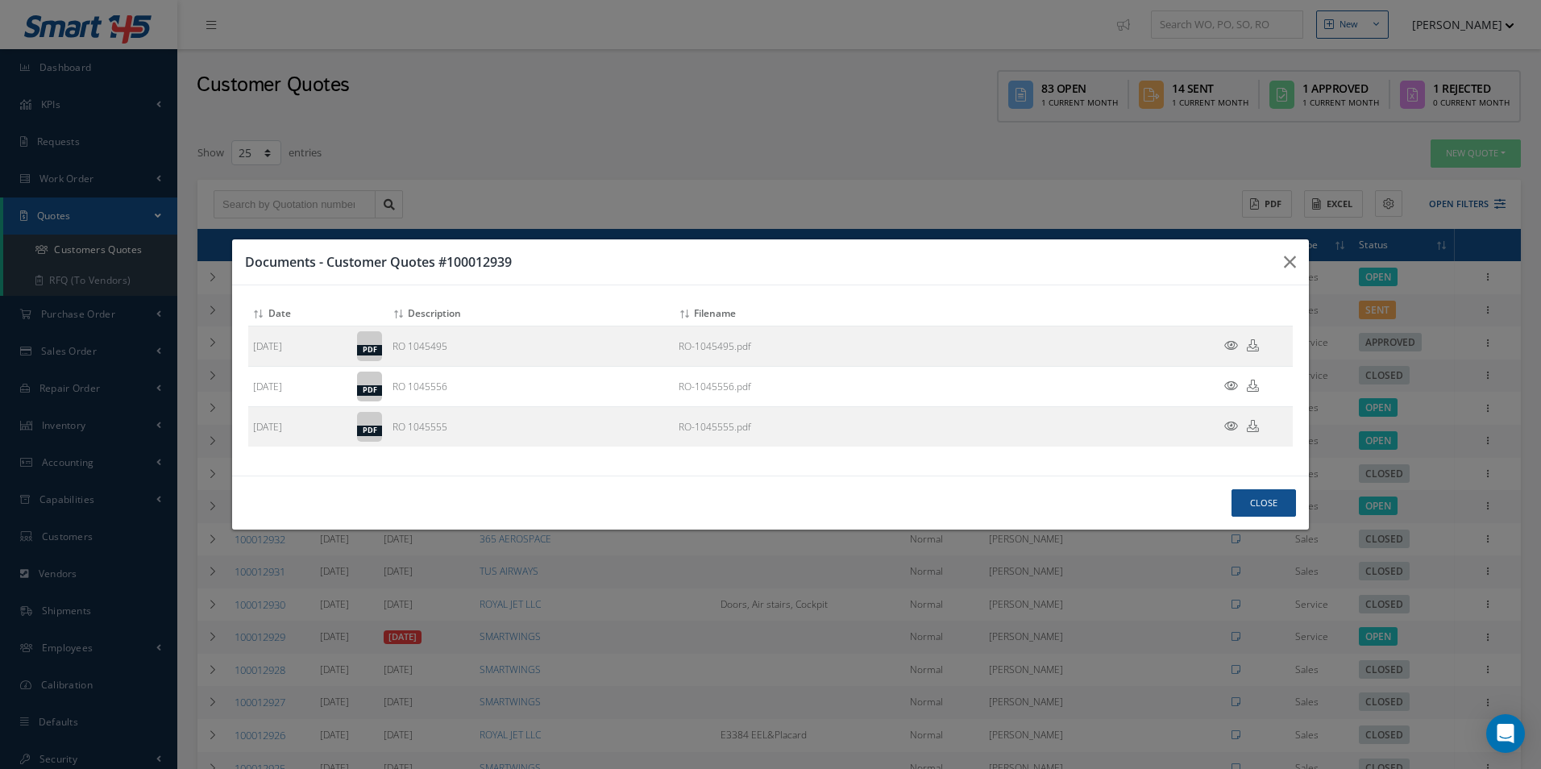
click at [0, 0] on div "Documents - Customer Quotes #100012939 Attach File(s) Click inside this area or…" at bounding box center [0, 0] width 0 height 0
click at [0, 0] on button "button" at bounding box center [0, 0] width 0 height 0
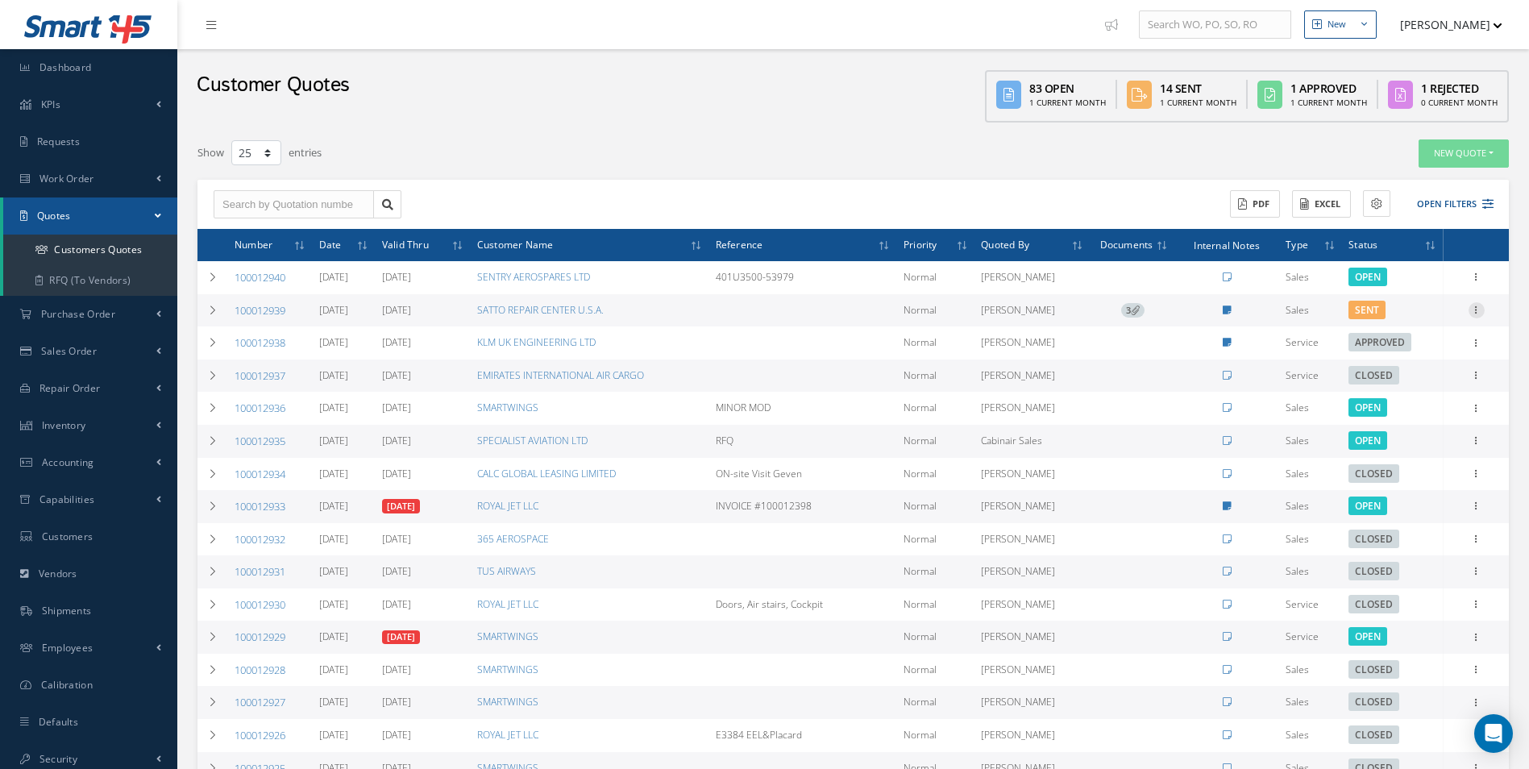
click at [1471, 315] on div at bounding box center [1476, 310] width 16 height 16
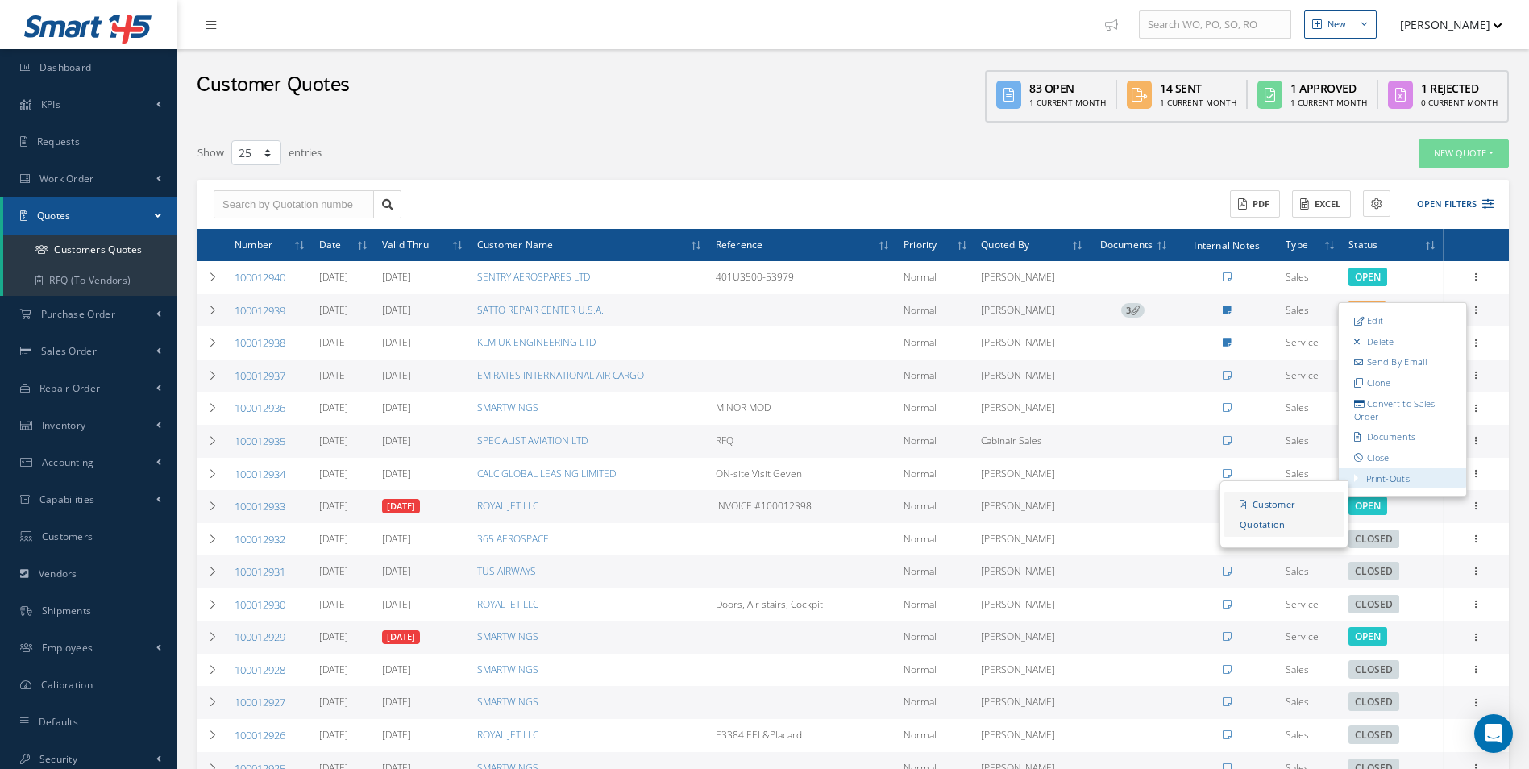
click at [1253, 532] on link "Customer Quotation" at bounding box center [1283, 514] width 121 height 45
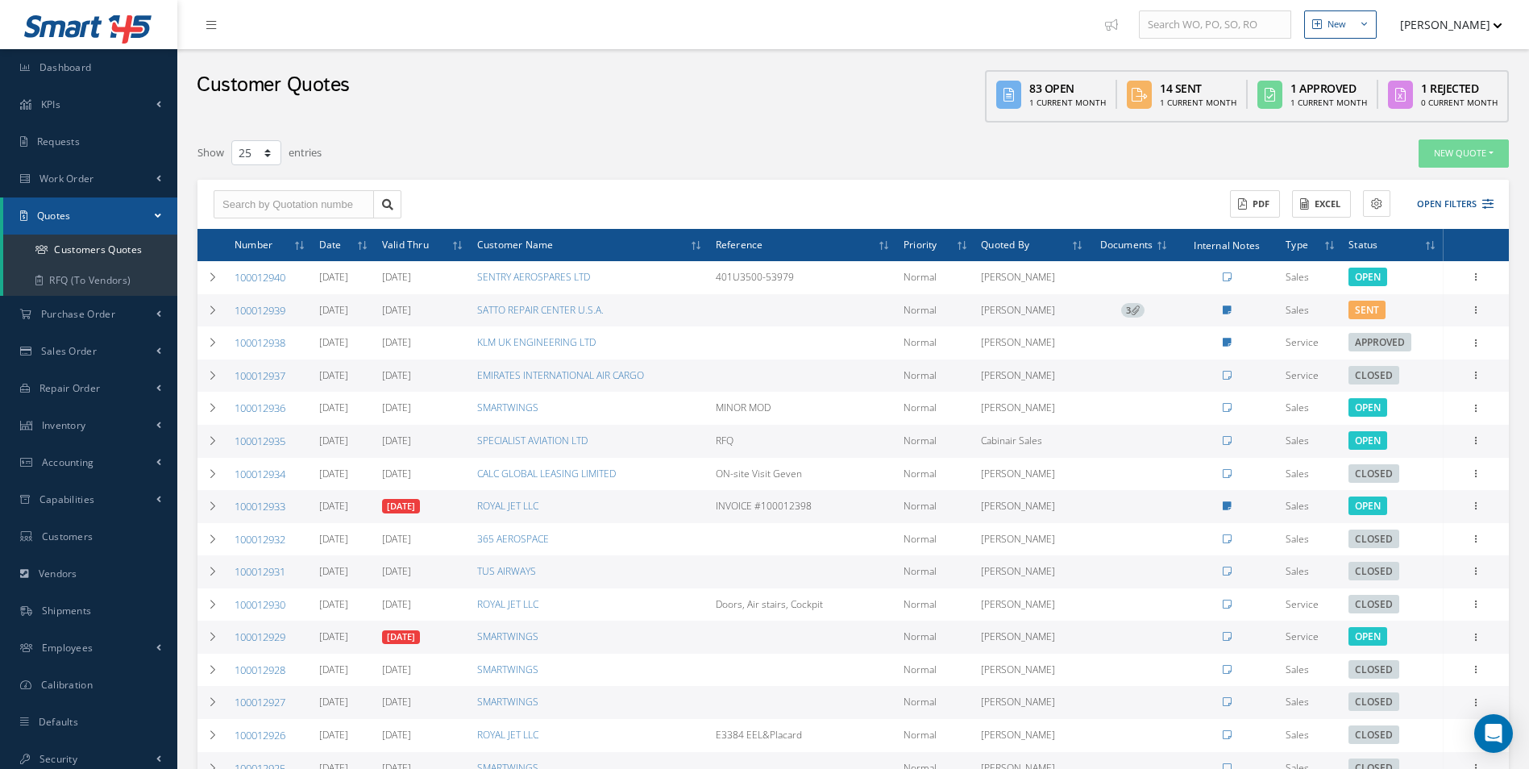
click at [149, 222] on link "Quotes" at bounding box center [90, 215] width 174 height 37
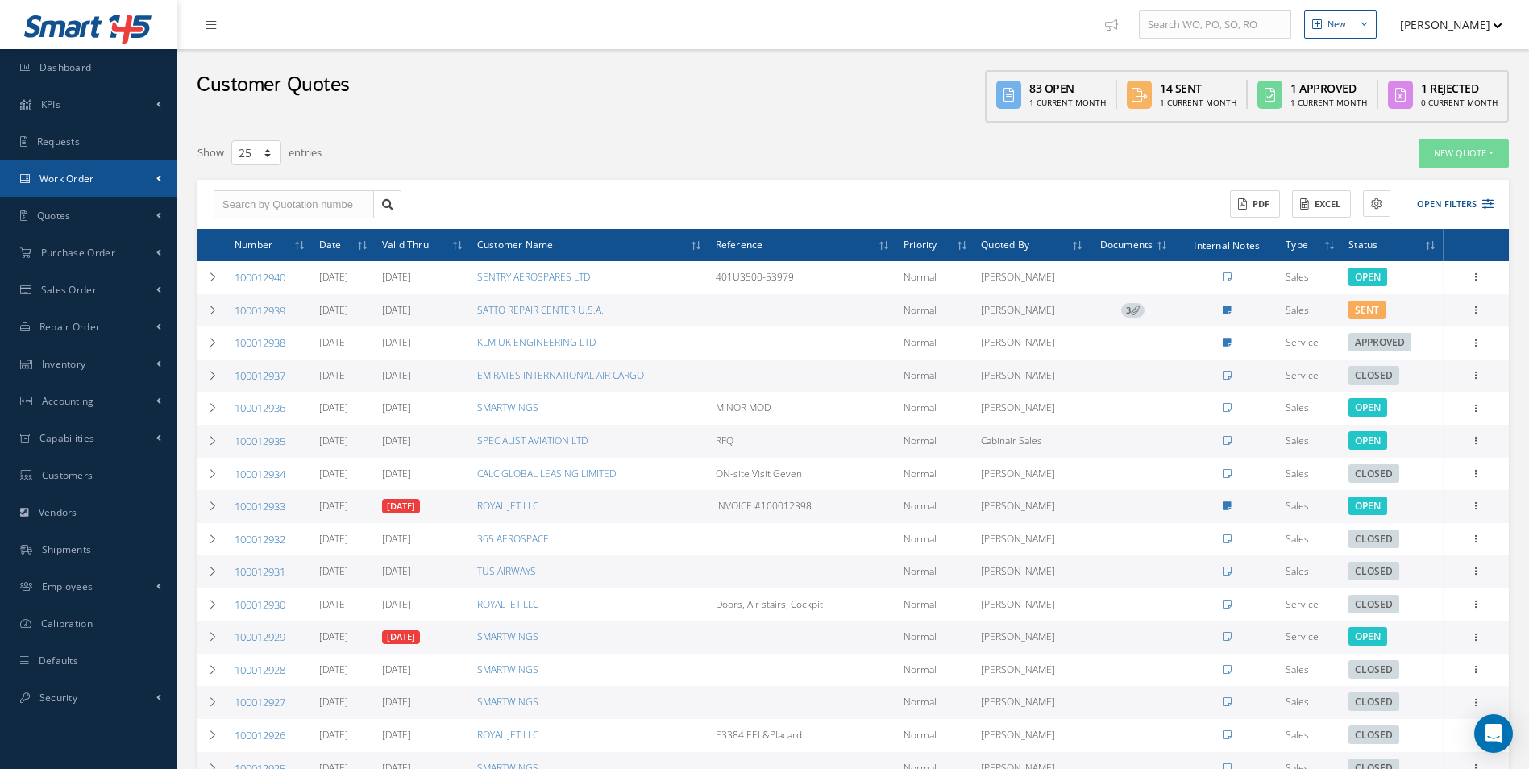
click at [156, 171] on link "Work Order" at bounding box center [88, 178] width 177 height 37
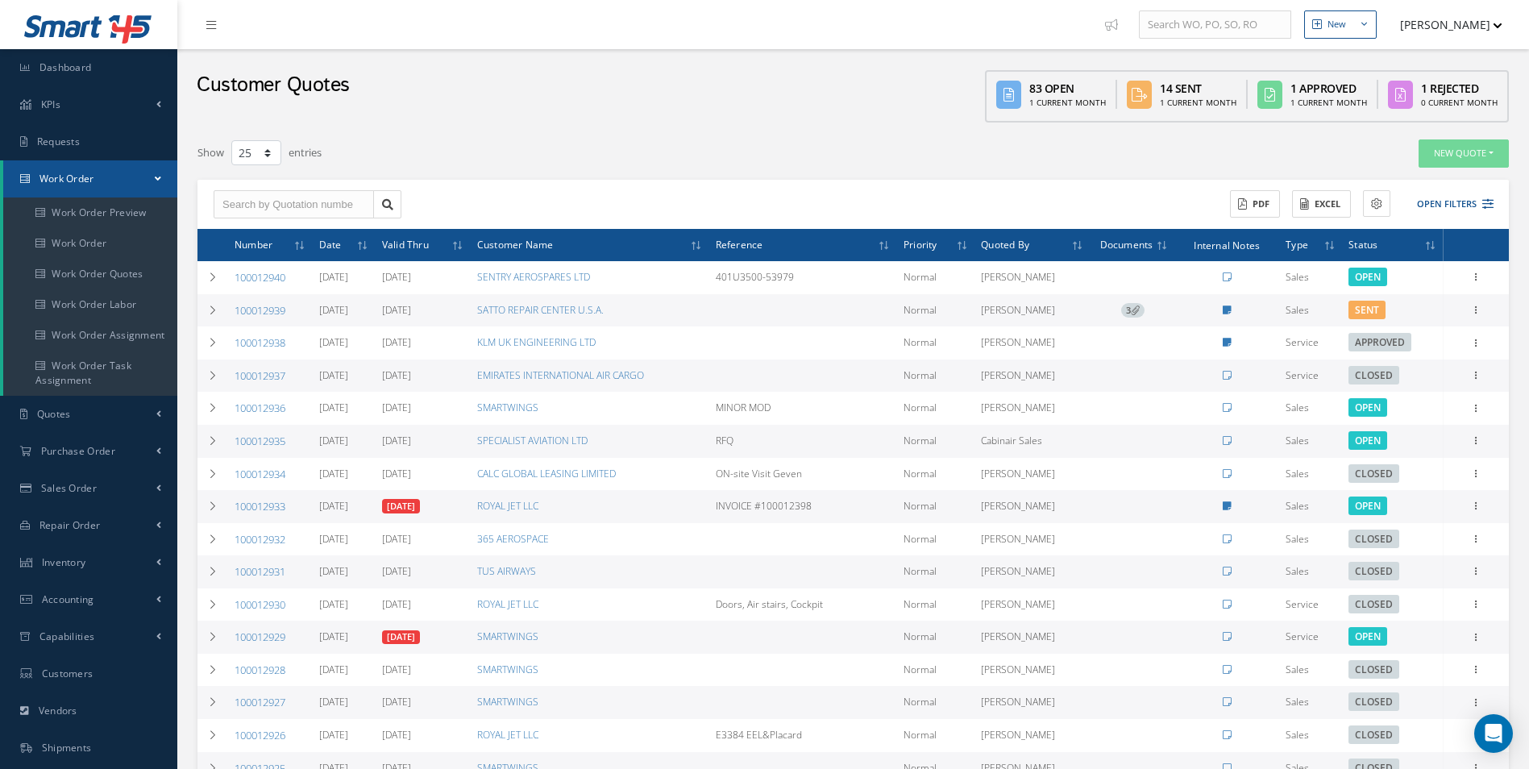
click at [156, 171] on link "Work Order" at bounding box center [90, 178] width 174 height 37
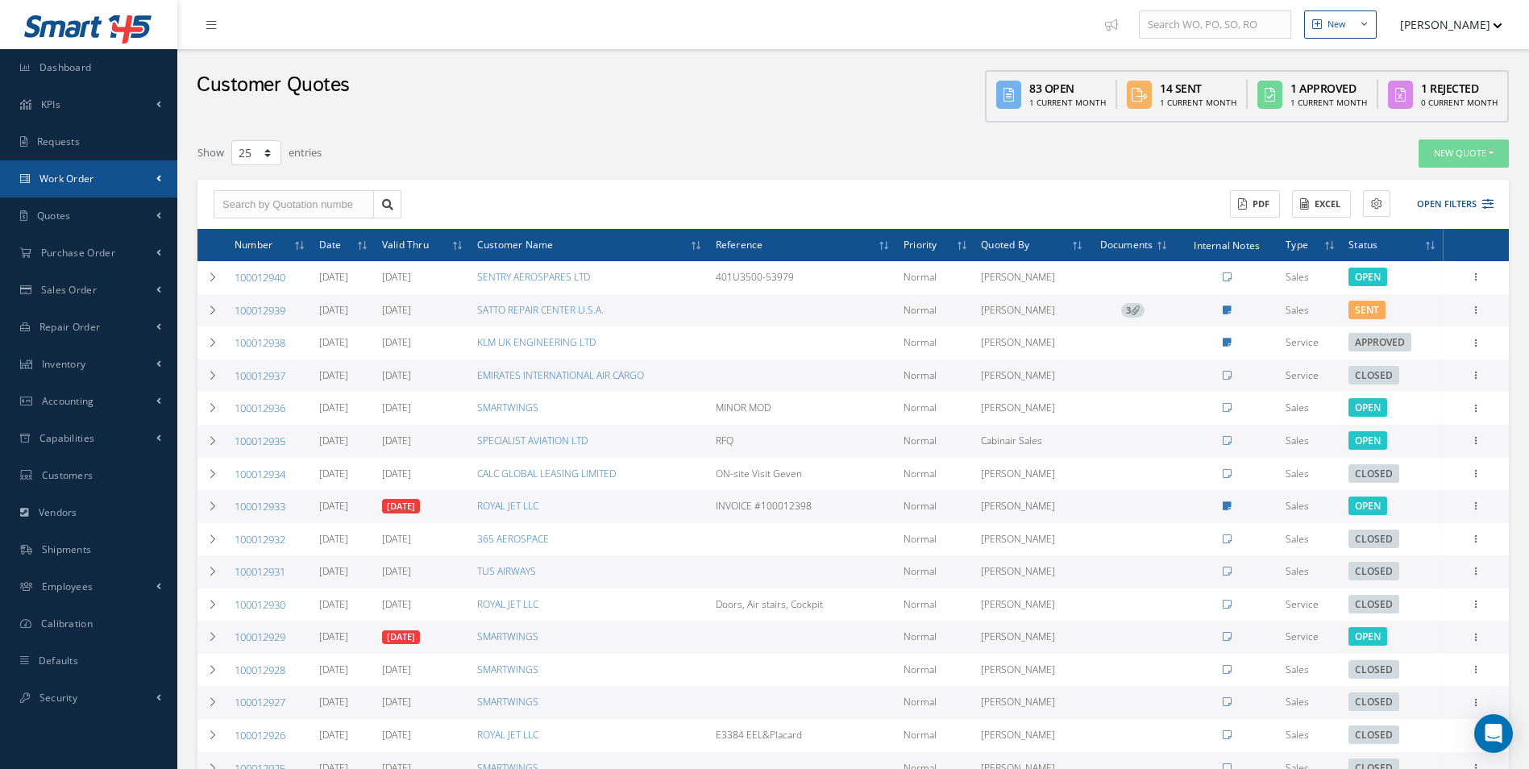
click at [156, 171] on link "Work Order" at bounding box center [88, 178] width 177 height 37
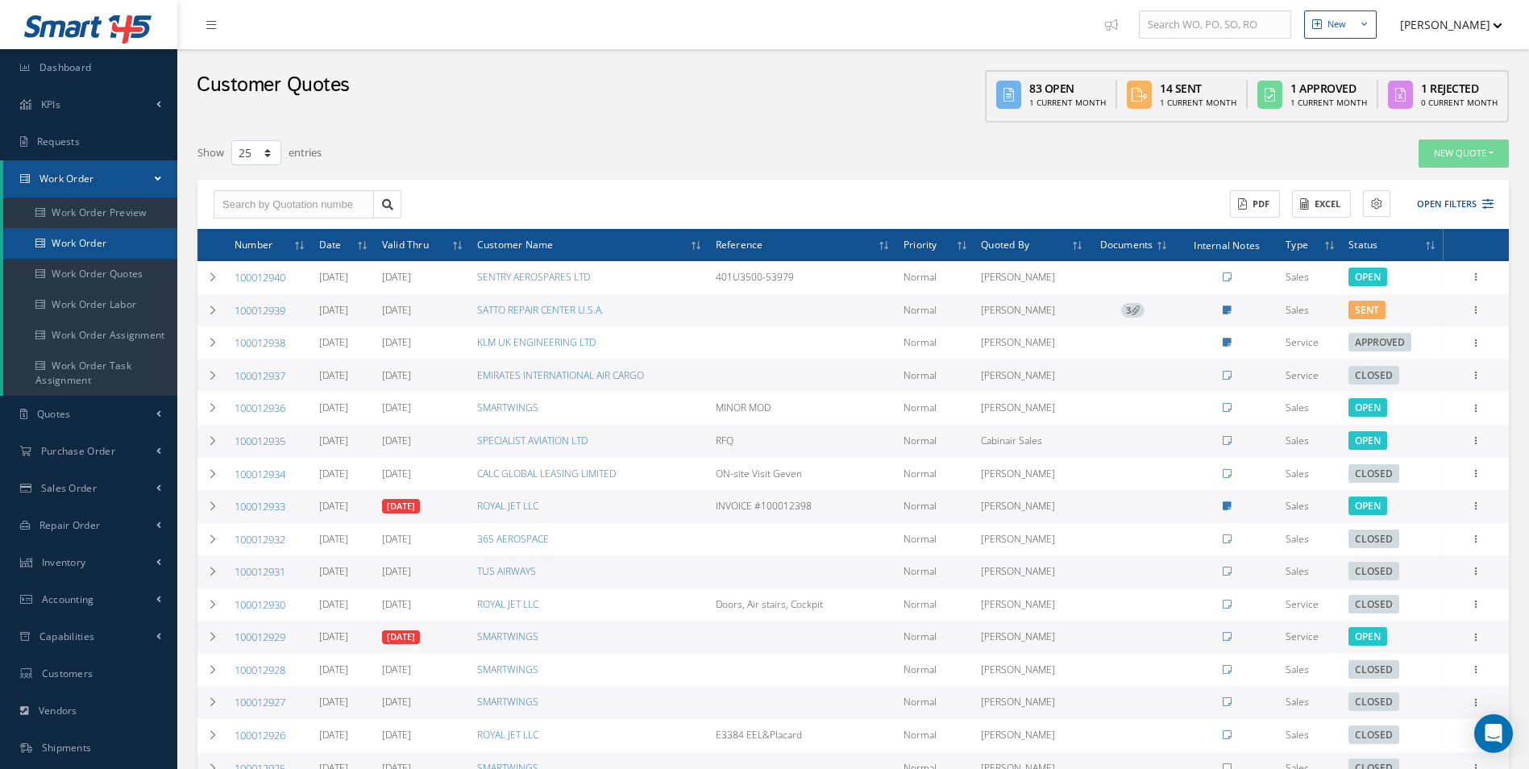
click at [126, 241] on link "Work Order" at bounding box center [90, 243] width 174 height 31
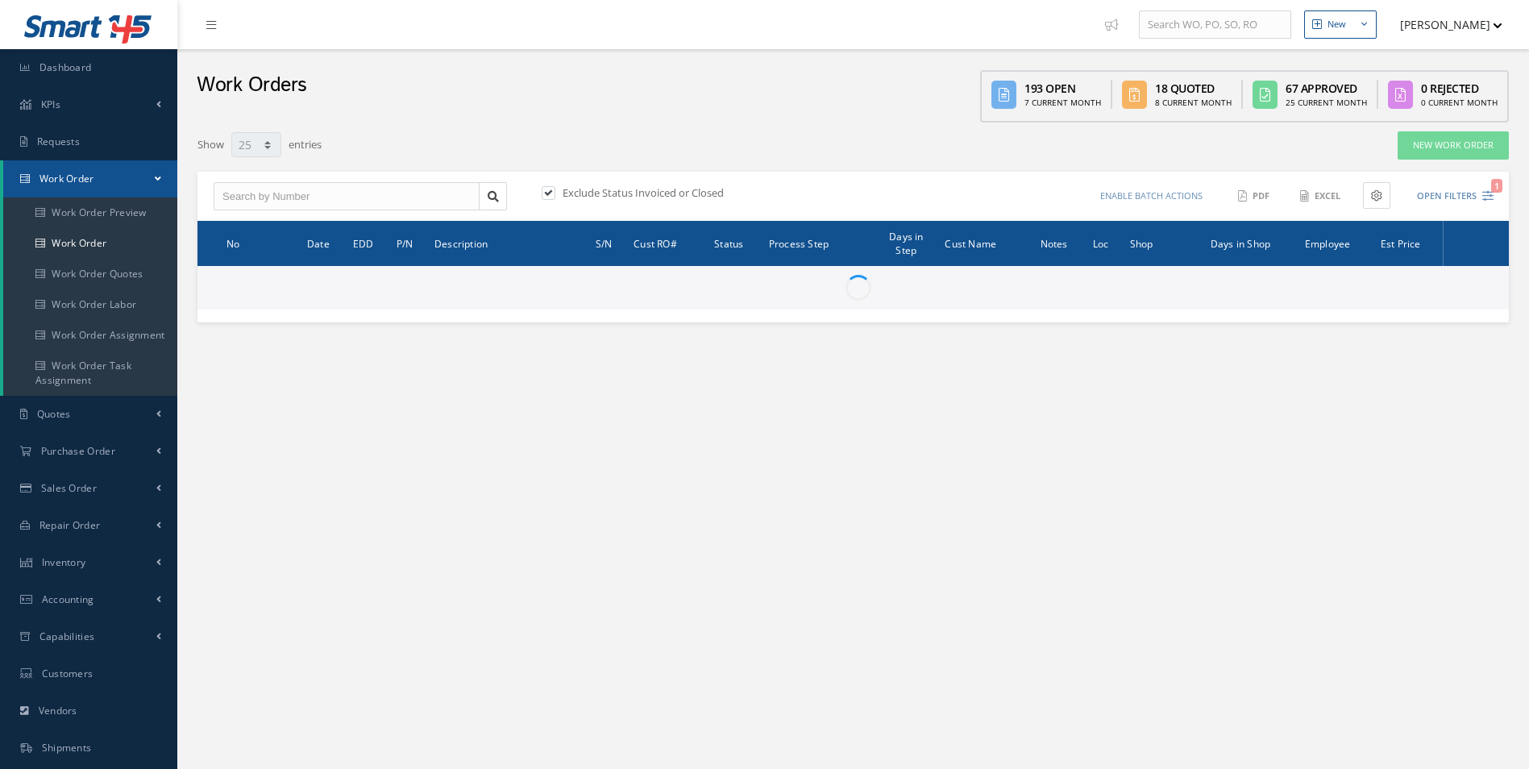
select select "25"
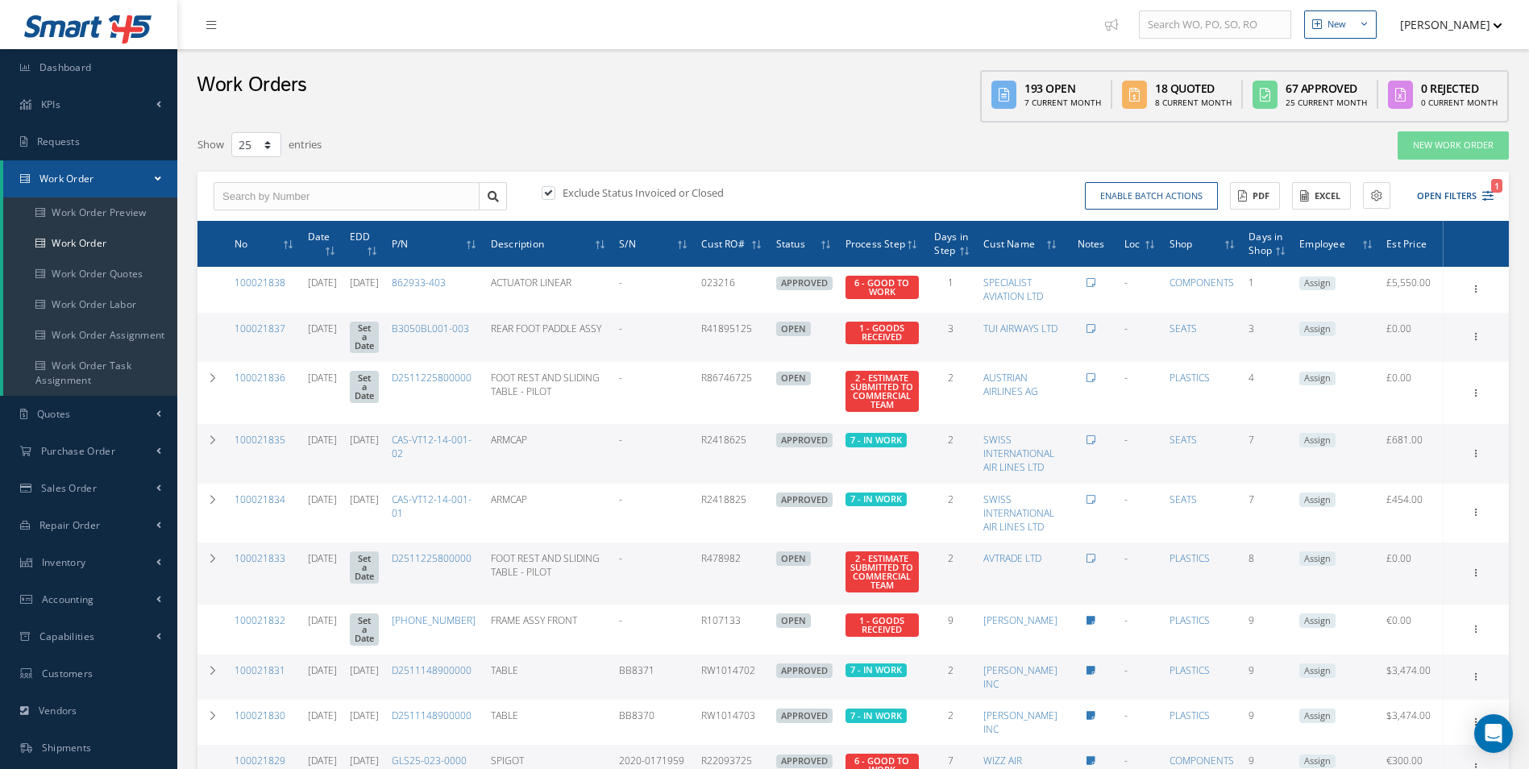
click at [1037, 195] on div "Enable batch actions Update Work Orders Close Work Orders ACTIONS Receive Payme…" at bounding box center [1175, 196] width 645 height 28
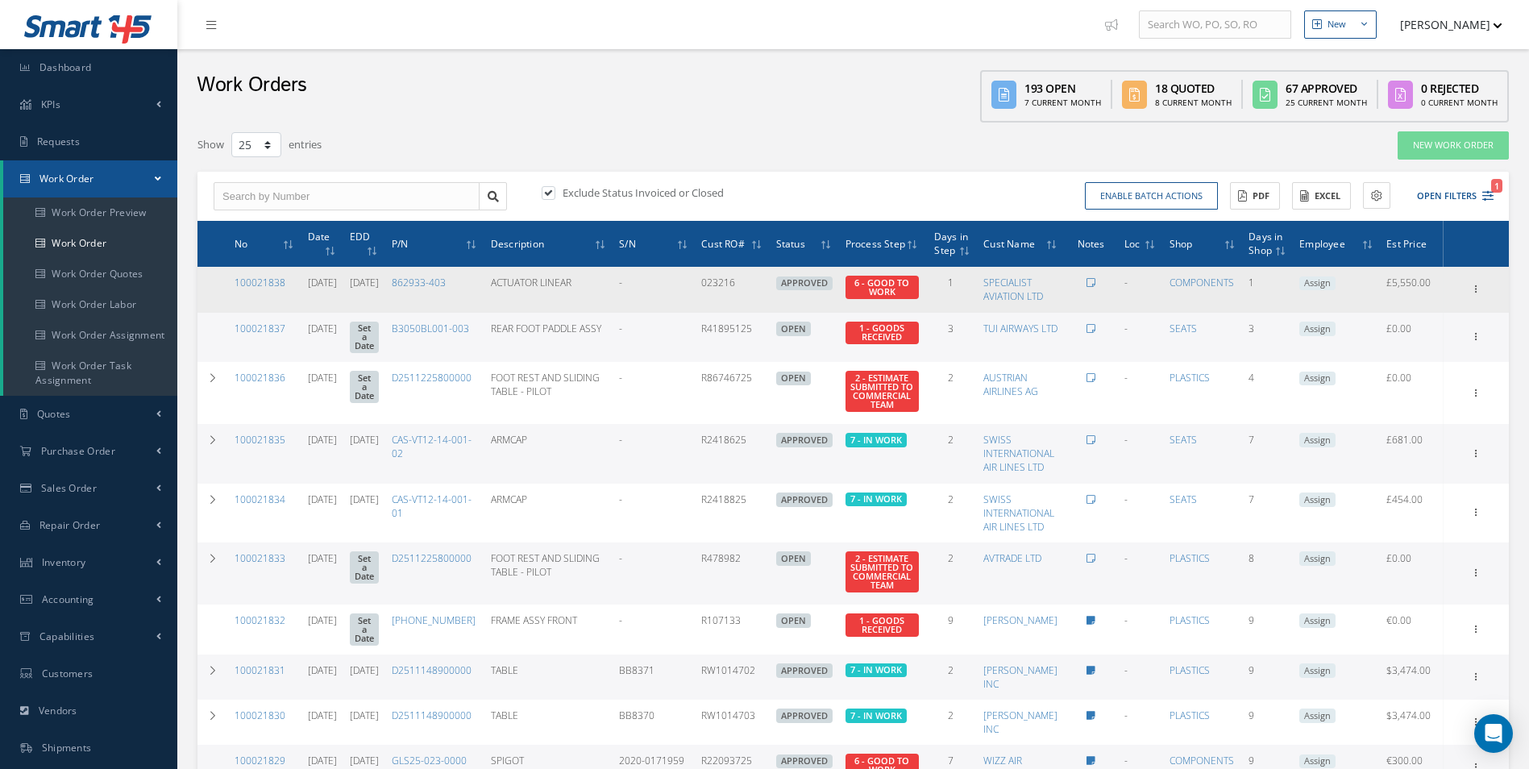
click at [1466, 301] on td "Show Edit Update Prefix Invoicing Close Send By Email Sub Work Orders Documents…" at bounding box center [1475, 289] width 65 height 45
click at [1473, 296] on div at bounding box center [1476, 289] width 16 height 16
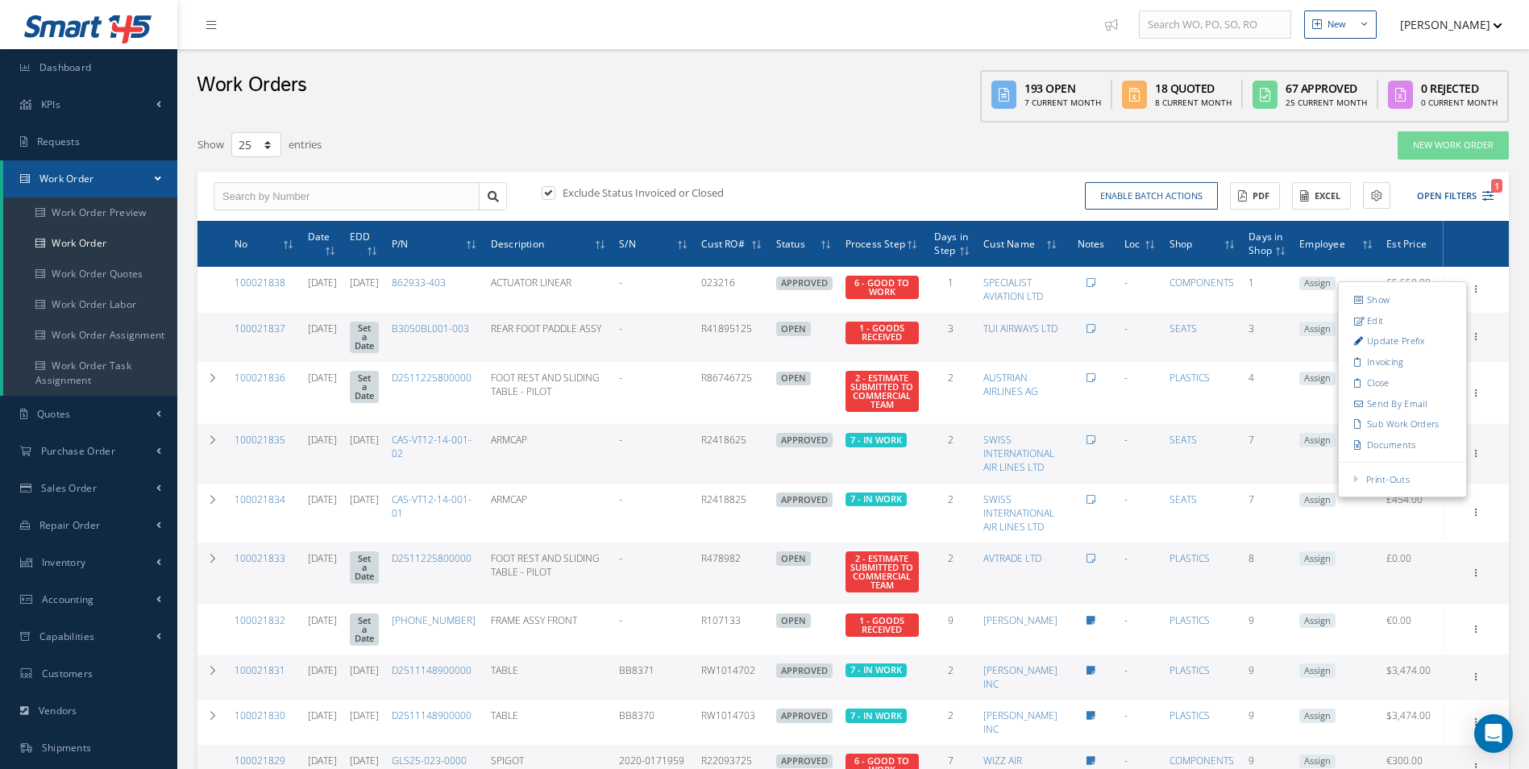
drag, startPoint x: 1288, startPoint y: 454, endPoint x: 1273, endPoint y: 459, distance: 15.3
click at [0, 0] on link "Multiple Reports" at bounding box center [0, 0] width 0 height 0
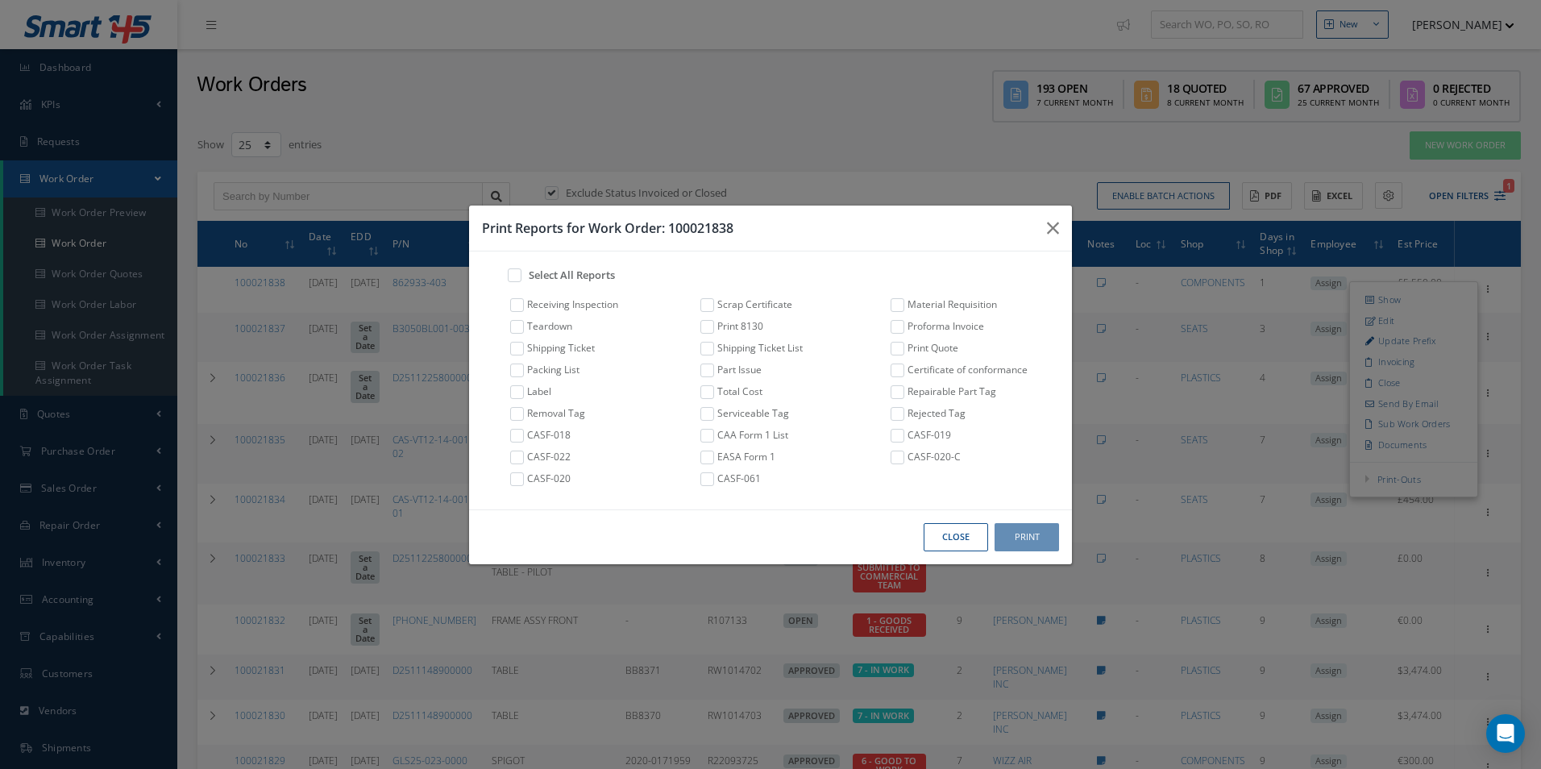
drag, startPoint x: 971, startPoint y: 487, endPoint x: 973, endPoint y: 514, distance: 26.7
click at [973, 504] on div "Select All Reports Receiving Inspection Scrap Certificate Material Requisition …" at bounding box center [770, 380] width 603 height 259
click at [971, 538] on button "Close" at bounding box center [955, 537] width 64 height 28
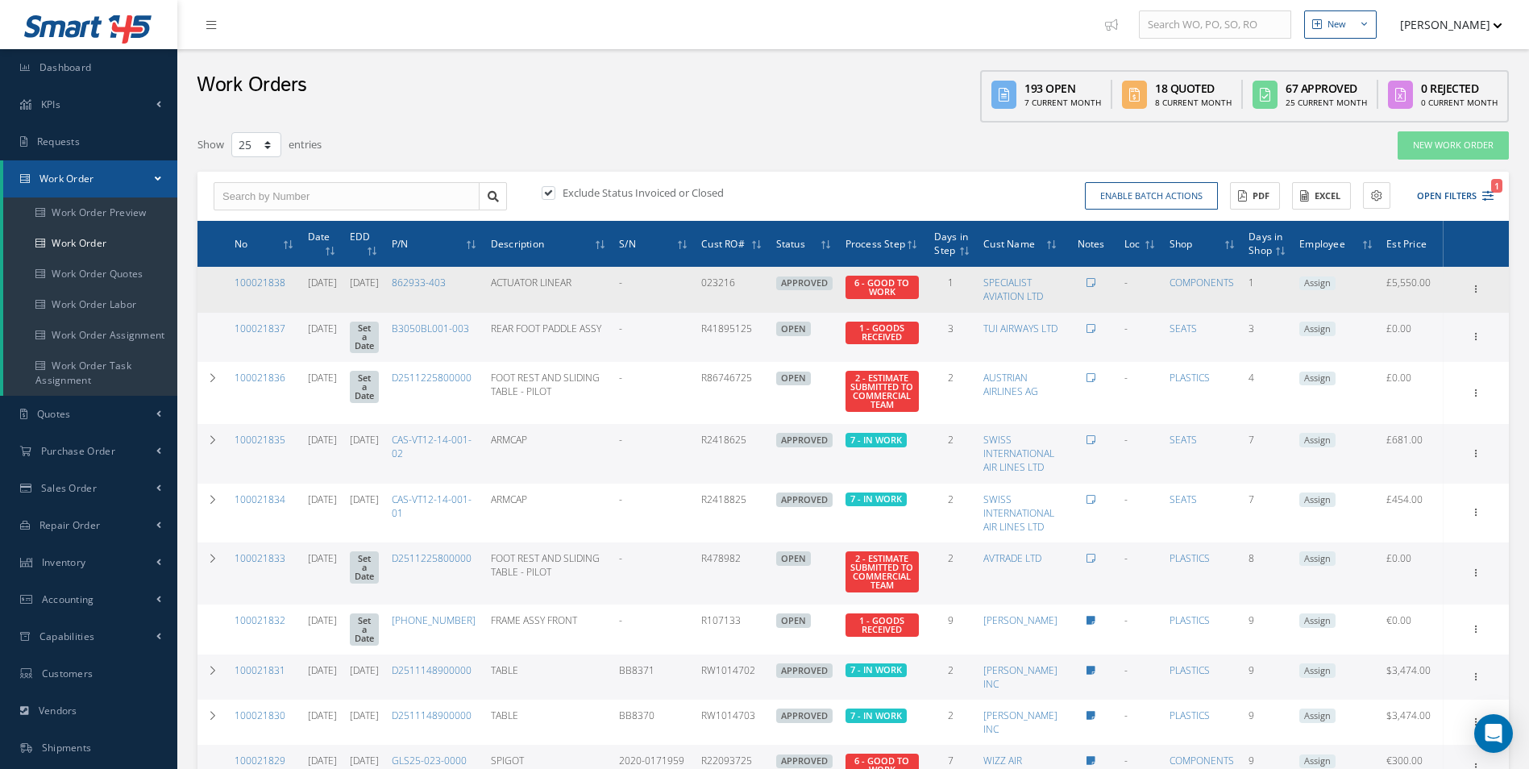
click at [1498, 295] on div "Show Edit Update Prefix Invoicing Close Send By Email Sub Work Orders Documents…" at bounding box center [1476, 289] width 60 height 19
click at [1487, 289] on div "Show Edit Update Prefix Invoicing Close Send By Email Sub Work Orders Documents…" at bounding box center [1476, 289] width 60 height 19
click at [1478, 288] on icon at bounding box center [1476, 287] width 16 height 13
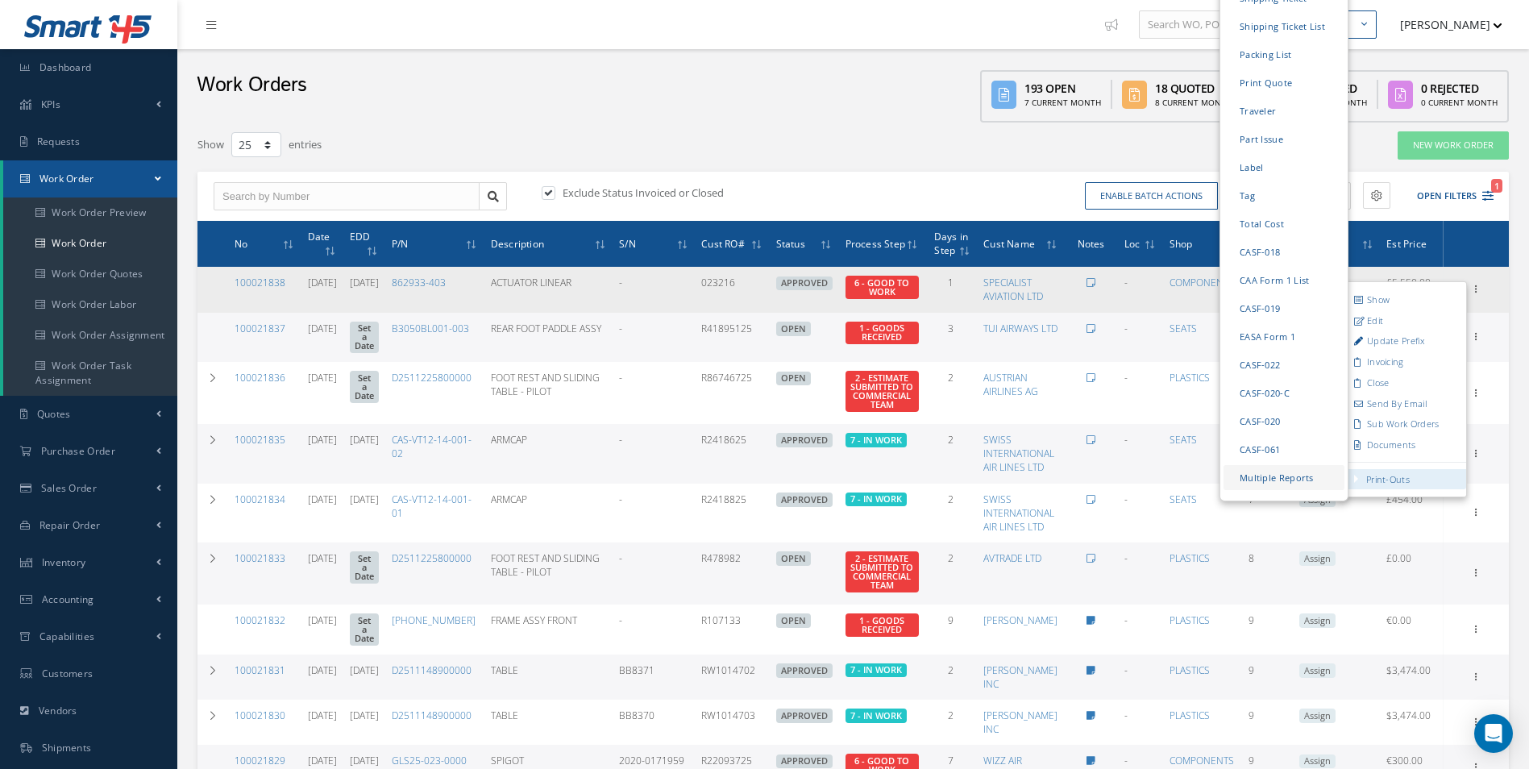
click at [1322, 468] on link "Multiple Reports" at bounding box center [1283, 477] width 121 height 25
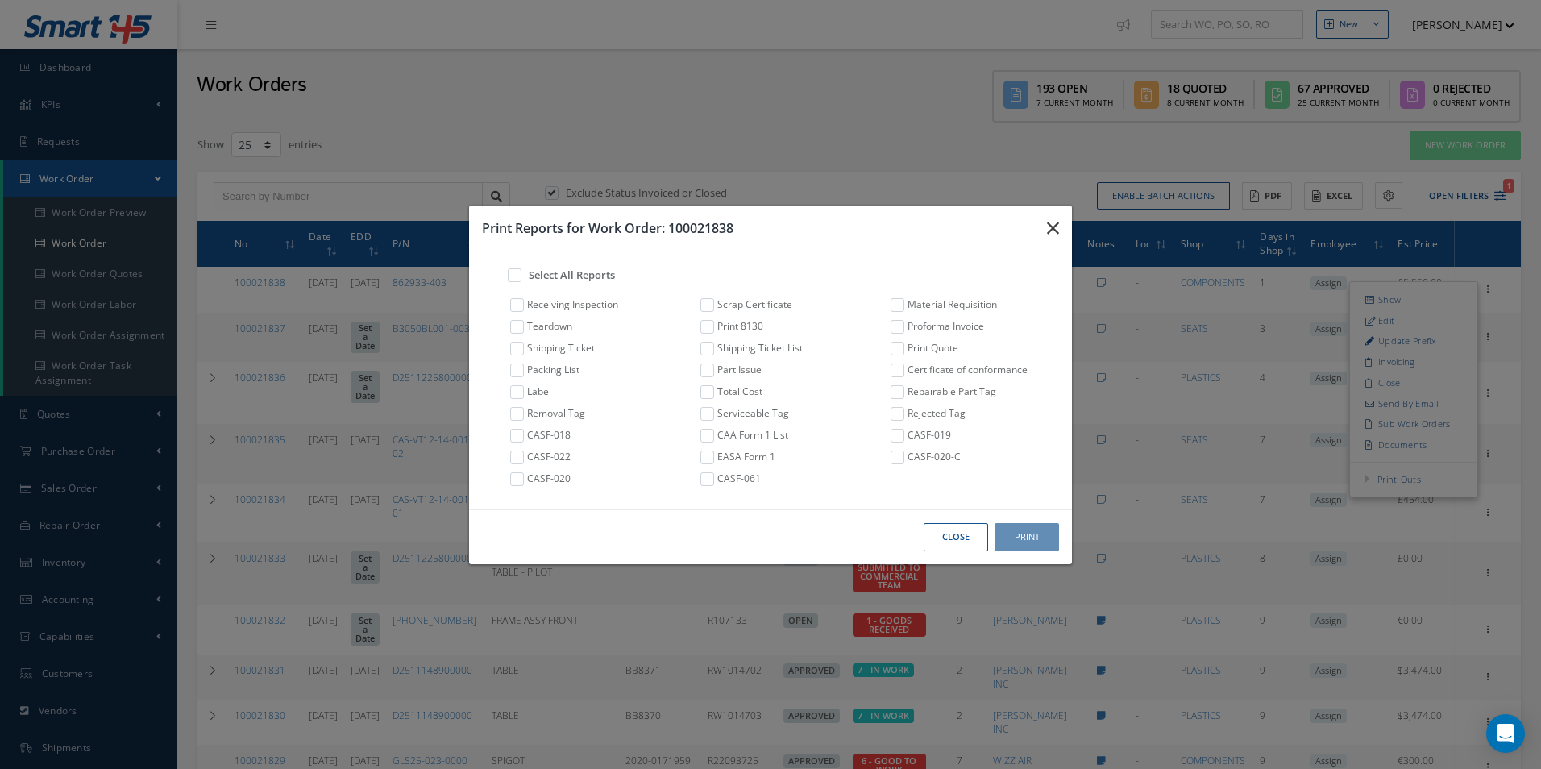
click at [1054, 236] on icon "button" at bounding box center [1053, 227] width 12 height 19
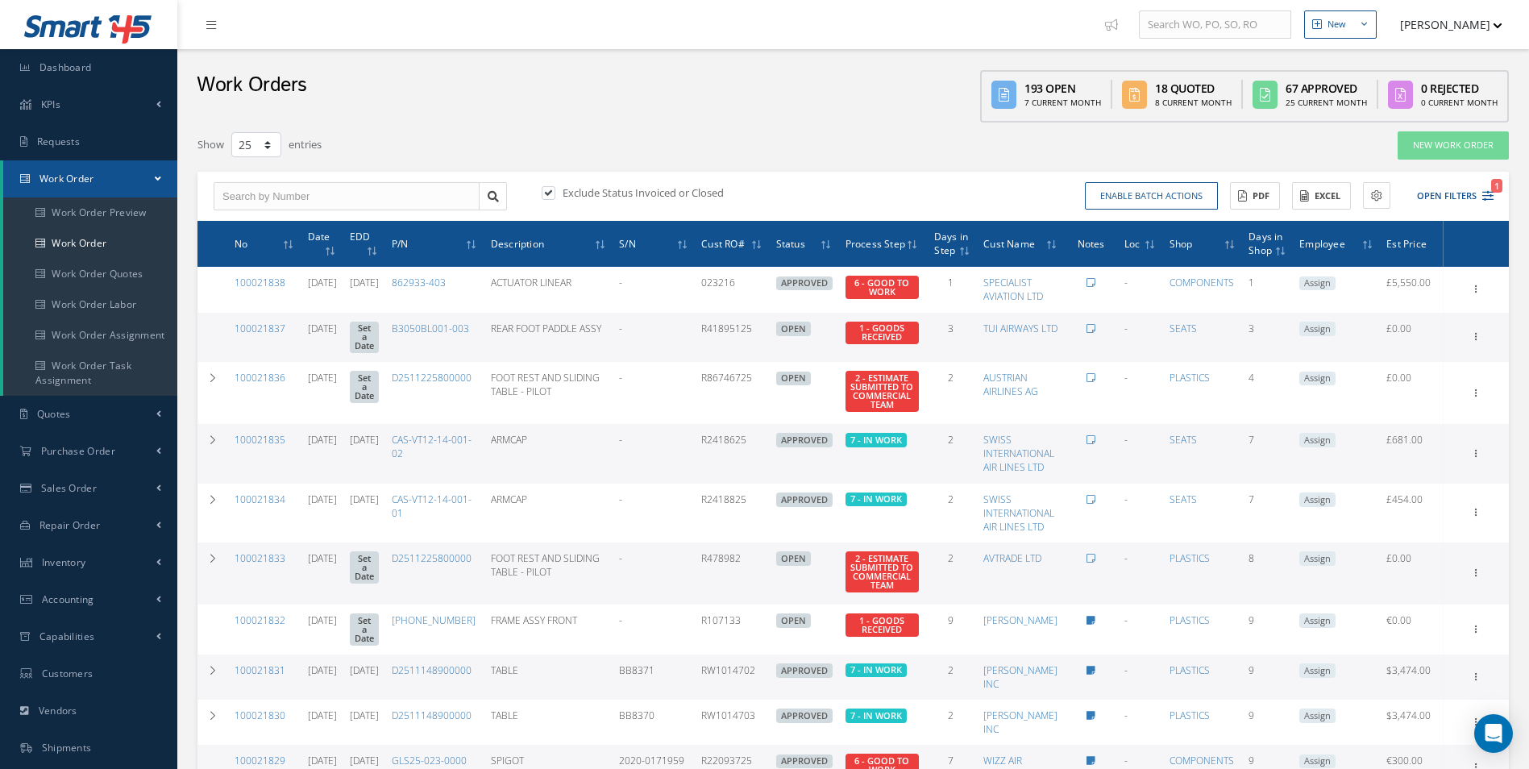
click at [1450, 48] on ul "New New Work Order New Purchase Order New Customer Quote New Sales Order New Re…" at bounding box center [1319, 24] width 444 height 49
click at [1472, 38] on button "[PERSON_NAME]" at bounding box center [1443, 24] width 118 height 31
click at [1471, 42] on link "Administration" at bounding box center [1437, 53] width 129 height 27
